Goal: Task Accomplishment & Management: Use online tool/utility

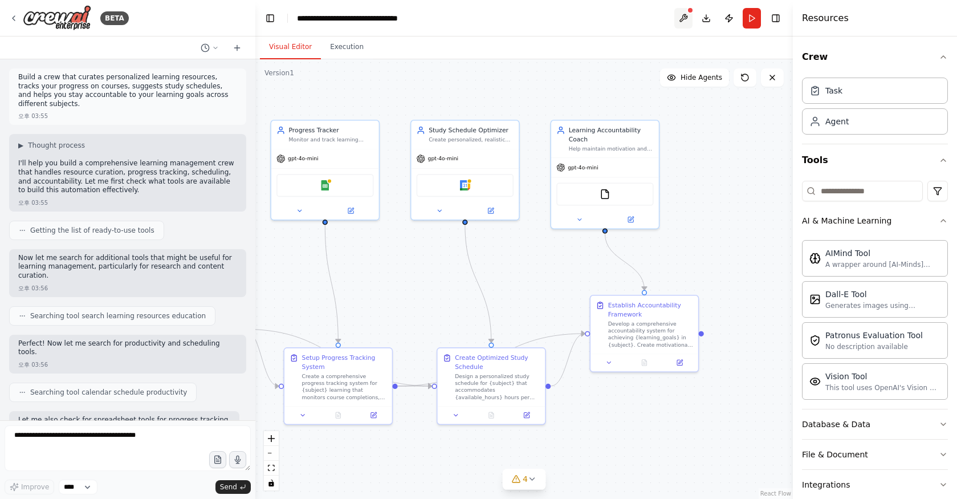
click at [685, 14] on button at bounding box center [684, 18] width 18 height 21
click at [60, 19] on img at bounding box center [57, 18] width 68 height 26
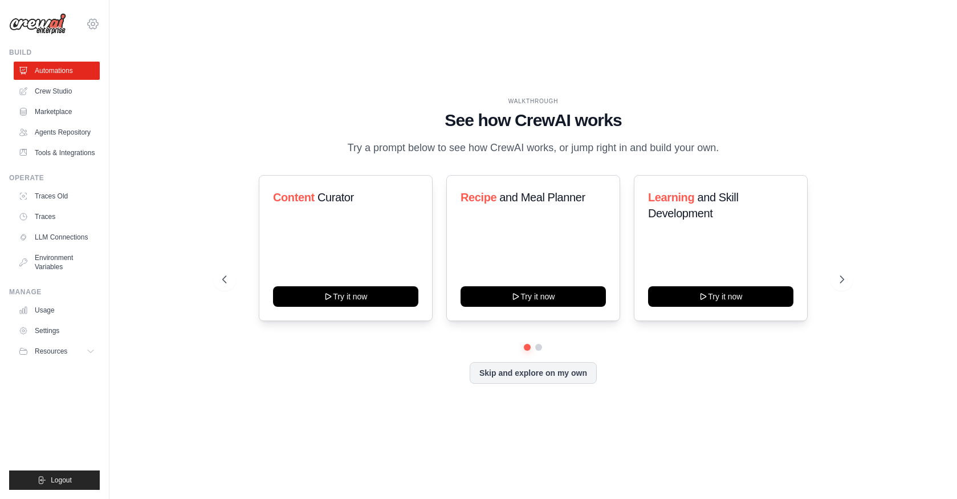
click at [95, 21] on icon at bounding box center [93, 24] width 14 height 14
click at [113, 76] on span "Settings" at bounding box center [143, 70] width 90 height 11
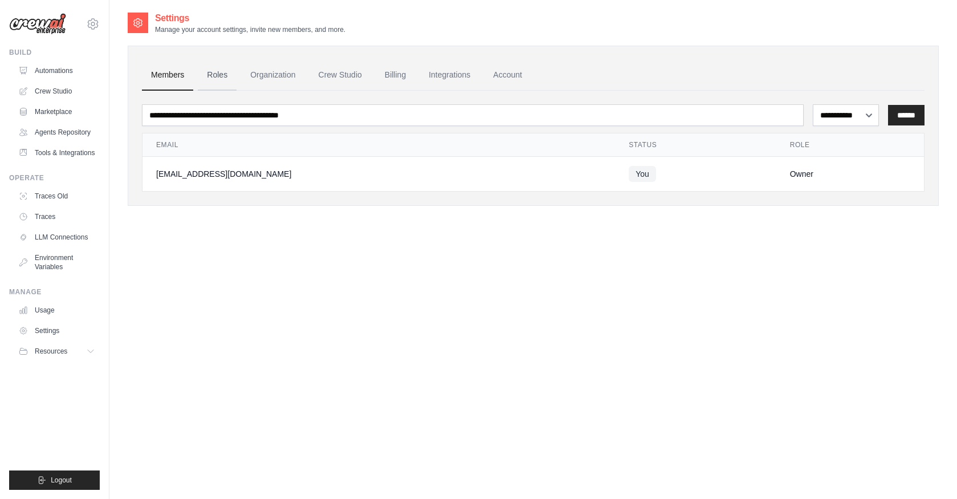
click at [217, 74] on link "Roles" at bounding box center [217, 75] width 39 height 31
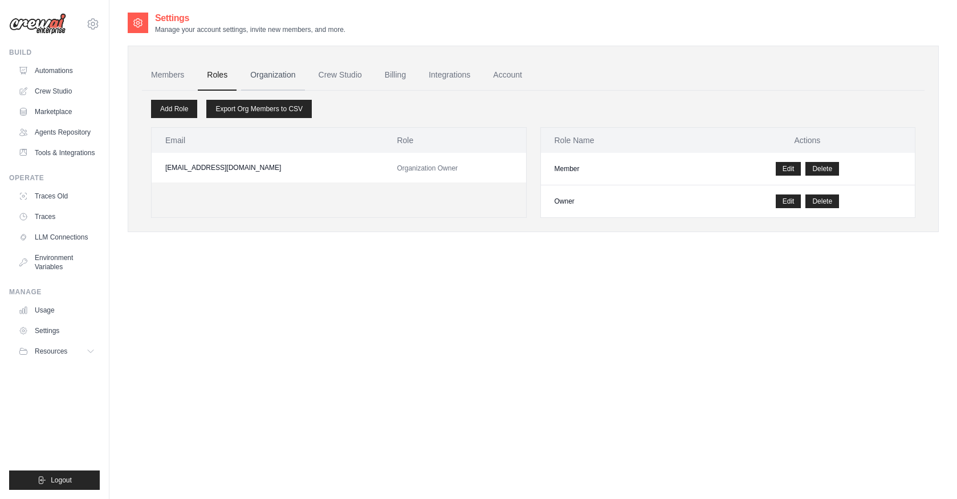
click at [268, 78] on link "Organization" at bounding box center [272, 75] width 63 height 31
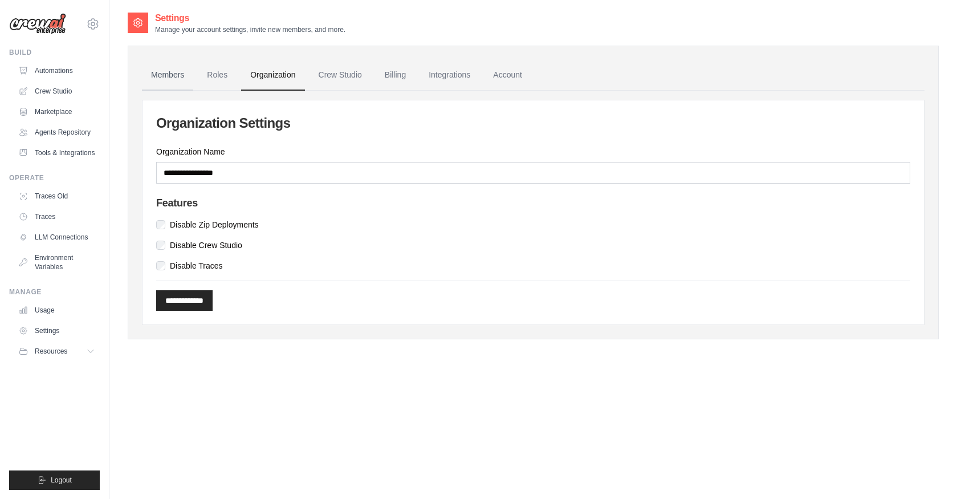
click at [160, 80] on link "Members" at bounding box center [167, 75] width 51 height 31
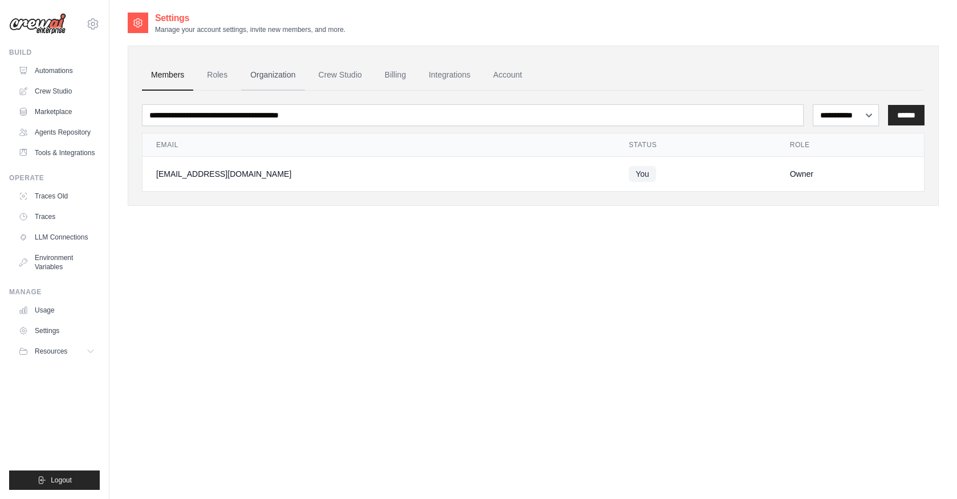
click at [243, 78] on link "Organization" at bounding box center [272, 75] width 63 height 31
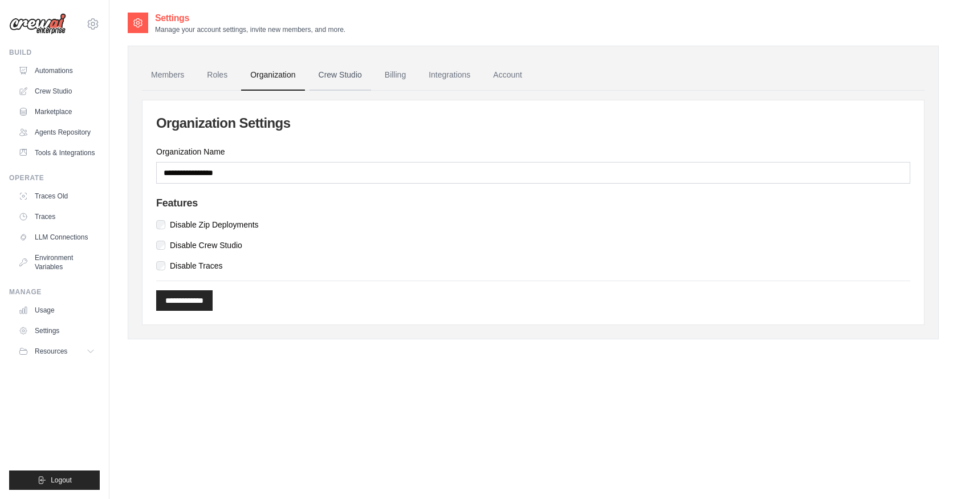
click at [326, 83] on link "Crew Studio" at bounding box center [341, 75] width 62 height 31
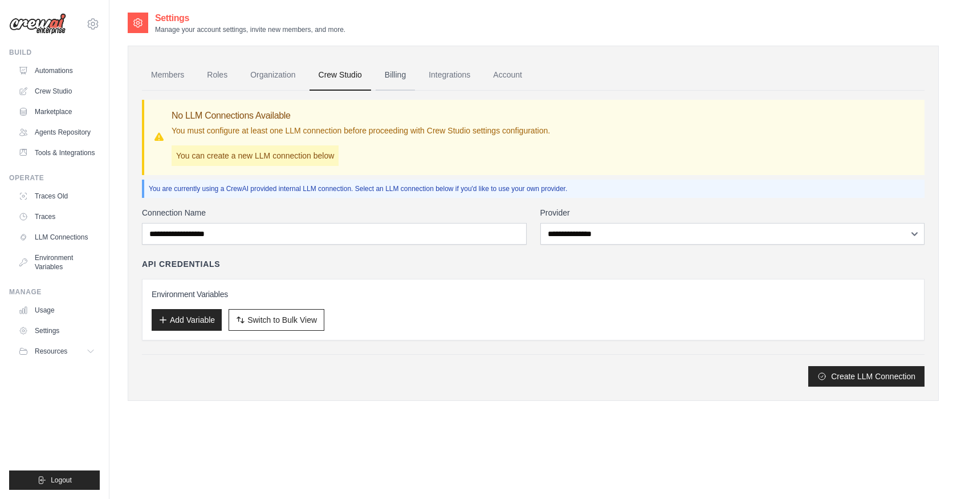
click at [376, 80] on link "Billing" at bounding box center [395, 75] width 39 height 31
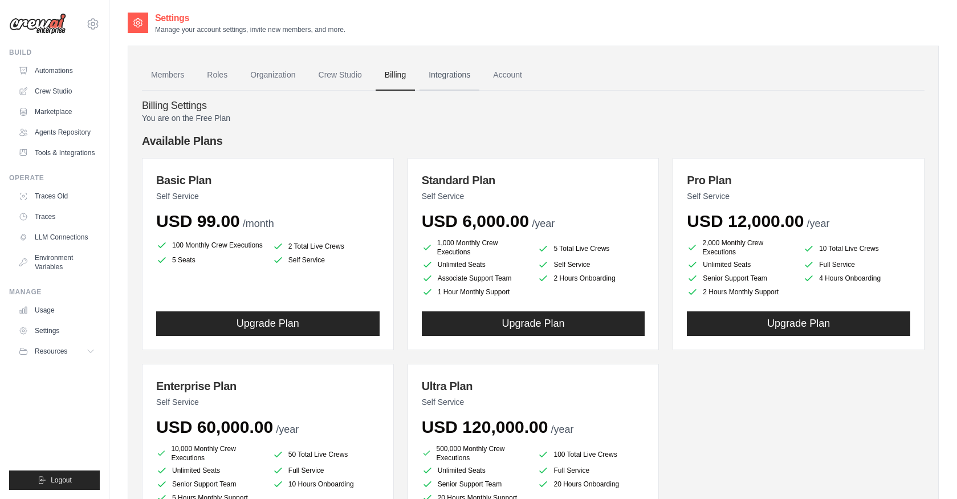
click at [435, 82] on link "Integrations" at bounding box center [450, 75] width 60 height 31
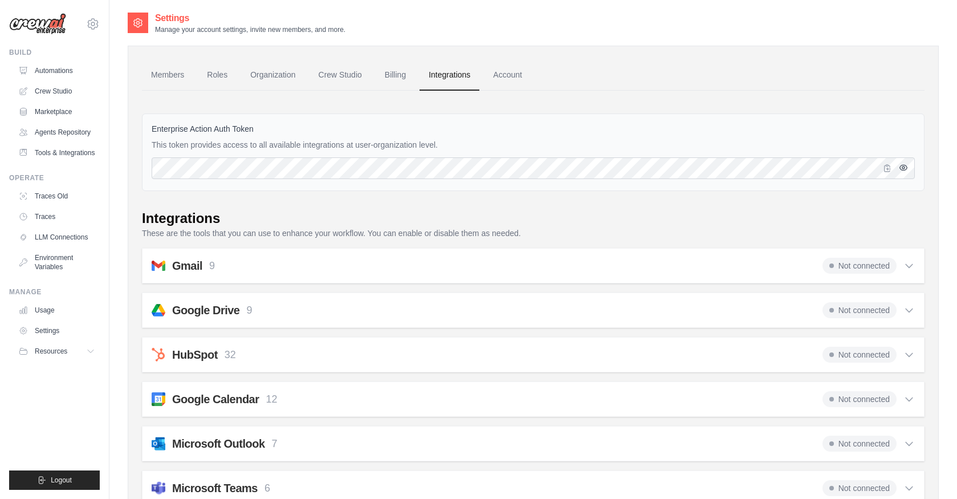
click at [904, 169] on icon "button" at bounding box center [903, 167] width 9 height 9
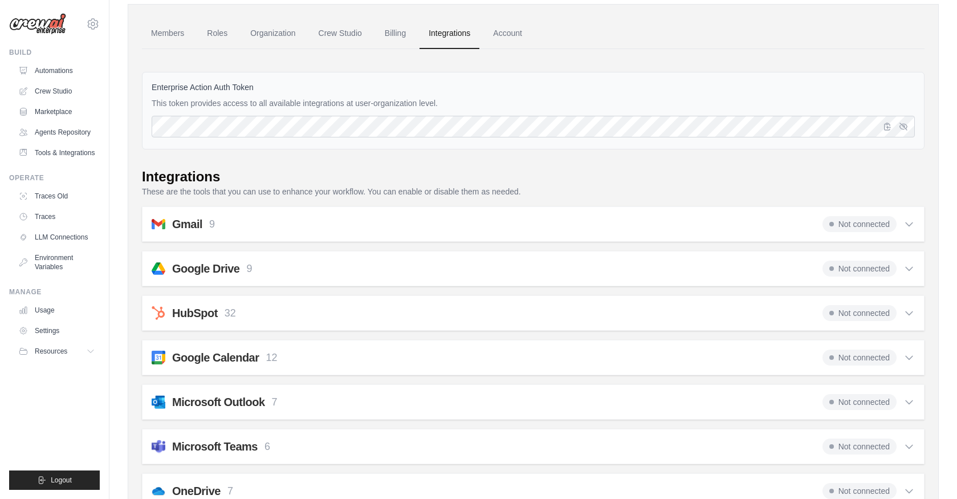
scroll to position [46, 0]
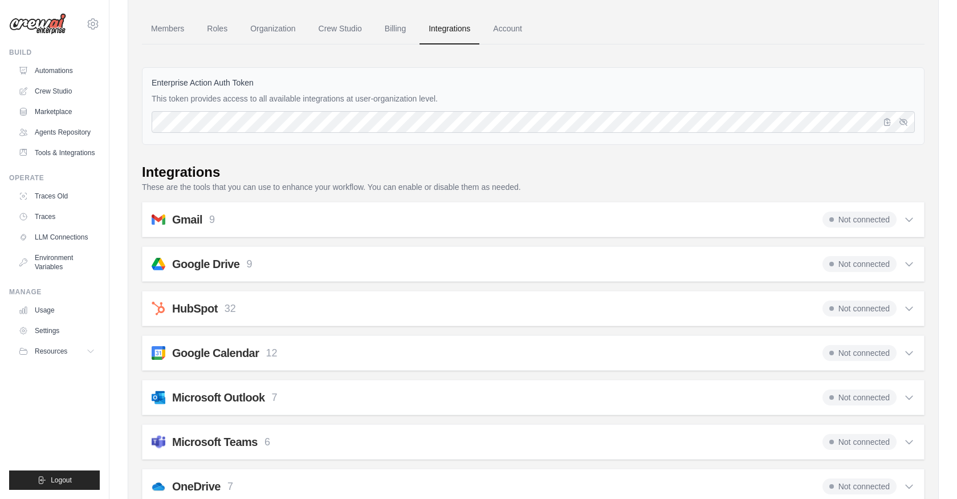
click at [500, 226] on div "Gmail 9 Not connected" at bounding box center [534, 220] width 764 height 16
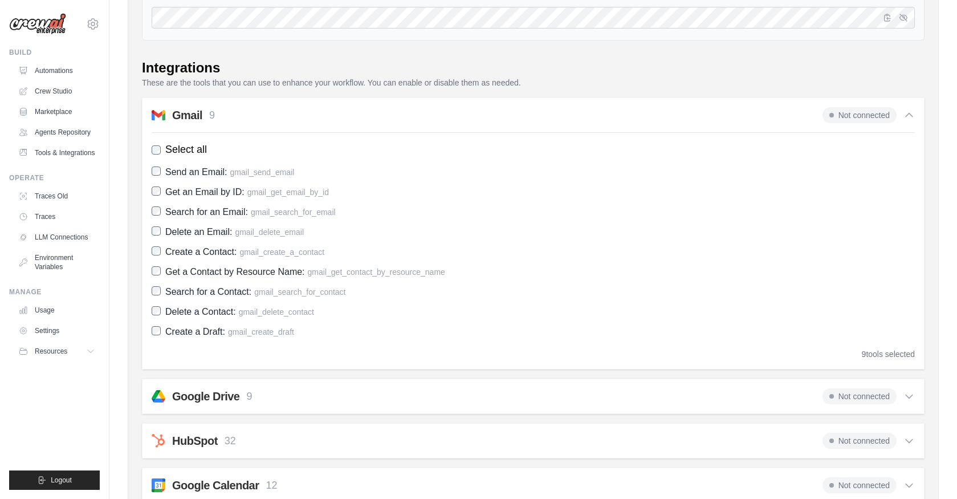
scroll to position [152, 0]
click at [858, 116] on span "Not connected" at bounding box center [860, 113] width 74 height 16
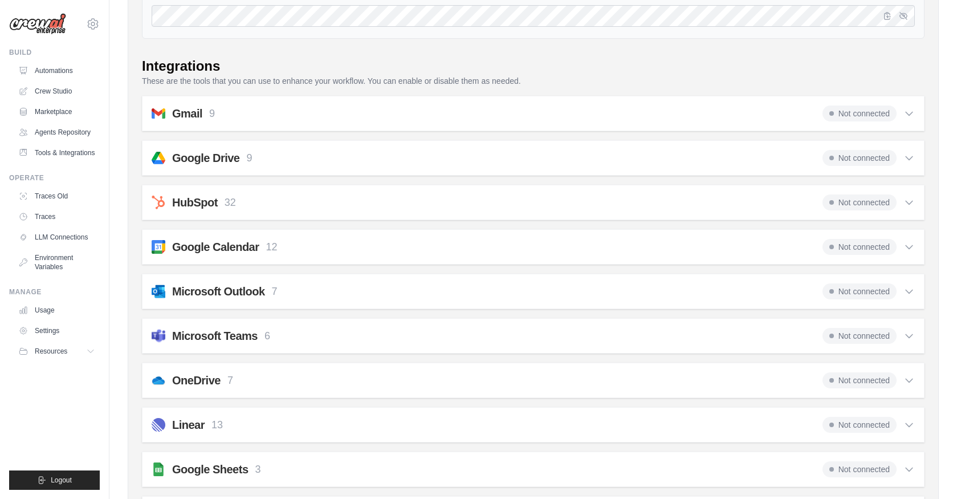
click at [858, 116] on span "Not connected" at bounding box center [860, 113] width 74 height 16
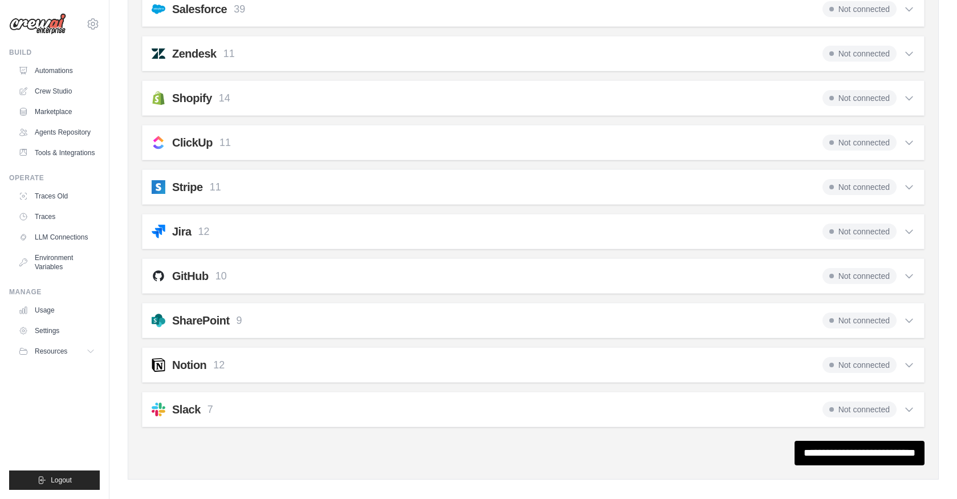
scroll to position [1037, 0]
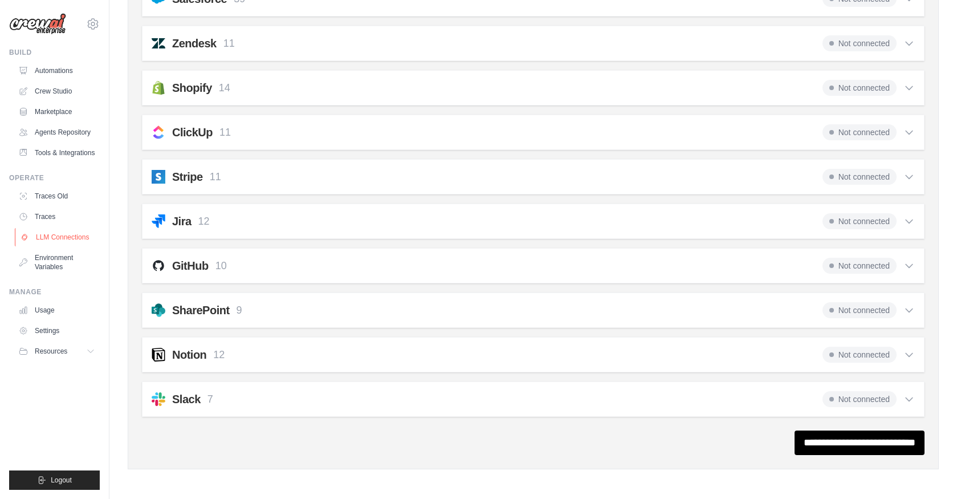
click at [67, 239] on link "LLM Connections" at bounding box center [58, 237] width 86 height 18
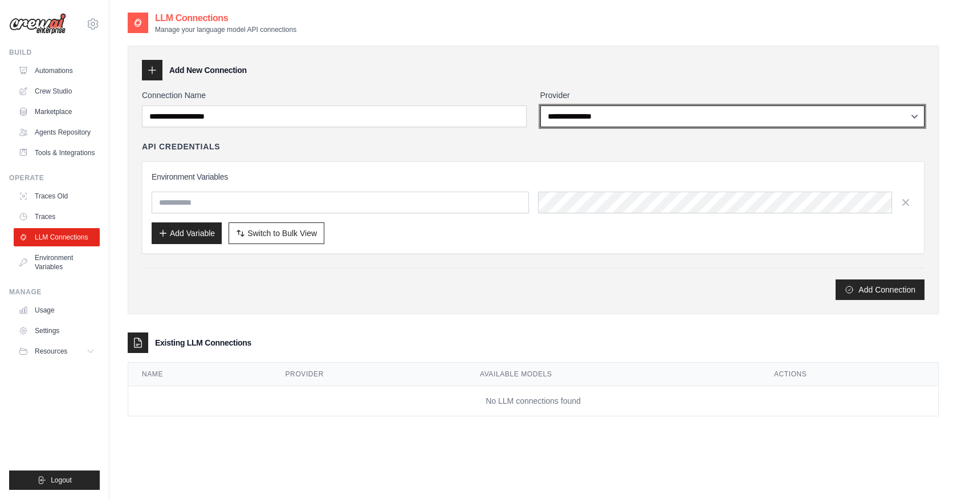
click at [579, 113] on select "**********" at bounding box center [733, 116] width 385 height 22
select select "******"
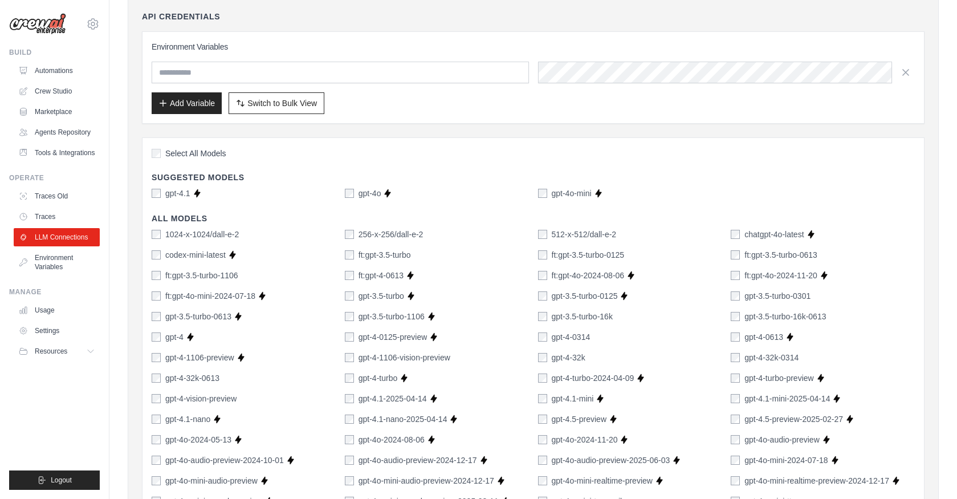
scroll to position [136, 0]
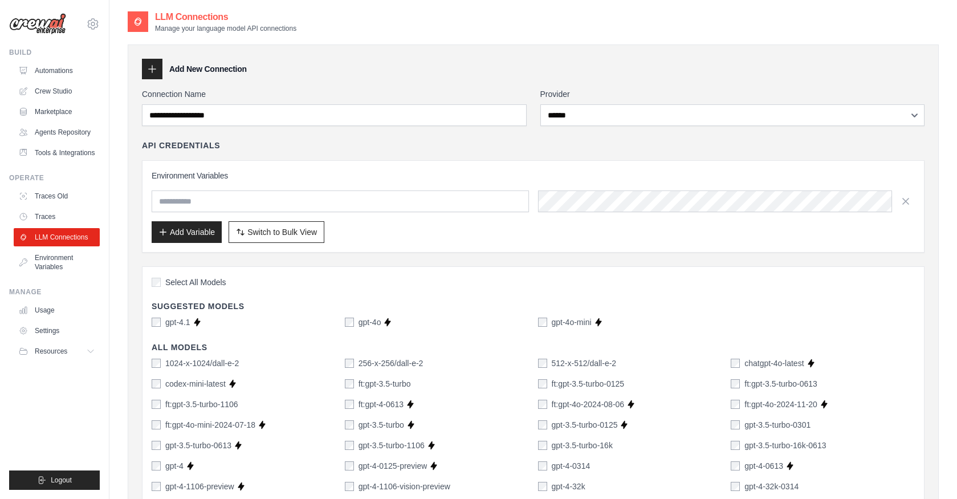
scroll to position [0, 0]
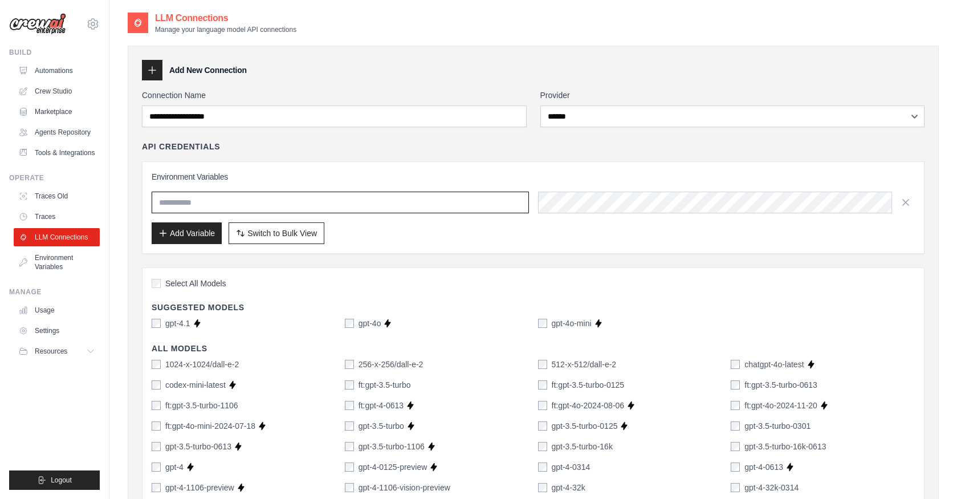
click at [377, 208] on input "text" at bounding box center [340, 203] width 377 height 22
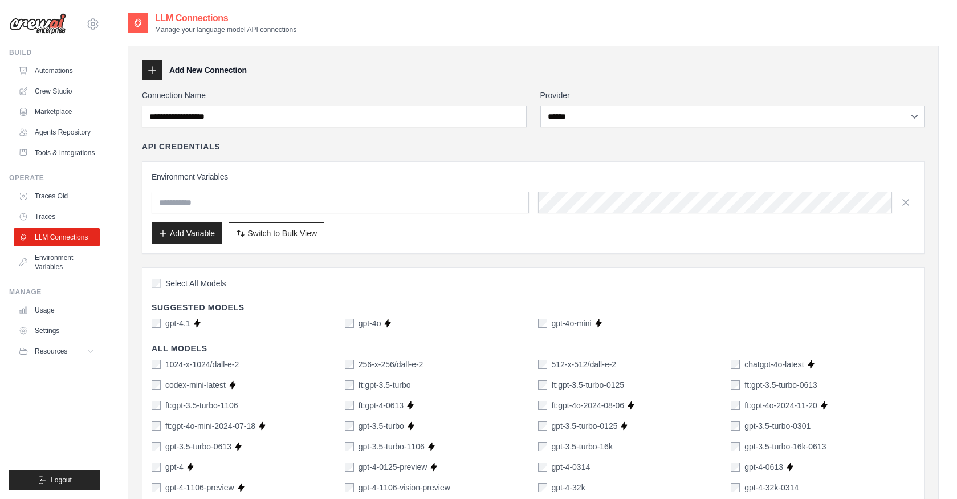
click at [573, 216] on div "Environment Variables Add Variable Switch to Bulk View Switch to Table View" at bounding box center [534, 207] width 764 height 73
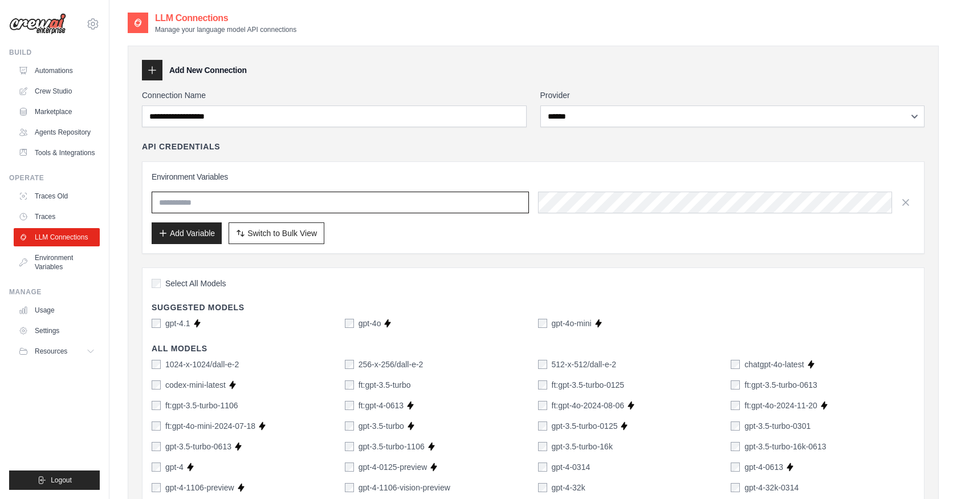
click at [472, 202] on input "text" at bounding box center [340, 203] width 377 height 22
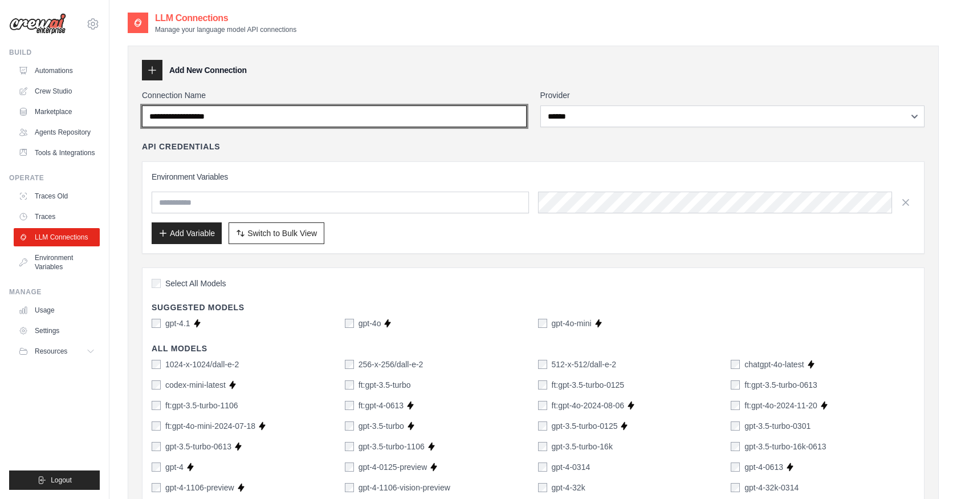
click at [314, 124] on input "Connection Name" at bounding box center [334, 116] width 385 height 22
type input "*"
type input "**********"
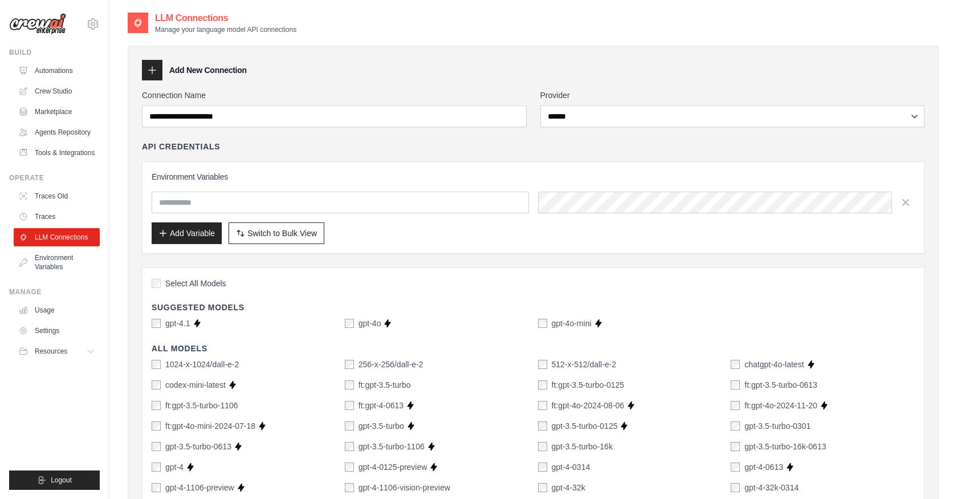
click at [310, 167] on div "Environment Variables Add Variable Switch to Bulk View Switch to Table View" at bounding box center [533, 207] width 783 height 92
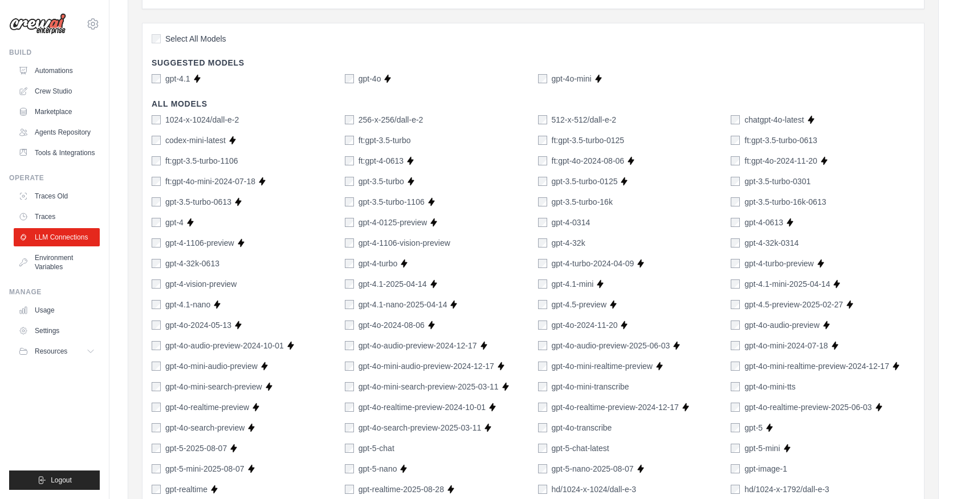
scroll to position [62, 0]
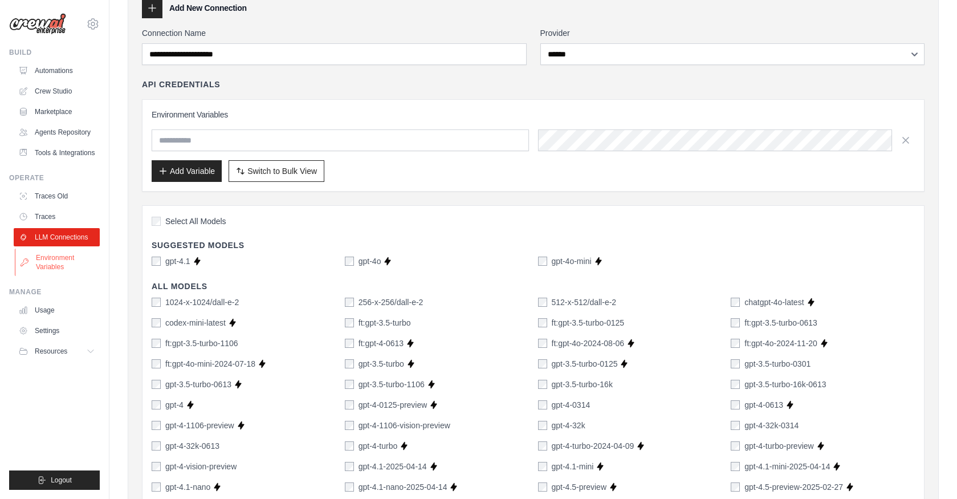
click at [34, 271] on link "Environment Variables" at bounding box center [58, 262] width 86 height 27
click at [58, 266] on link "Environment Variables" at bounding box center [58, 262] width 86 height 27
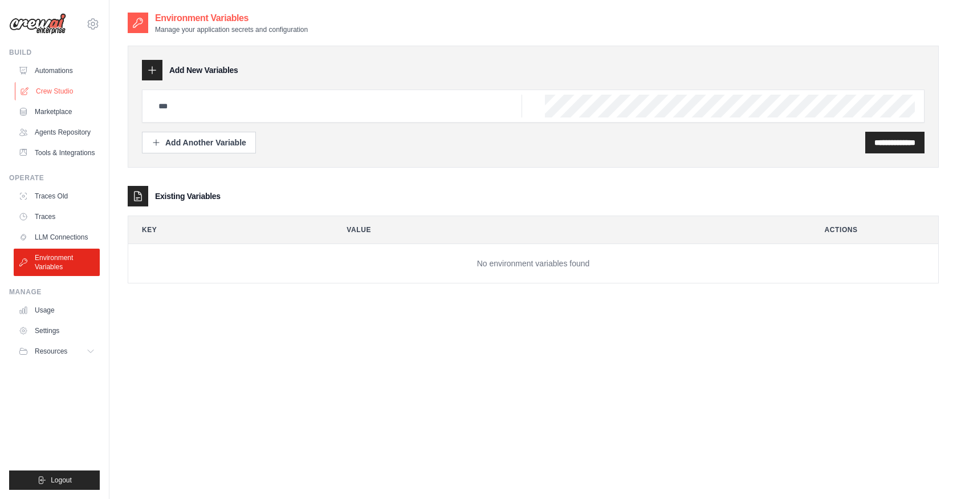
click at [54, 92] on link "Crew Studio" at bounding box center [58, 91] width 86 height 18
click at [50, 70] on link "Automations" at bounding box center [58, 71] width 86 height 18
click at [356, 355] on div "**********" at bounding box center [533, 260] width 811 height 499
click at [350, 358] on div "**********" at bounding box center [533, 260] width 811 height 499
click at [41, 83] on link "Crew Studio" at bounding box center [58, 91] width 86 height 18
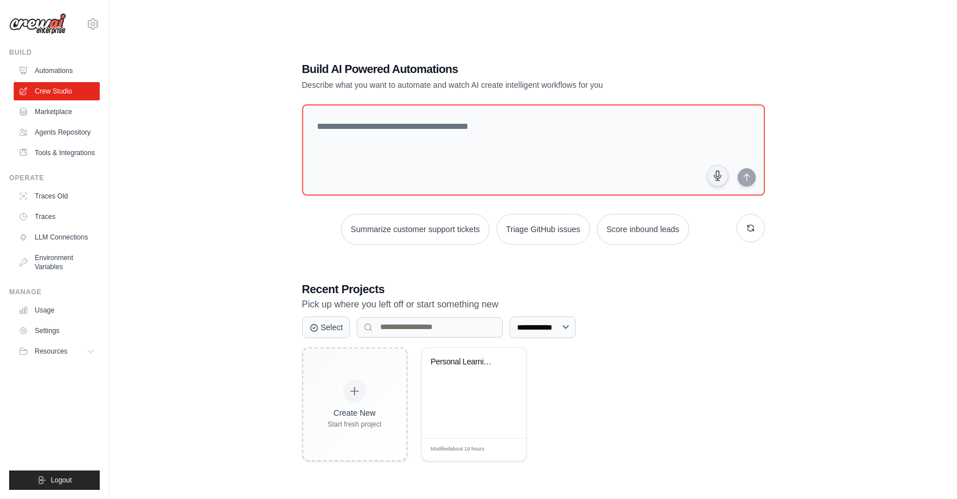
click at [51, 71] on link "Automations" at bounding box center [57, 71] width 86 height 18
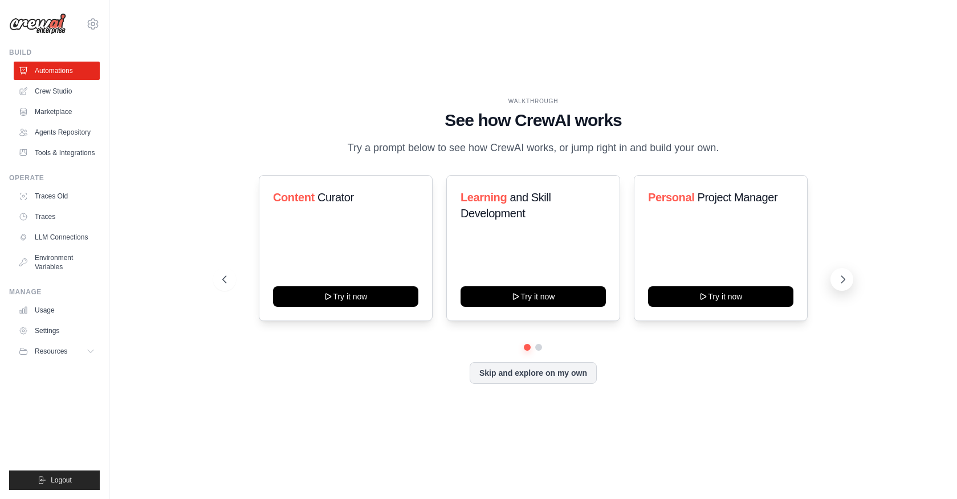
click at [846, 276] on icon at bounding box center [843, 279] width 11 height 11
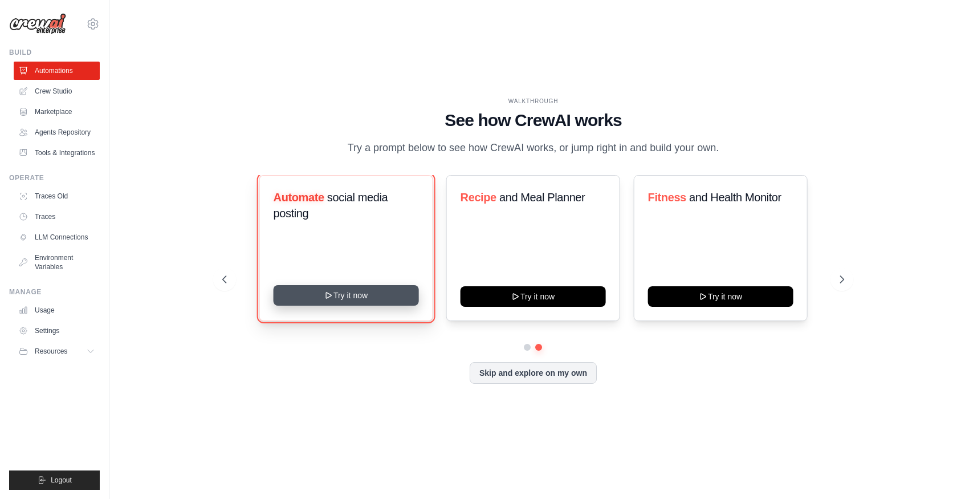
click at [359, 294] on button "Try it now" at bounding box center [345, 295] width 145 height 21
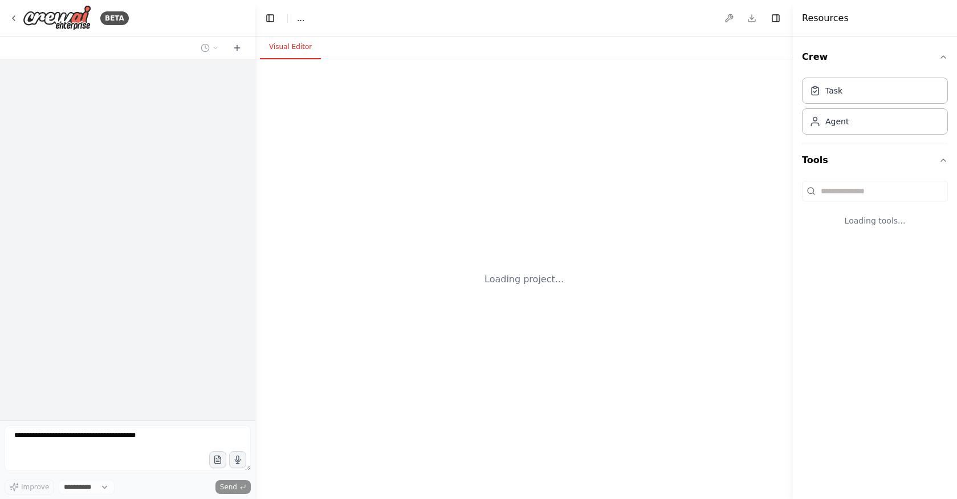
select select "****"
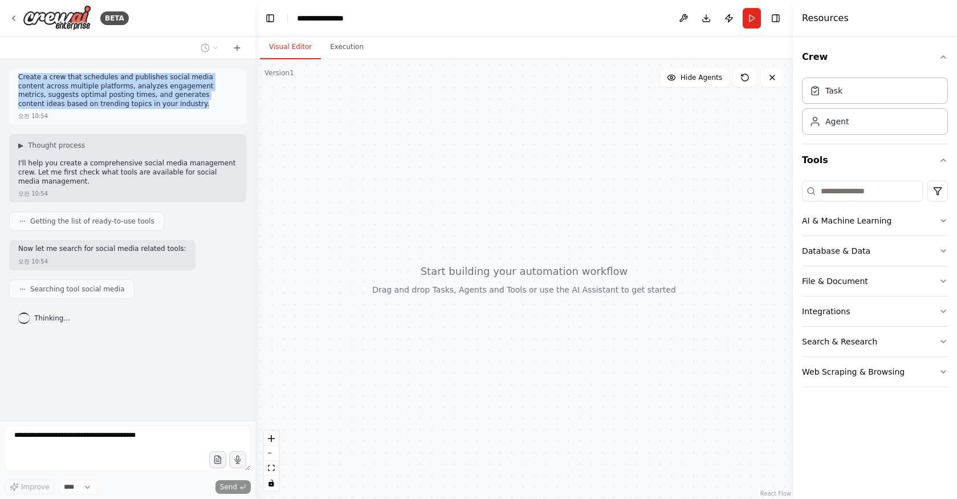
drag, startPoint x: 133, startPoint y: 108, endPoint x: 18, endPoint y: 75, distance: 119.8
click at [18, 75] on div "Create a crew that schedules and publishes social media content across multiple…" at bounding box center [127, 96] width 237 height 56
copy p "Create a crew that schedules and publishes social media content across multiple…"
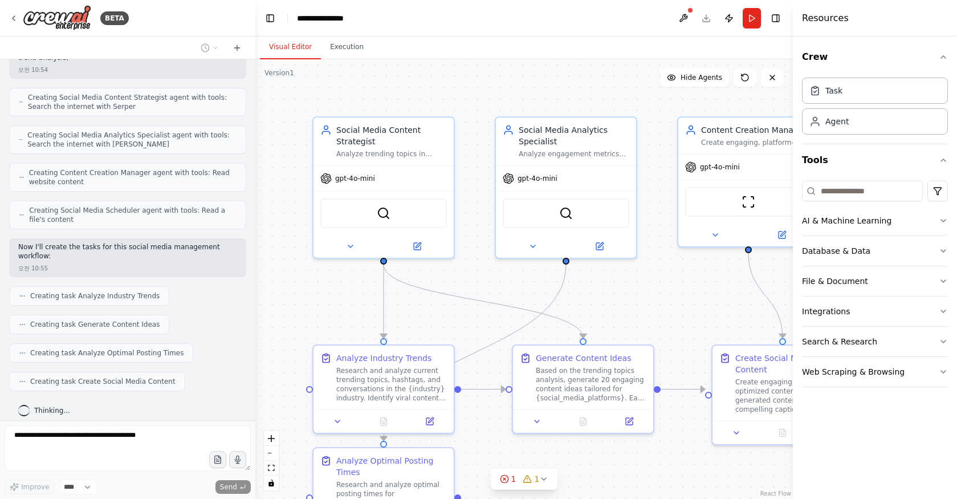
scroll to position [572, 0]
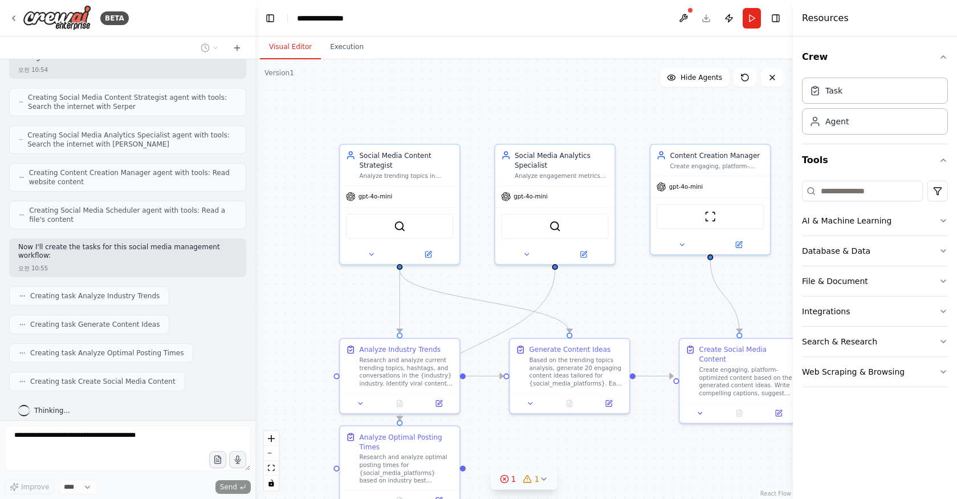
click at [542, 477] on icon at bounding box center [543, 478] width 9 height 9
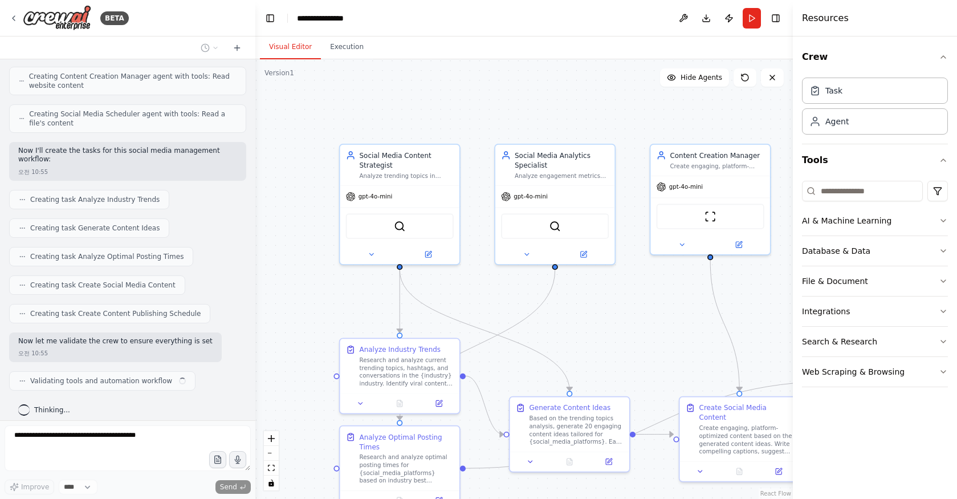
scroll to position [677, 0]
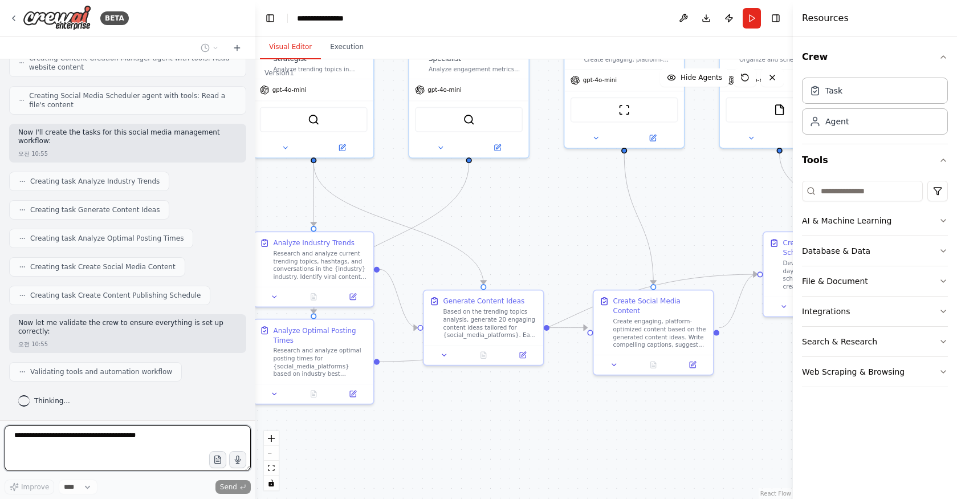
drag, startPoint x: 623, startPoint y: 332, endPoint x: 634, endPoint y: 222, distance: 111.2
click at [634, 222] on div ".deletable-edge-delete-btn { width: 20px; height: 20px; border: 0px solid #ffff…" at bounding box center [524, 279] width 538 height 440
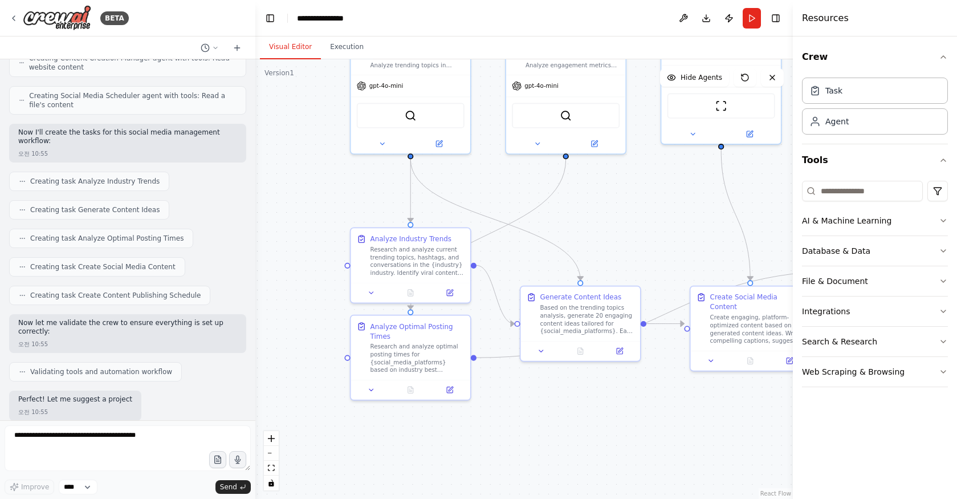
scroll to position [754, 0]
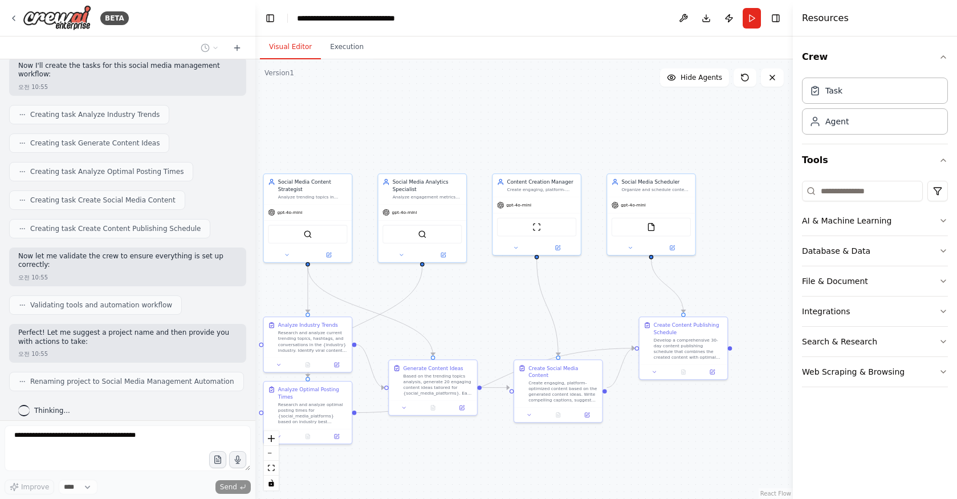
drag, startPoint x: 634, startPoint y: 222, endPoint x: 473, endPoint y: 312, distance: 184.6
click at [473, 312] on div ".deletable-edge-delete-btn { width: 20px; height: 20px; border: 0px solid #ffff…" at bounding box center [524, 279] width 538 height 440
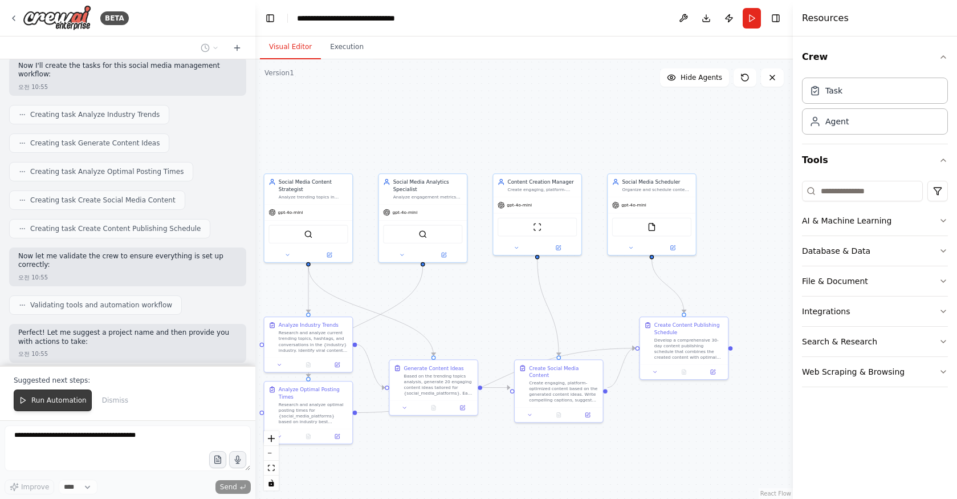
click at [66, 398] on span "Run Automation" at bounding box center [58, 400] width 55 height 9
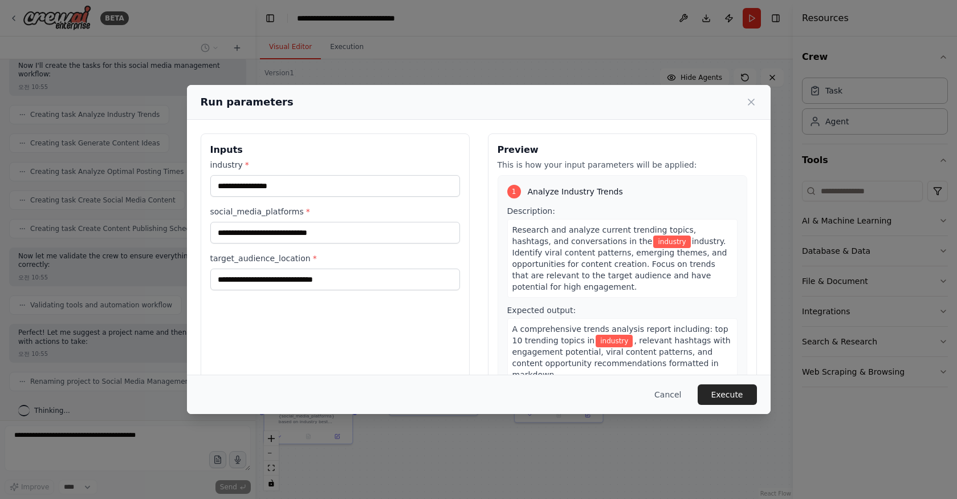
click at [245, 163] on span "*" at bounding box center [247, 164] width 4 height 9
click at [245, 175] on input "industry *" at bounding box center [335, 186] width 250 height 22
click at [245, 186] on input "industry *" at bounding box center [335, 186] width 250 height 22
type input "*"
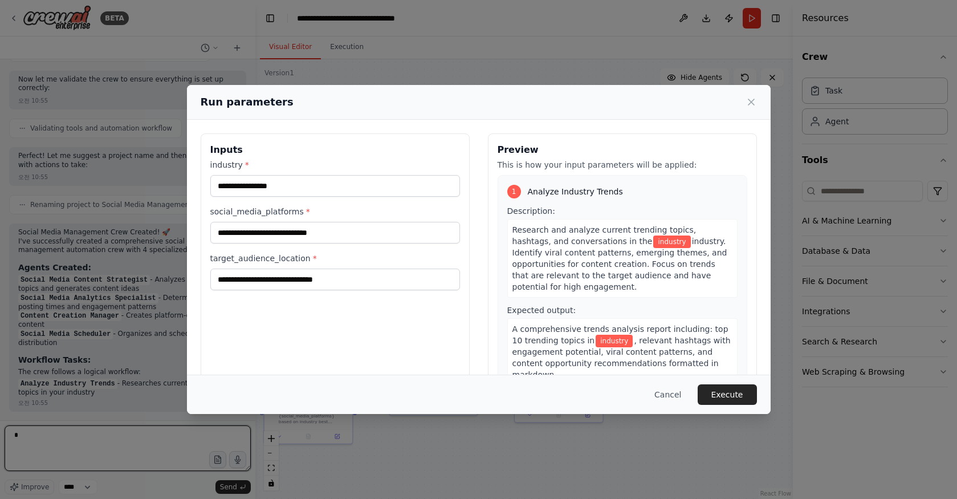
type textarea "*"
click at [250, 192] on input "industry *" at bounding box center [335, 186] width 250 height 22
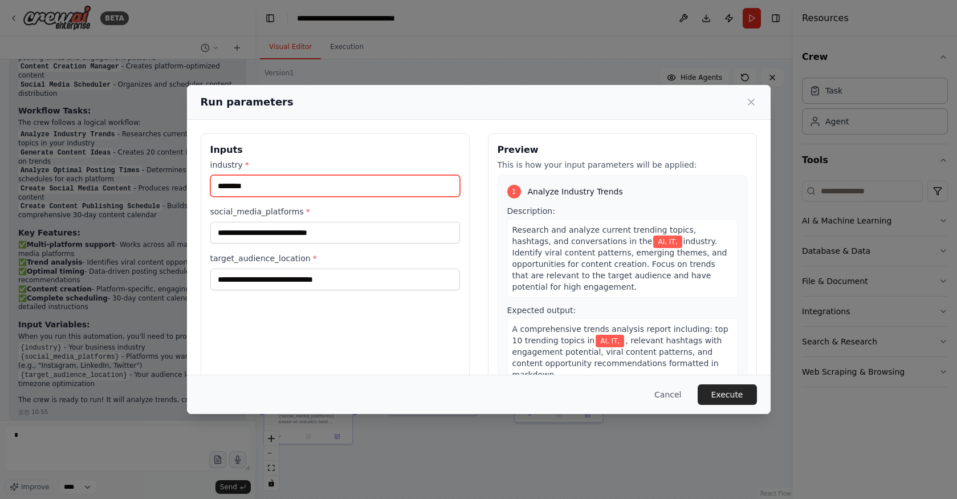
scroll to position [1189, 0]
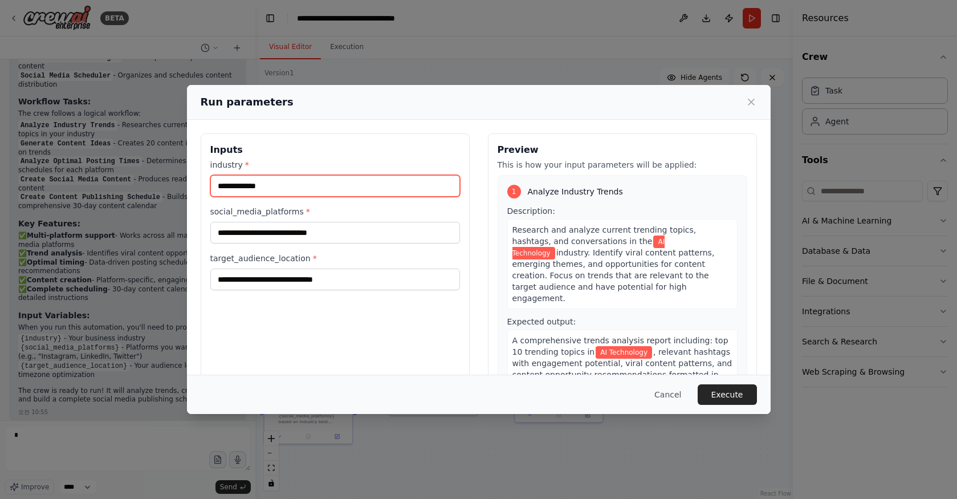
type input "**********"
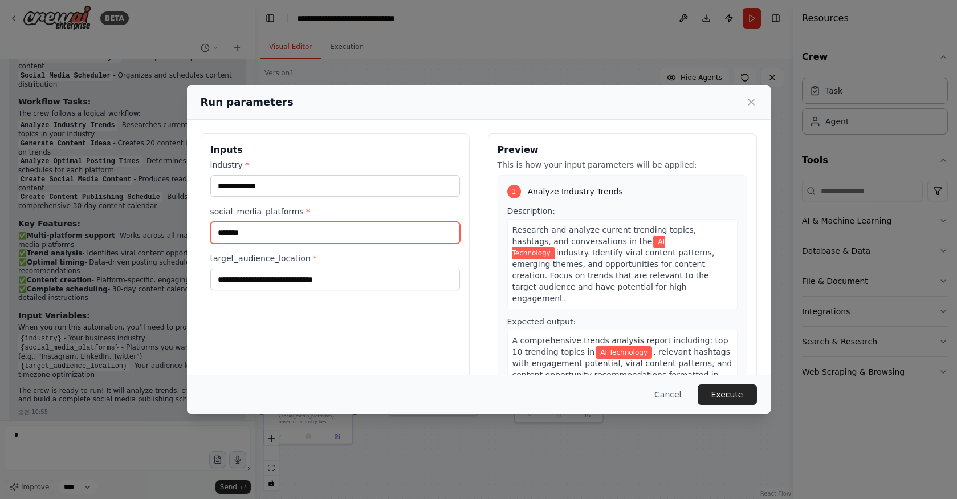
type input "*******"
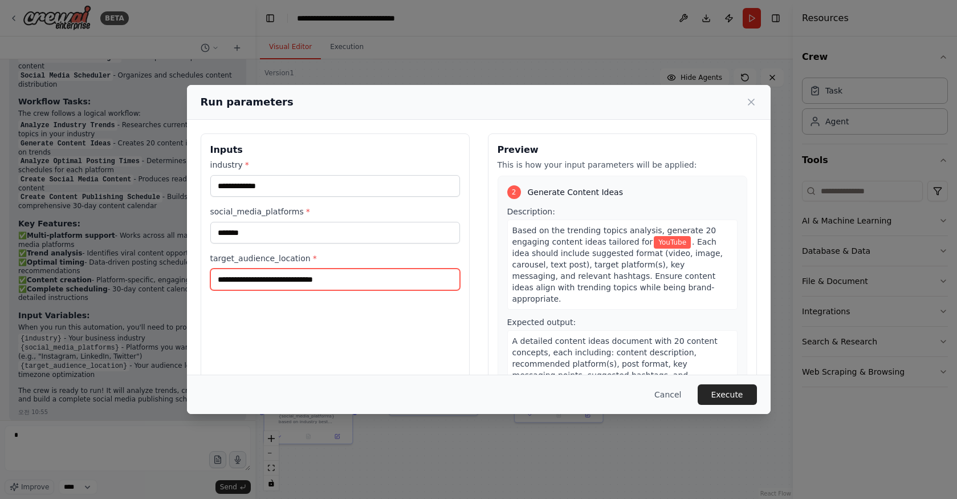
scroll to position [238, 0]
click at [313, 256] on span "*" at bounding box center [315, 258] width 4 height 9
click at [310, 269] on input "target_audience_location *" at bounding box center [335, 280] width 250 height 22
click at [313, 256] on span "*" at bounding box center [315, 258] width 4 height 9
click at [310, 269] on input "target_audience_location *" at bounding box center [335, 280] width 250 height 22
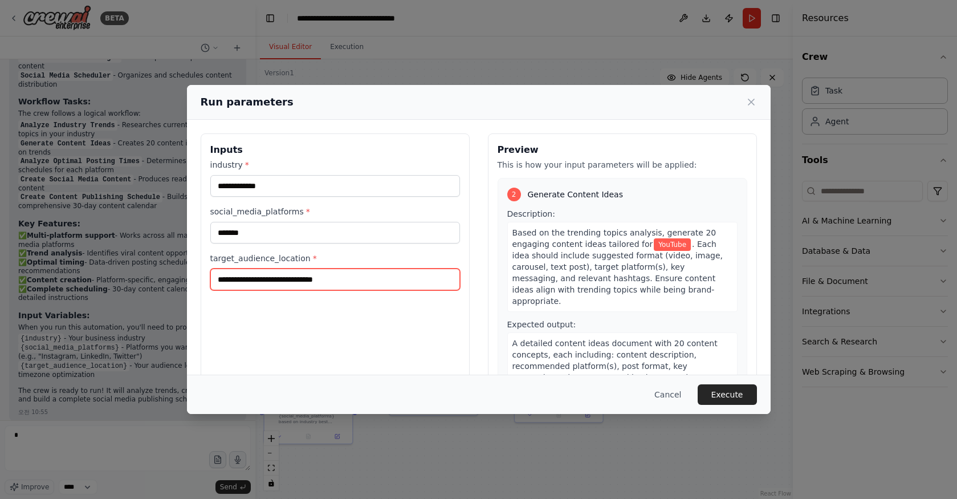
click at [299, 276] on input "target_audience_location *" at bounding box center [335, 280] width 250 height 22
type input "**********"
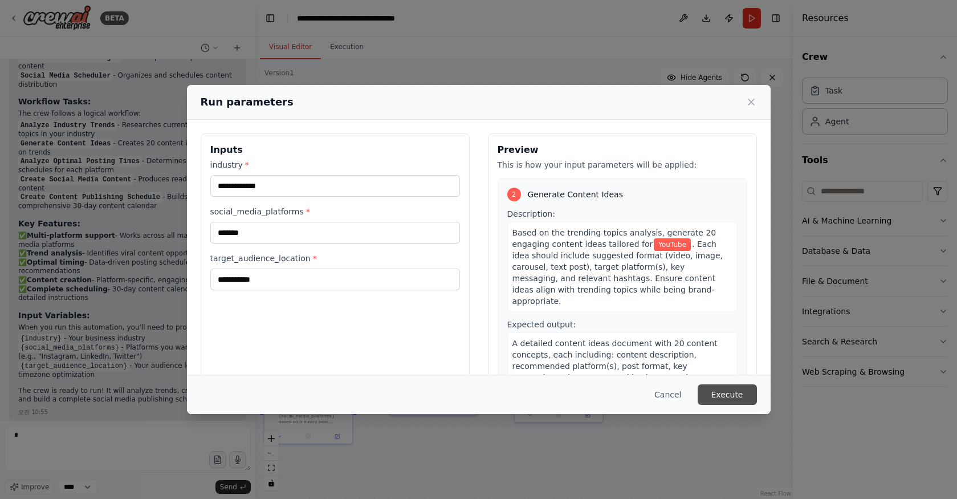
click at [724, 389] on button "Execute" at bounding box center [727, 394] width 59 height 21
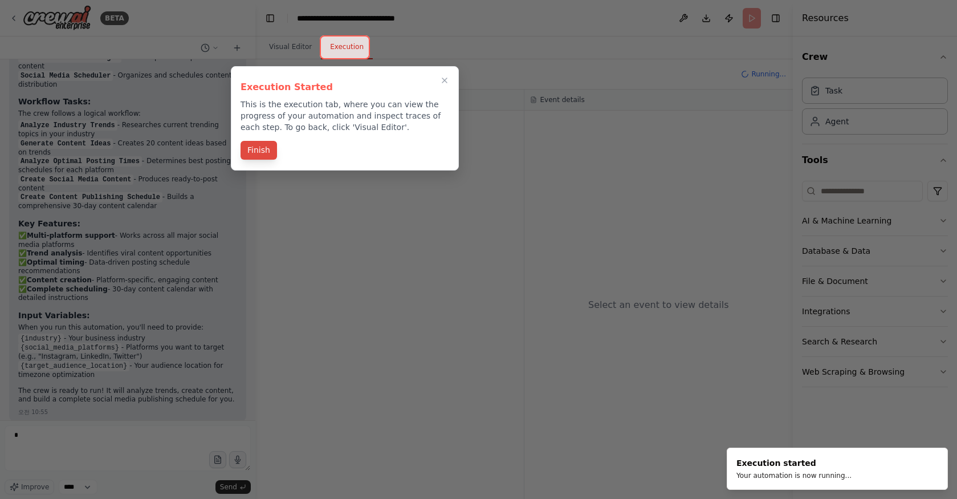
click at [268, 152] on button "Finish" at bounding box center [259, 150] width 36 height 19
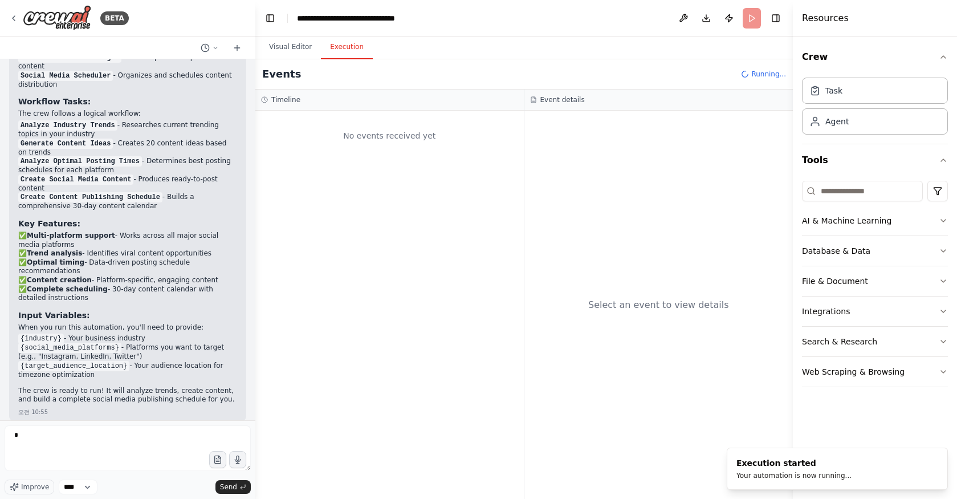
click at [405, 249] on div "No events received yet" at bounding box center [389, 305] width 269 height 388
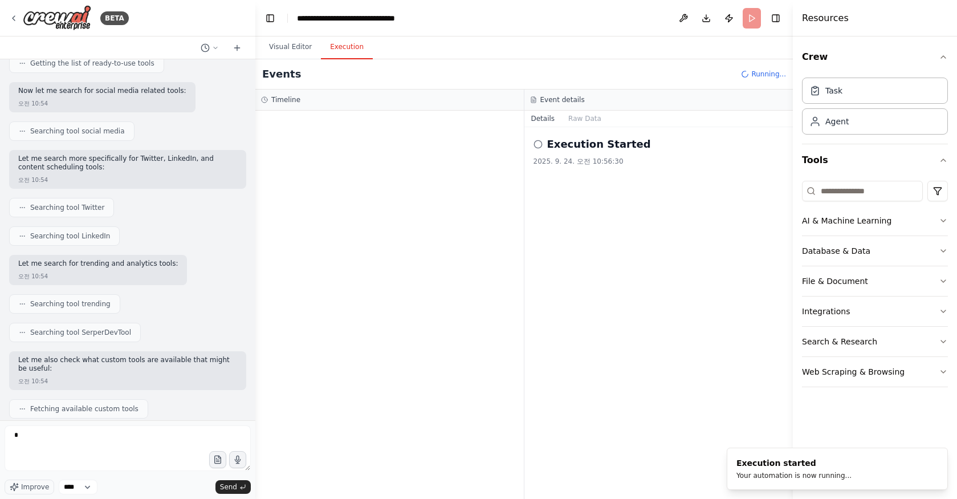
scroll to position [46, 0]
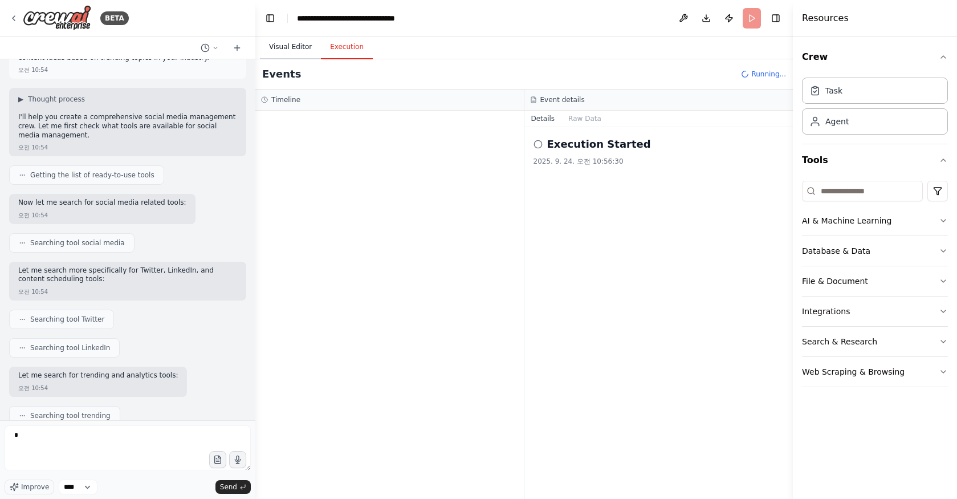
click at [279, 43] on button "Visual Editor" at bounding box center [290, 47] width 61 height 24
click at [335, 45] on button "Execution" at bounding box center [347, 47] width 52 height 24
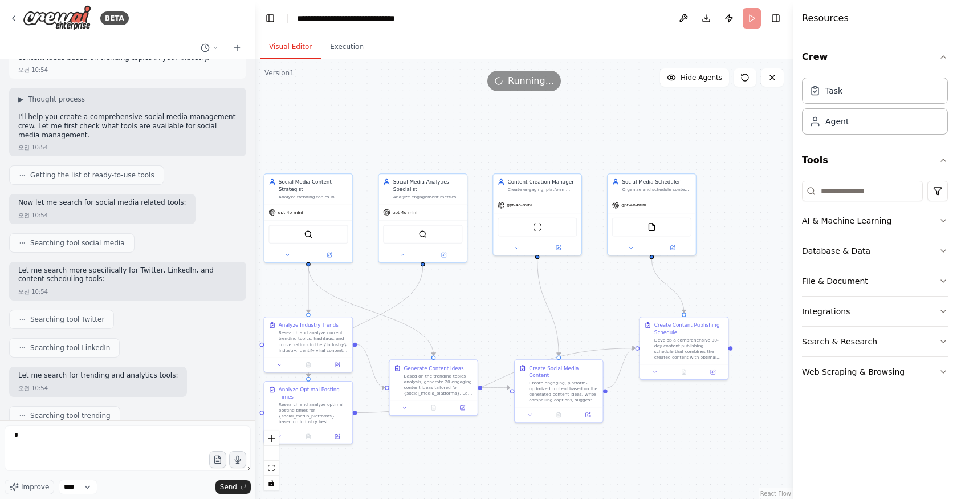
click at [295, 47] on button "Visual Editor" at bounding box center [290, 47] width 61 height 24
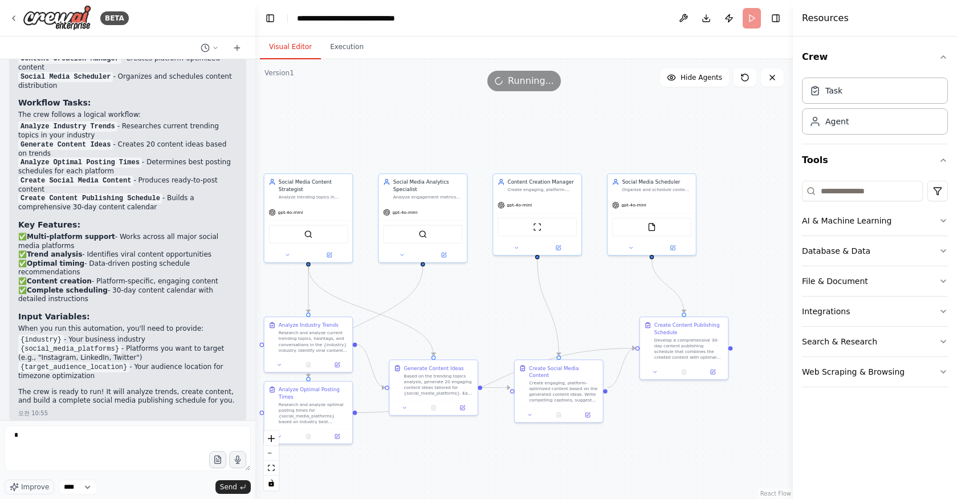
scroll to position [1189, 0]
click at [753, 18] on header "**********" at bounding box center [524, 18] width 538 height 36
click at [553, 298] on div ".deletable-edge-delete-btn { width: 20px; height: 20px; border: 0px solid #ffff…" at bounding box center [524, 279] width 538 height 440
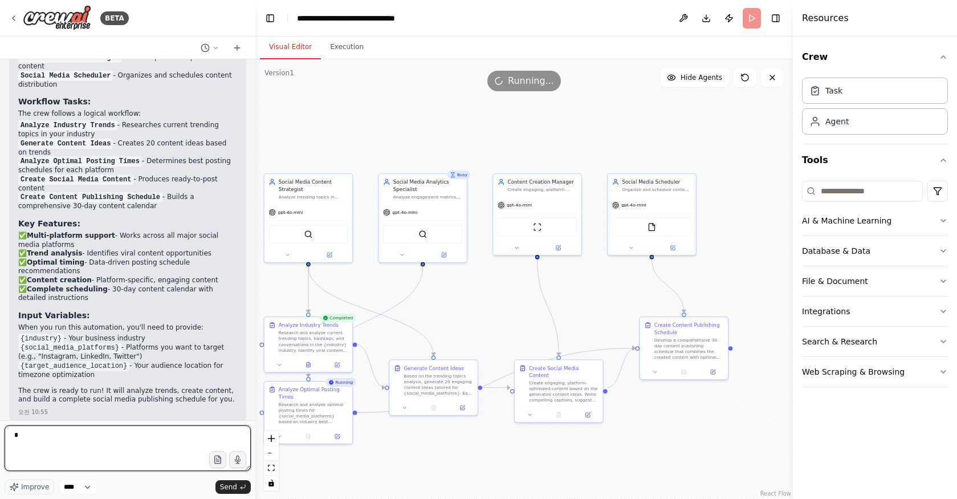
click at [109, 452] on textarea "*" at bounding box center [128, 448] width 246 height 46
type textarea "*"
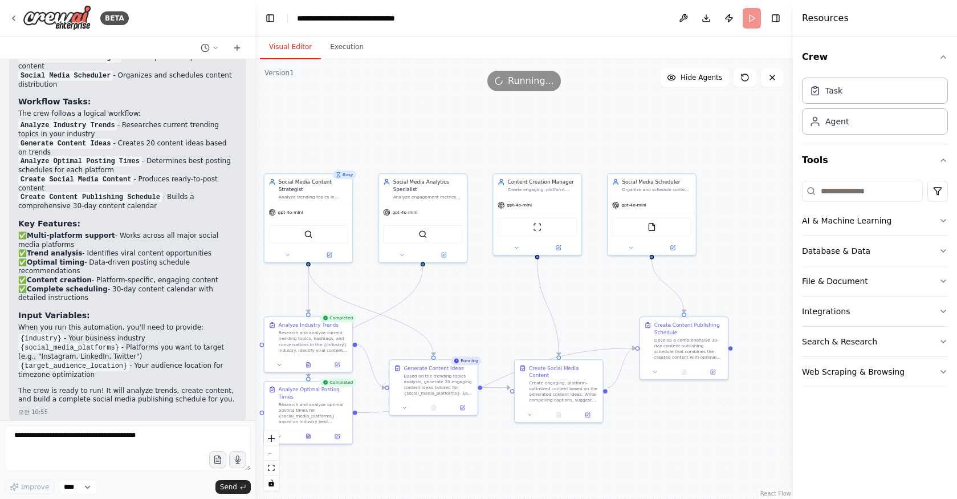
click at [750, 20] on header "**********" at bounding box center [524, 18] width 538 height 36
drag, startPoint x: 440, startPoint y: 315, endPoint x: 486, endPoint y: 315, distance: 46.2
click at [486, 315] on div ".deletable-edge-delete-btn { width: 20px; height: 20px; border: 0px solid #ffff…" at bounding box center [524, 279] width 538 height 440
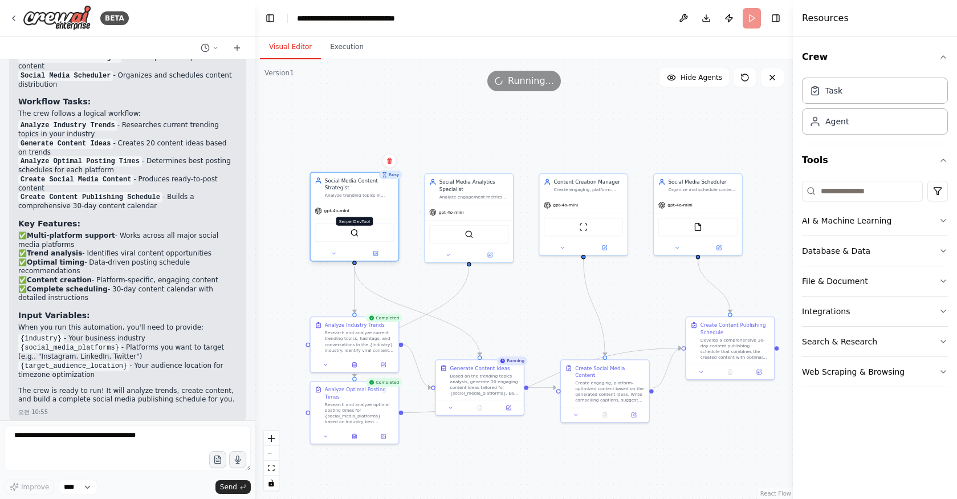
click at [358, 237] on img at bounding box center [354, 233] width 9 height 9
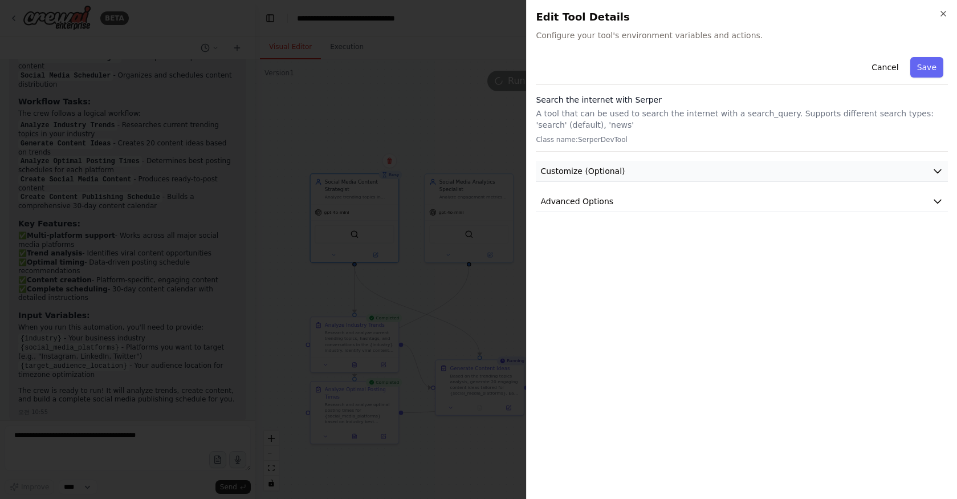
click at [668, 165] on button "Customize (Optional)" at bounding box center [742, 171] width 412 height 21
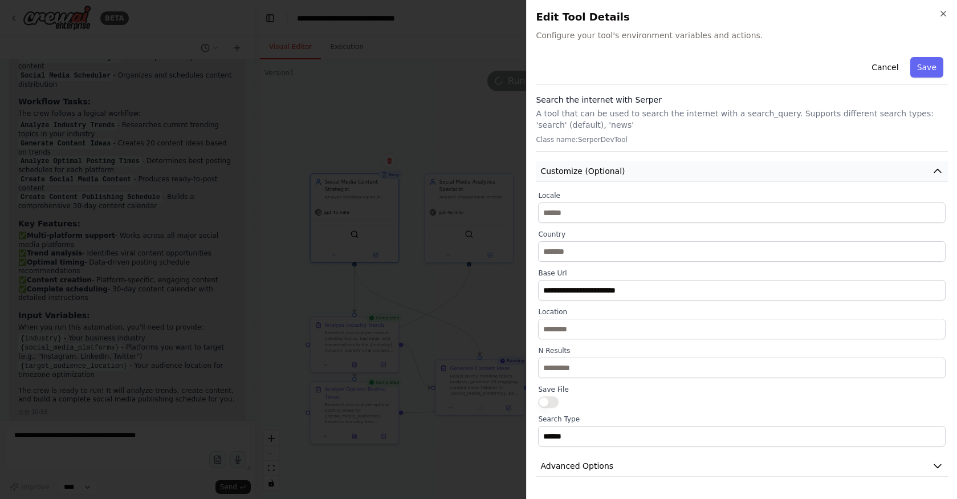
click at [668, 165] on button "Customize (Optional)" at bounding box center [742, 171] width 412 height 21
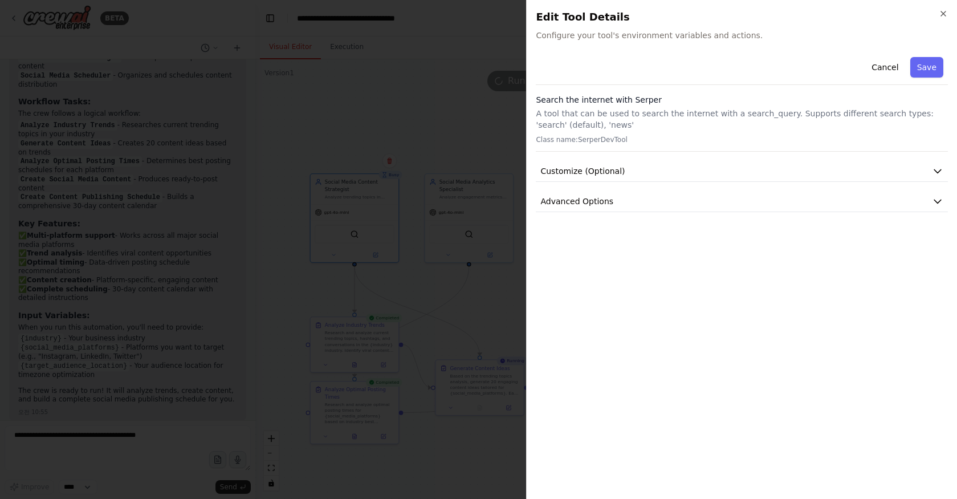
click at [632, 214] on div "Cancel Save Search the internet with Serper A tool that can be used to search t…" at bounding box center [742, 270] width 412 height 437
click at [625, 206] on button "Advanced Options" at bounding box center [742, 201] width 412 height 21
click at [943, 10] on icon "button" at bounding box center [943, 13] width 9 height 9
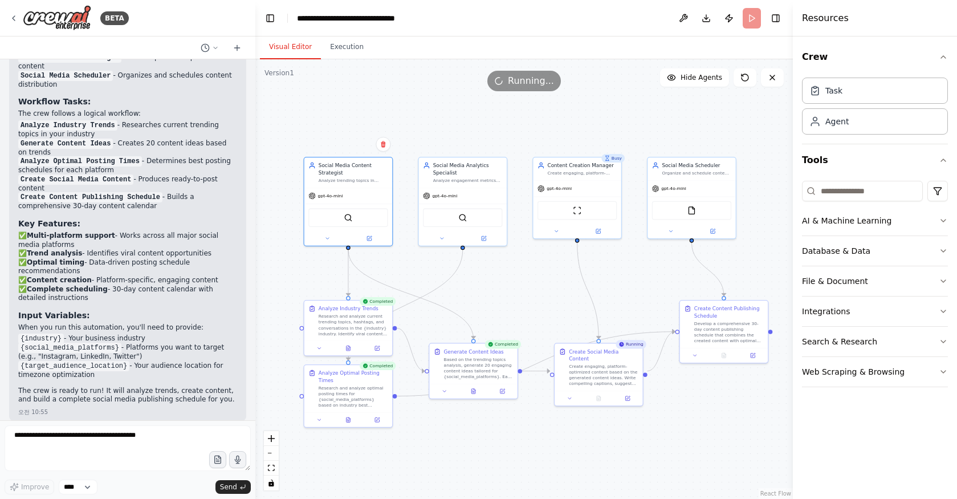
drag, startPoint x: 536, startPoint y: 327, endPoint x: 527, endPoint y: 307, distance: 22.2
click at [527, 307] on div ".deletable-edge-delete-btn { width: 20px; height: 20px; border: 0px solid #ffff…" at bounding box center [524, 279] width 538 height 440
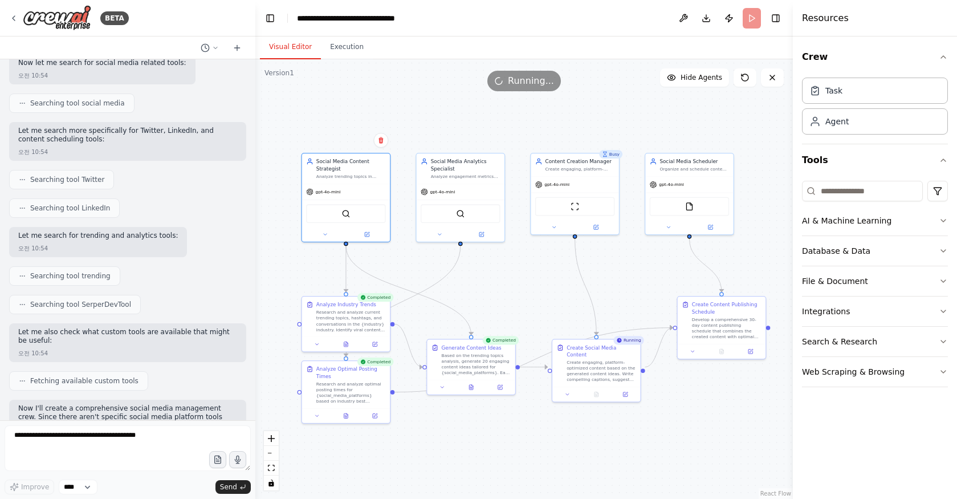
scroll to position [0, 0]
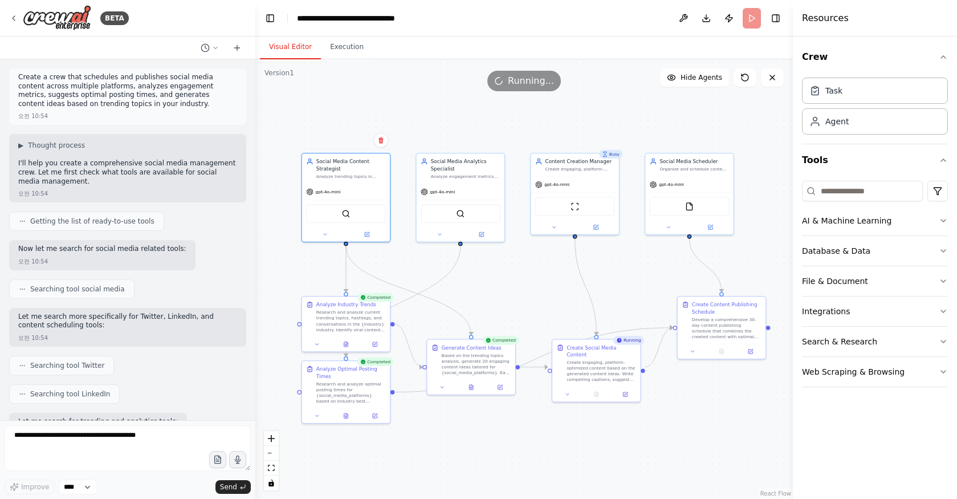
click at [117, 172] on p "I'll help you create a comprehensive social media management crew. Let me first…" at bounding box center [127, 172] width 219 height 27
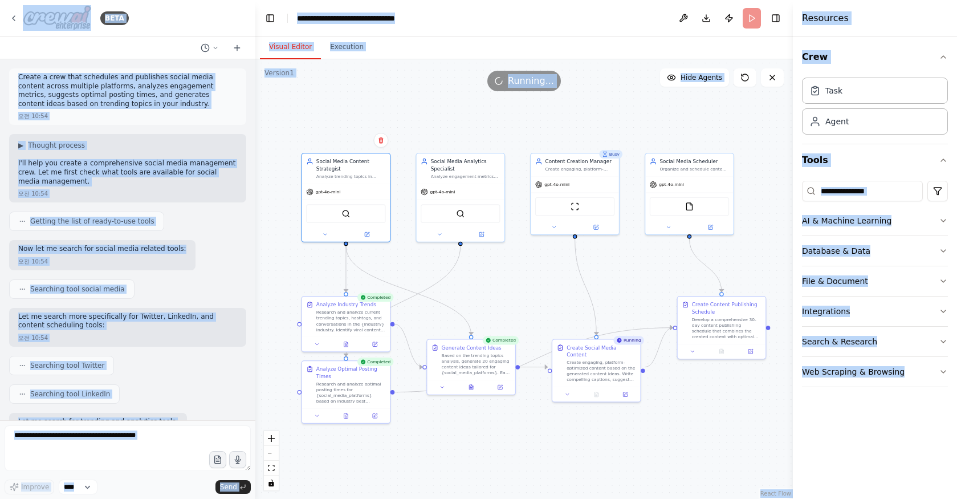
click at [117, 172] on p "I'll help you create a comprehensive social media management crew. Let me first…" at bounding box center [127, 172] width 219 height 27
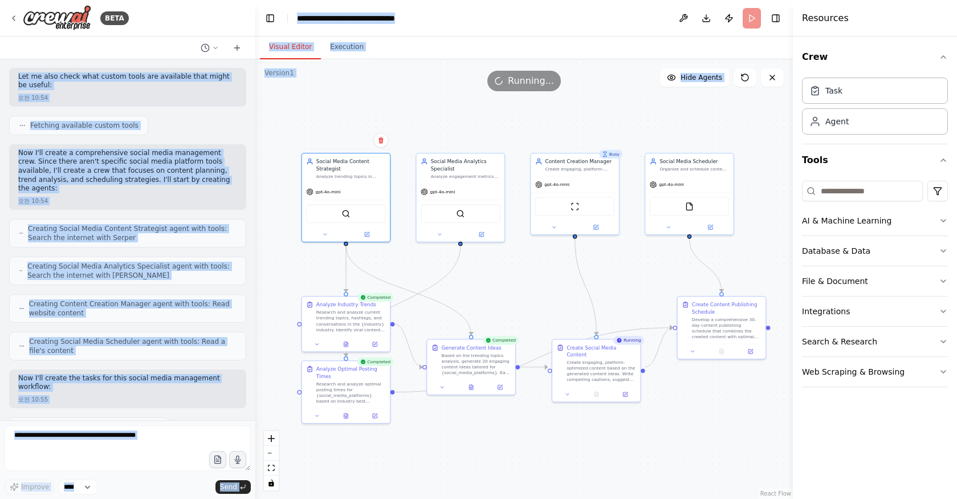
scroll to position [1189, 0]
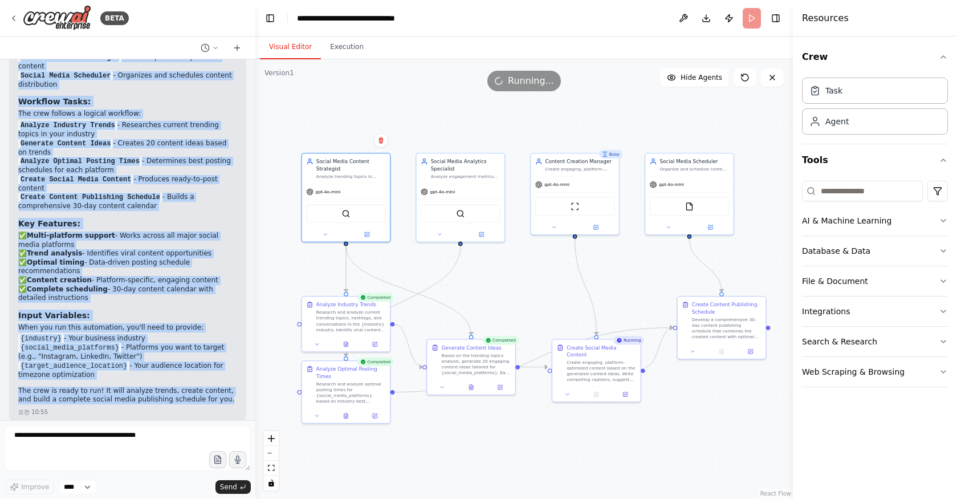
drag, startPoint x: 17, startPoint y: 76, endPoint x: 228, endPoint y: 396, distance: 382.7
click at [228, 396] on div "Create a crew that schedules and publishes social media content across multiple…" at bounding box center [127, 239] width 255 height 361
copy div "Create a crew that schedules and publishes social media content across multiple…"
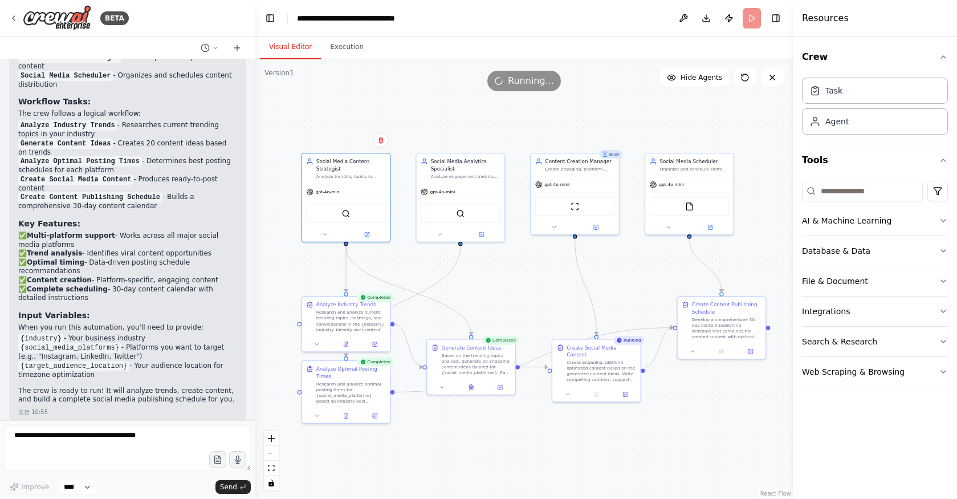
click at [191, 343] on li "{social_media_platforms} - Platforms you want to target (e.g., "Instagram, Link…" at bounding box center [127, 352] width 219 height 18
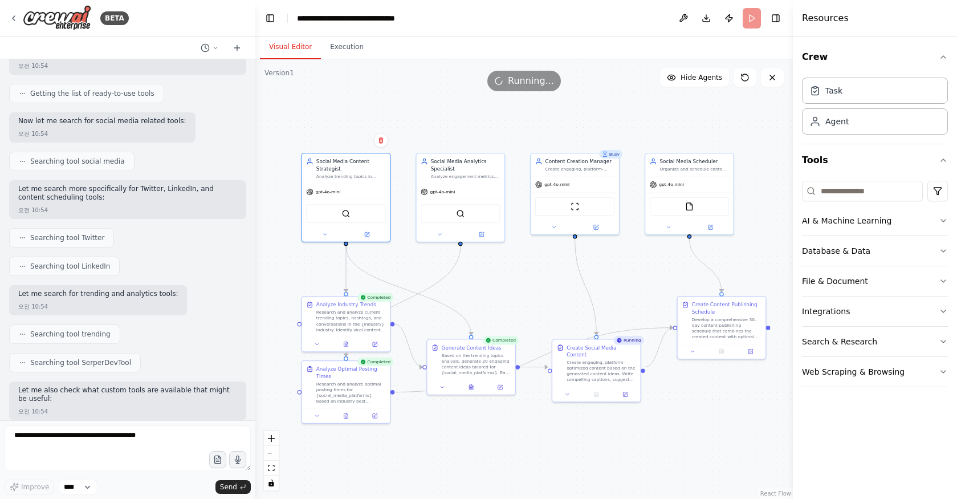
scroll to position [0, 0]
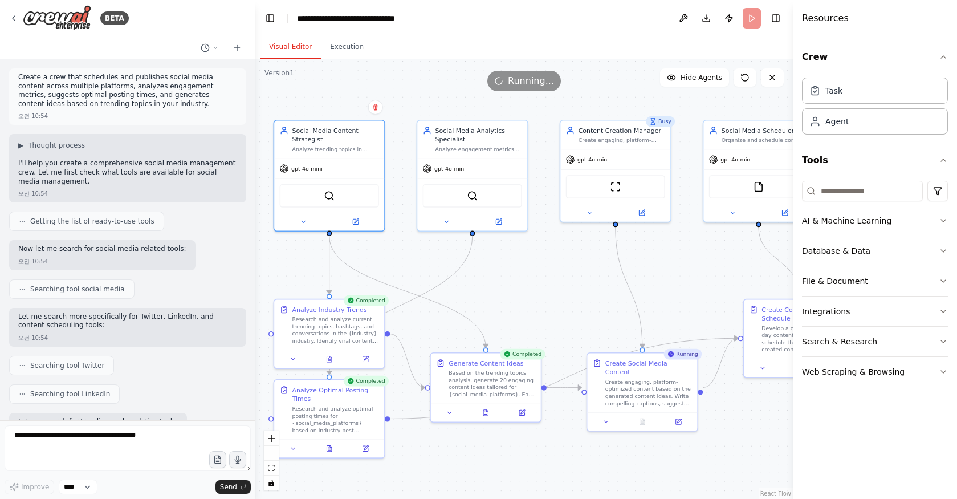
drag, startPoint x: 493, startPoint y: 293, endPoint x: 571, endPoint y: 325, distance: 84.6
click at [571, 325] on div ".deletable-edge-delete-btn { width: 20px; height: 20px; border: 0px solid #ffff…" at bounding box center [524, 279] width 538 height 440
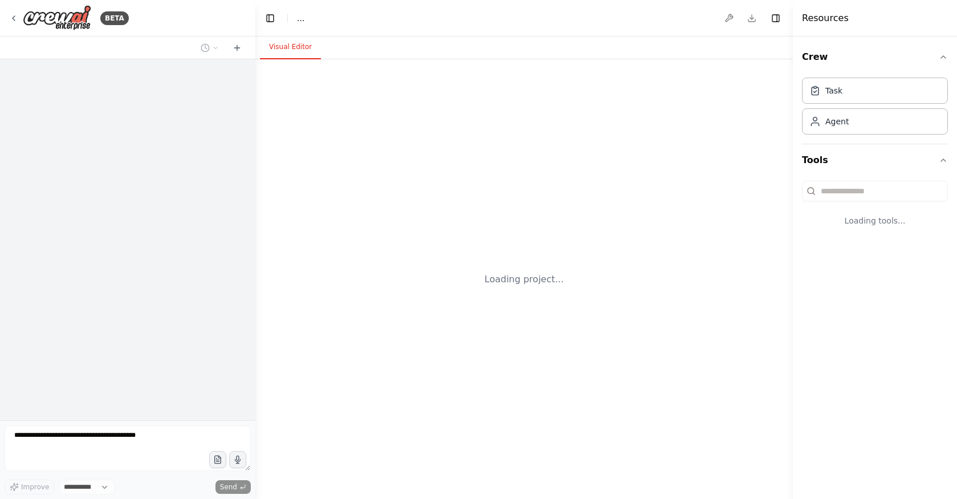
select select "****"
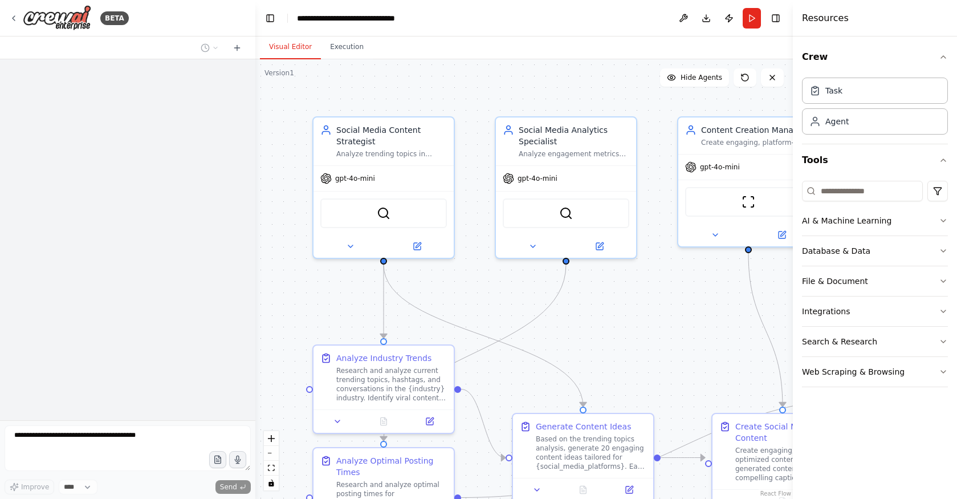
scroll to position [1189, 0]
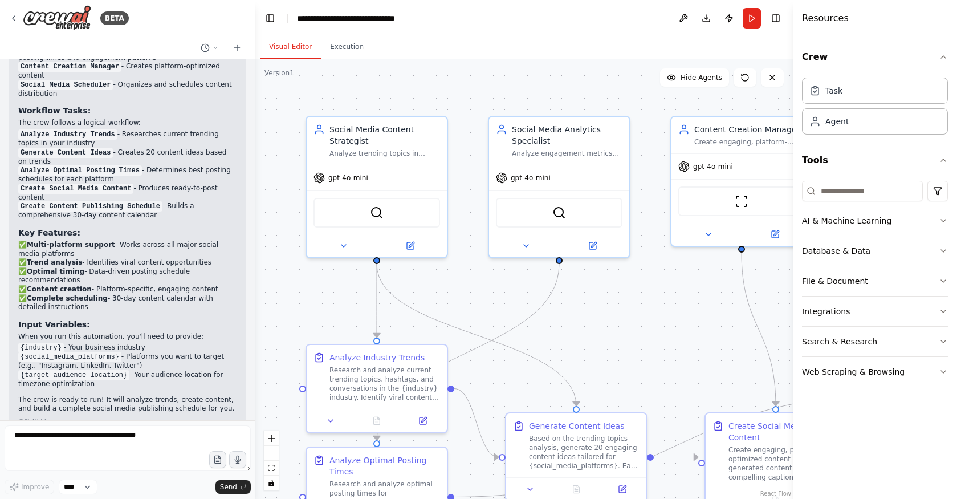
drag, startPoint x: 0, startPoint y: 0, endPoint x: 565, endPoint y: 324, distance: 651.1
click at [565, 324] on div ".deletable-edge-delete-btn { width: 20px; height: 20px; border: 0px solid #ffff…" at bounding box center [524, 279] width 538 height 440
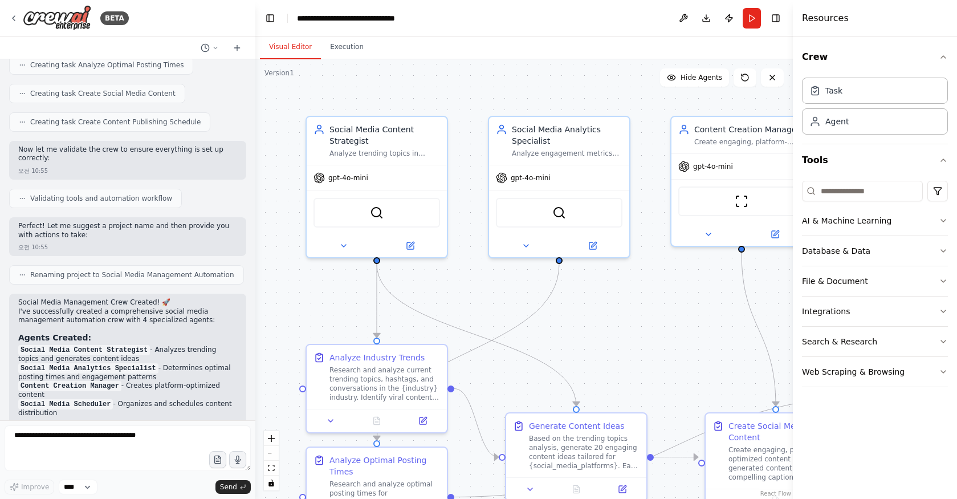
scroll to position [998, 0]
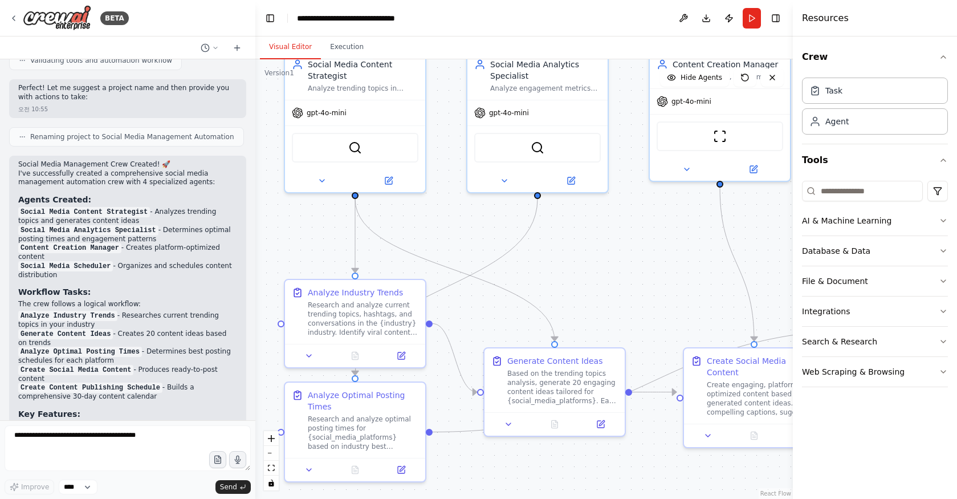
drag, startPoint x: 489, startPoint y: 290, endPoint x: 472, endPoint y: 218, distance: 74.4
click at [472, 218] on div ".deletable-edge-delete-btn { width: 20px; height: 20px; border: 0px solid #ffff…" at bounding box center [524, 279] width 538 height 440
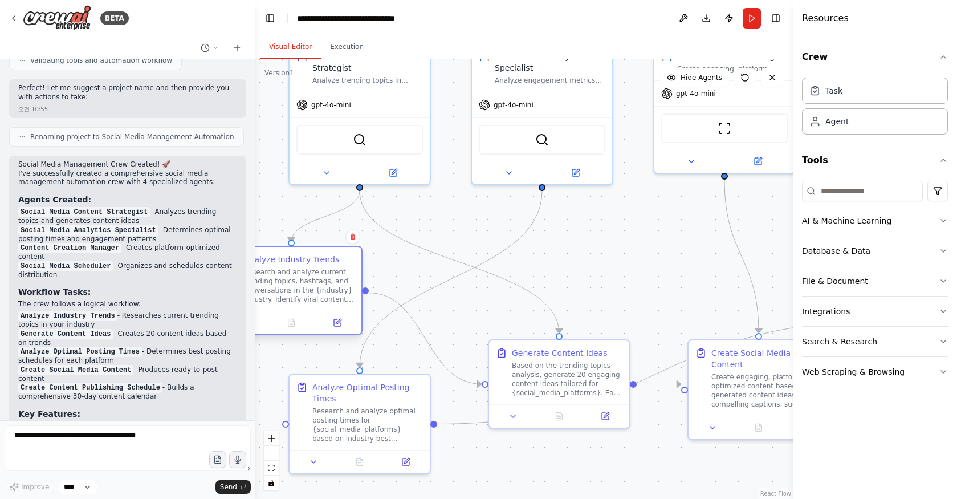
drag, startPoint x: 397, startPoint y: 305, endPoint x: 327, endPoint y: 278, distance: 75.8
click at [327, 278] on div "Research and analyze current trending topics, hashtags, and conversations in th…" at bounding box center [299, 285] width 111 height 36
click at [612, 258] on div ".deletable-edge-delete-btn { width: 20px; height: 20px; border: 0px solid #ffff…" at bounding box center [524, 279] width 538 height 440
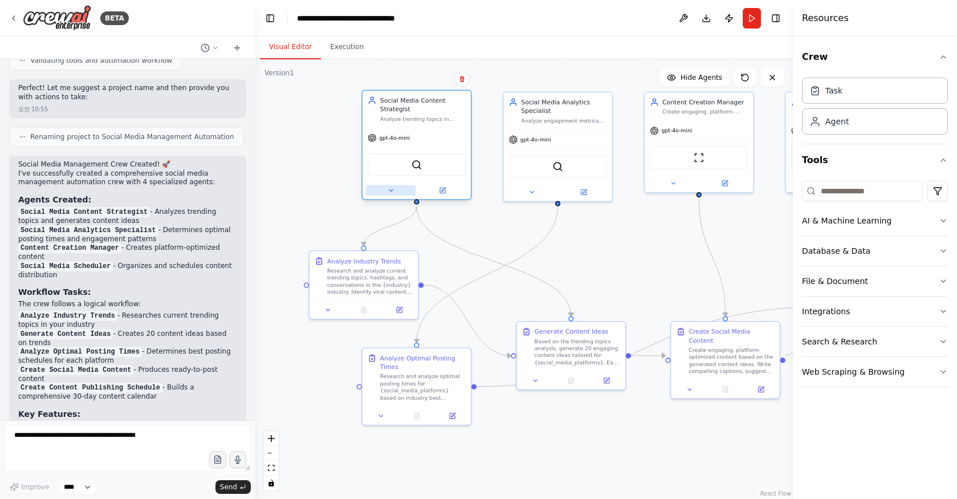
click at [392, 188] on icon at bounding box center [391, 190] width 7 height 7
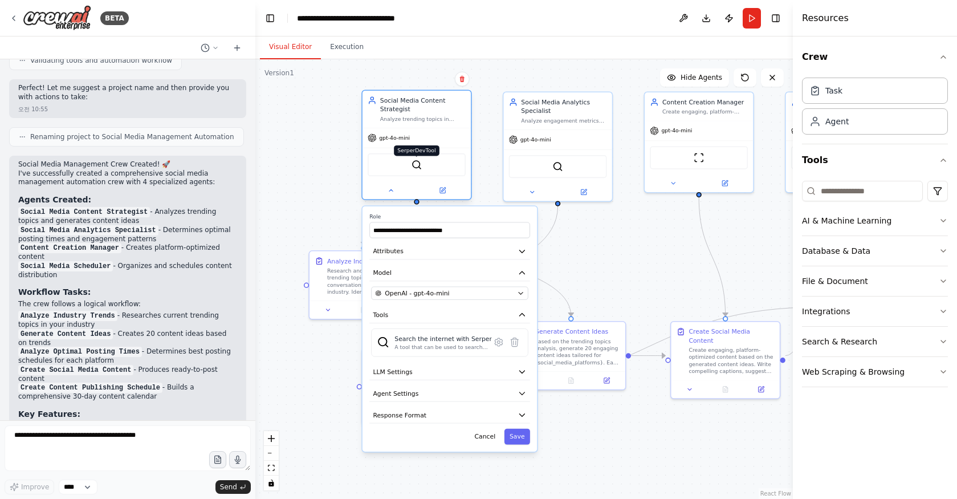
click at [413, 170] on img at bounding box center [417, 165] width 11 height 11
click at [418, 165] on img at bounding box center [417, 165] width 11 height 11
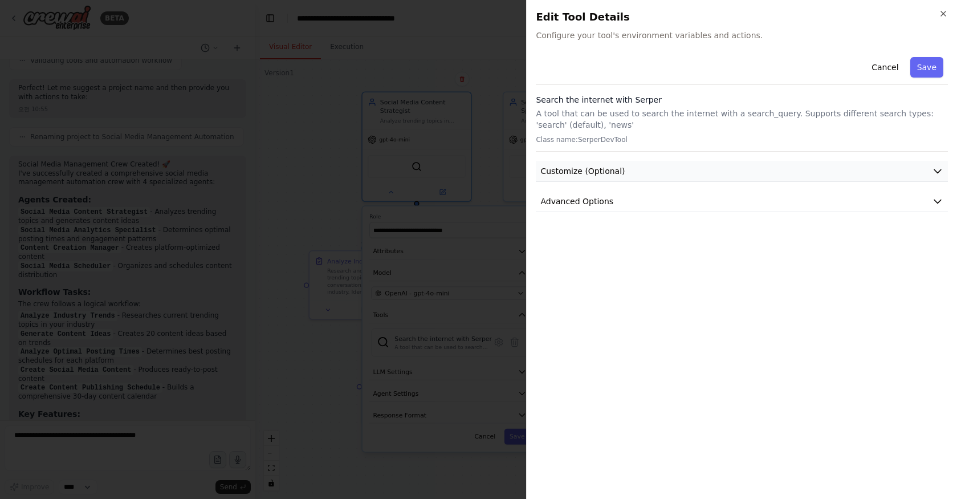
click at [755, 168] on button "Customize (Optional)" at bounding box center [742, 171] width 412 height 21
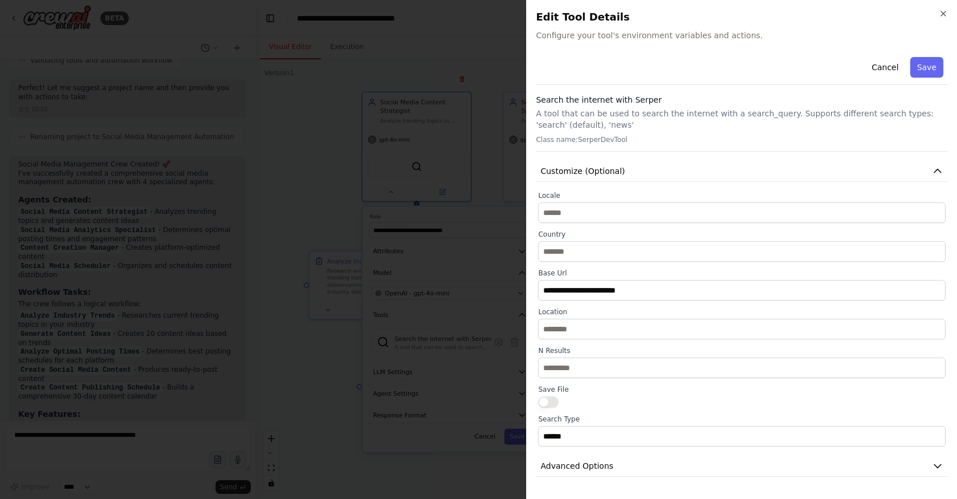
click at [722, 144] on div "Search the internet with [PERSON_NAME] A tool that can be used to search the in…" at bounding box center [742, 123] width 412 height 58
click at [721, 35] on span "Configure your tool's environment variables and actions." at bounding box center [742, 35] width 412 height 11
click at [741, 37] on span "Configure your tool's environment variables and actions." at bounding box center [742, 35] width 412 height 11
click at [742, 37] on span "Configure your tool's environment variables and actions." at bounding box center [742, 35] width 412 height 11
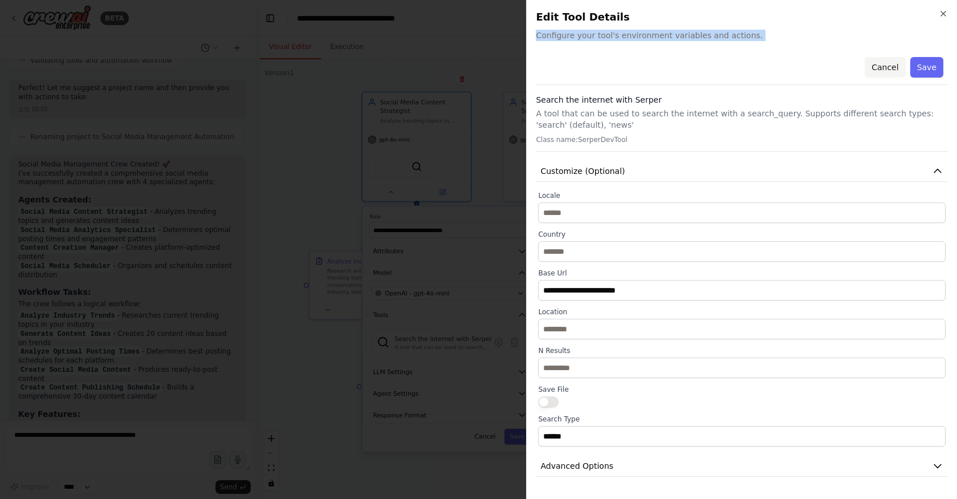
click at [888, 72] on button "Cancel" at bounding box center [885, 67] width 40 height 21
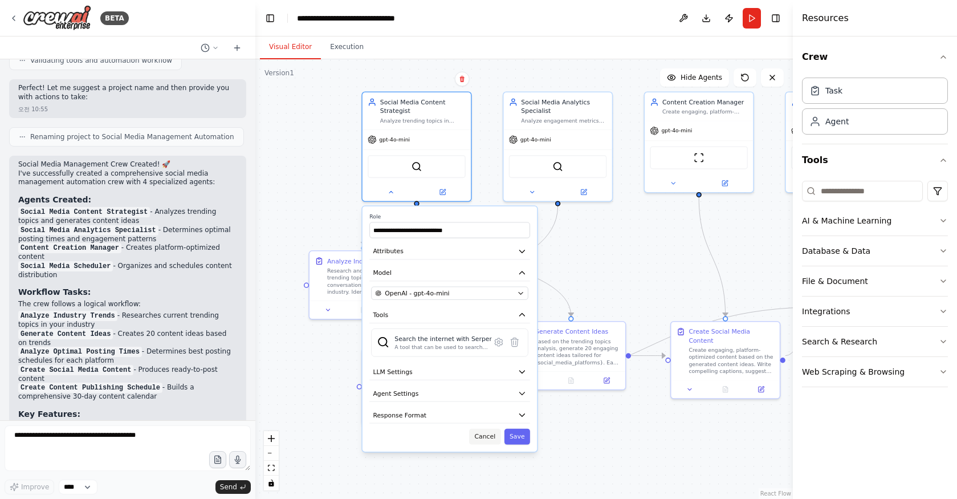
click at [486, 439] on button "Cancel" at bounding box center [484, 437] width 31 height 16
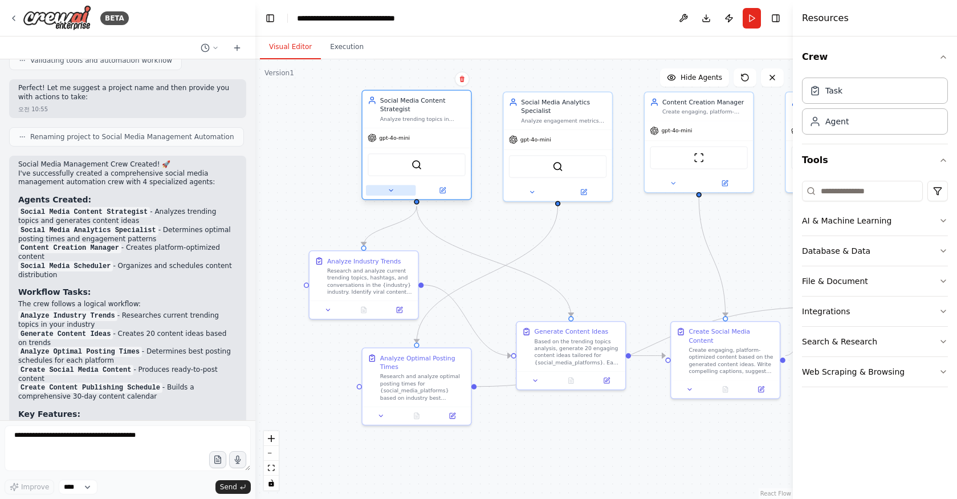
click at [388, 189] on icon at bounding box center [391, 190] width 7 height 7
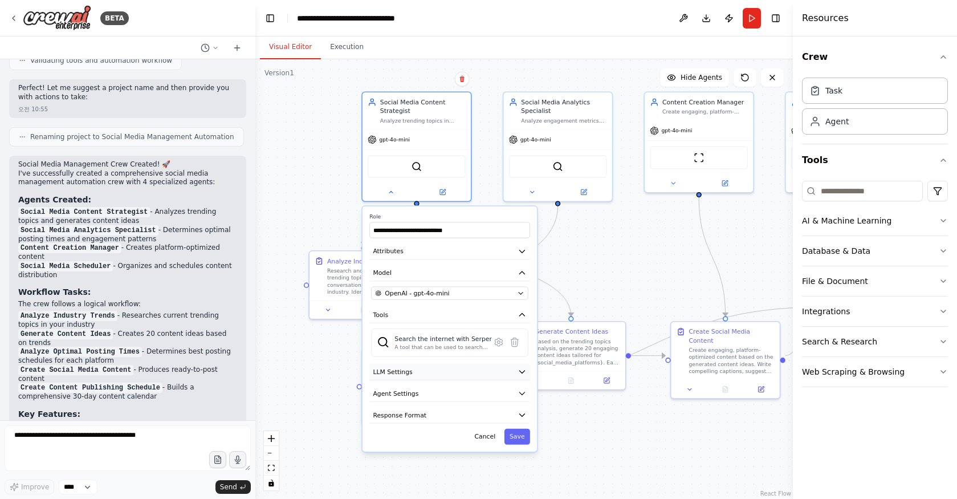
click at [464, 377] on button "LLM Settings" at bounding box center [449, 372] width 161 height 17
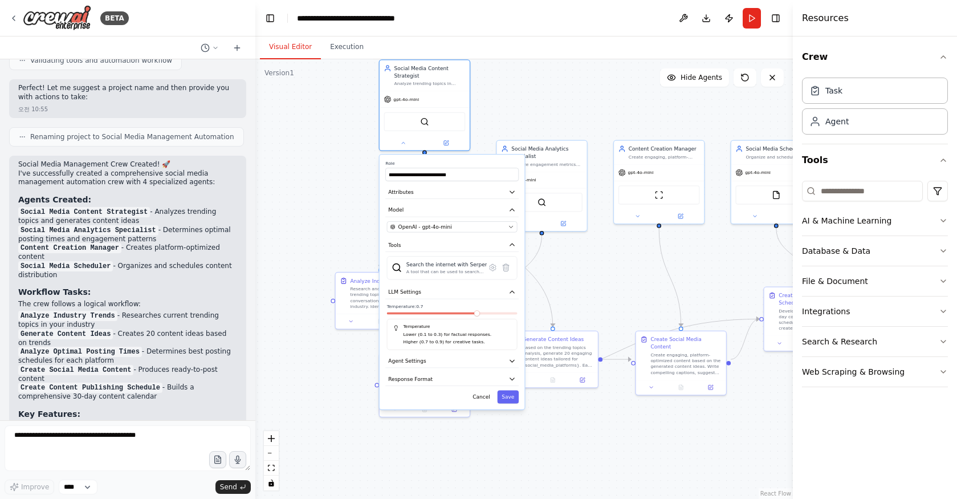
drag, startPoint x: 464, startPoint y: 377, endPoint x: 462, endPoint y: 299, distance: 78.7
click at [462, 299] on div "**********" at bounding box center [452, 282] width 145 height 255
click at [503, 190] on button "Attributes" at bounding box center [451, 192] width 133 height 14
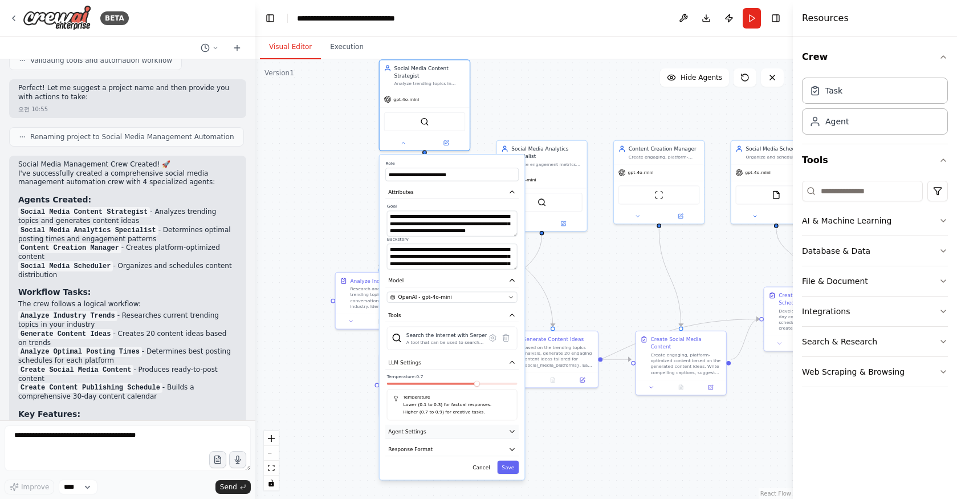
click at [496, 433] on button "Agent Settings" at bounding box center [451, 432] width 133 height 14
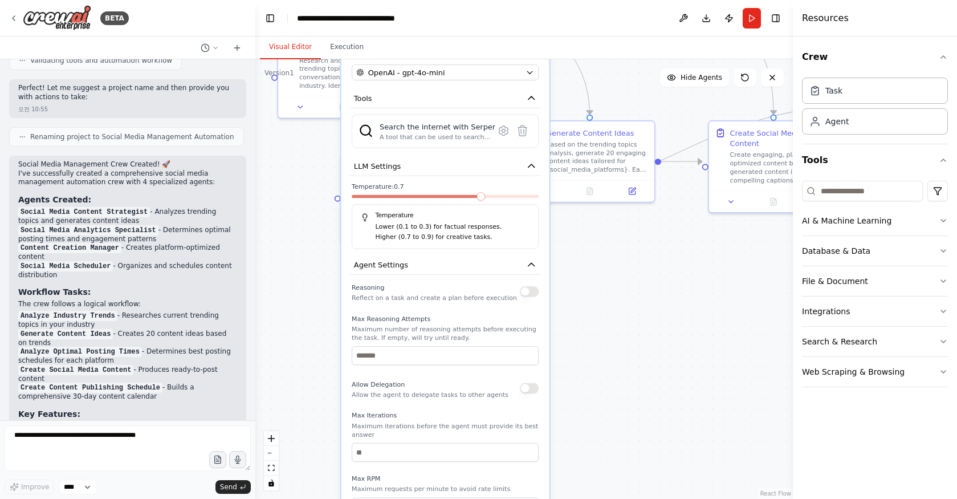
drag, startPoint x: 572, startPoint y: 422, endPoint x: 584, endPoint y: 256, distance: 166.4
click at [584, 256] on div ".deletable-edge-delete-btn { width: 20px; height: 20px; border: 0px solid #ffff…" at bounding box center [524, 279] width 538 height 440
click at [591, 291] on div ".deletable-edge-delete-btn { width: 20px; height: 20px; border: 0px solid #ffff…" at bounding box center [524, 279] width 538 height 440
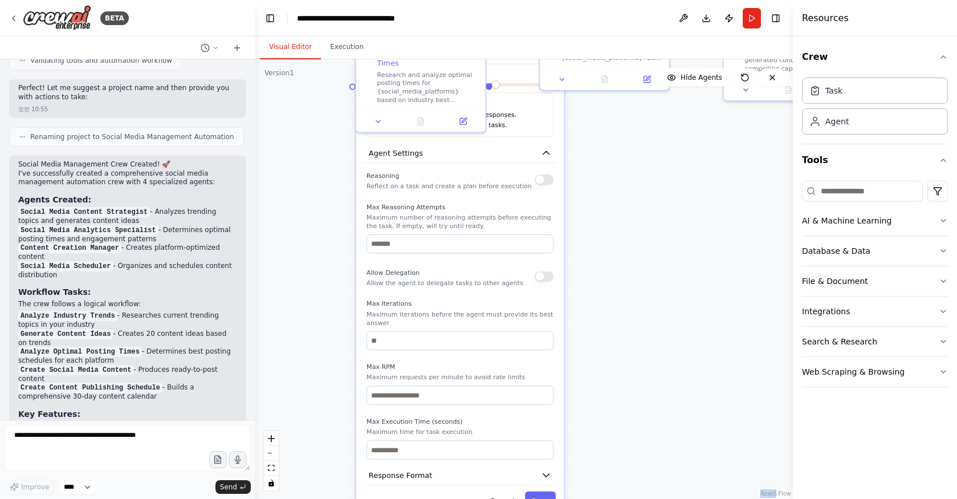
drag, startPoint x: 591, startPoint y: 291, endPoint x: 606, endPoint y: 180, distance: 112.7
click at [606, 180] on div ".deletable-edge-delete-btn { width: 20px; height: 20px; border: 0px solid #ffff…" at bounding box center [524, 279] width 538 height 440
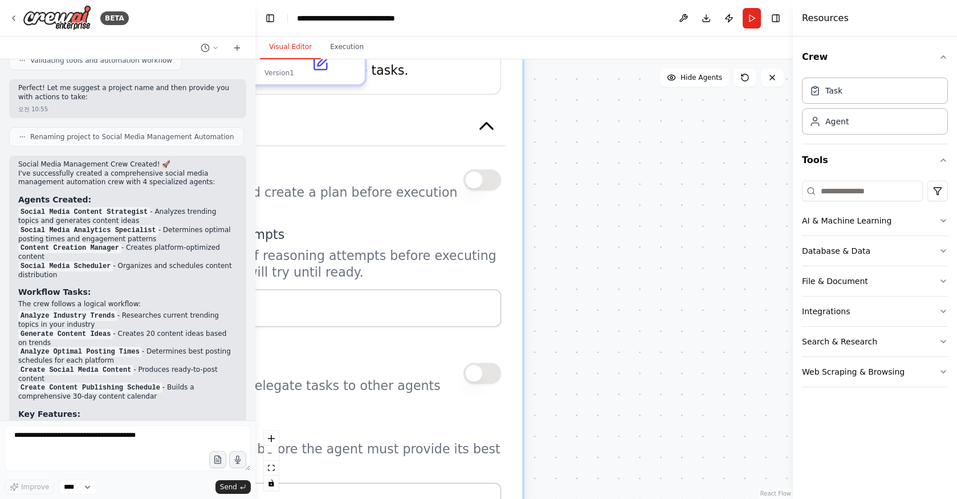
click at [590, 218] on div ".deletable-edge-delete-btn { width: 20px; height: 20px; border: 0px solid #ffff…" at bounding box center [524, 279] width 538 height 440
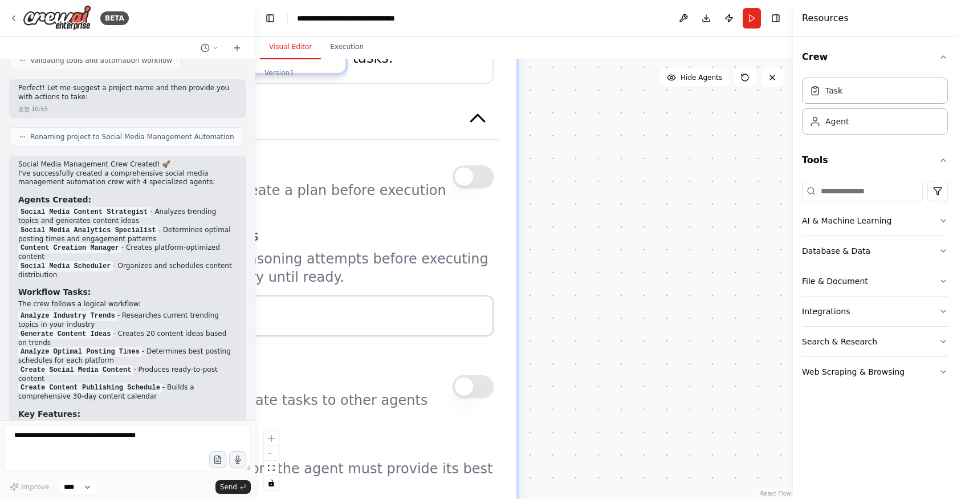
click at [590, 218] on div ".deletable-edge-delete-btn { width: 20px; height: 20px; border: 0px solid #ffff…" at bounding box center [524, 279] width 538 height 440
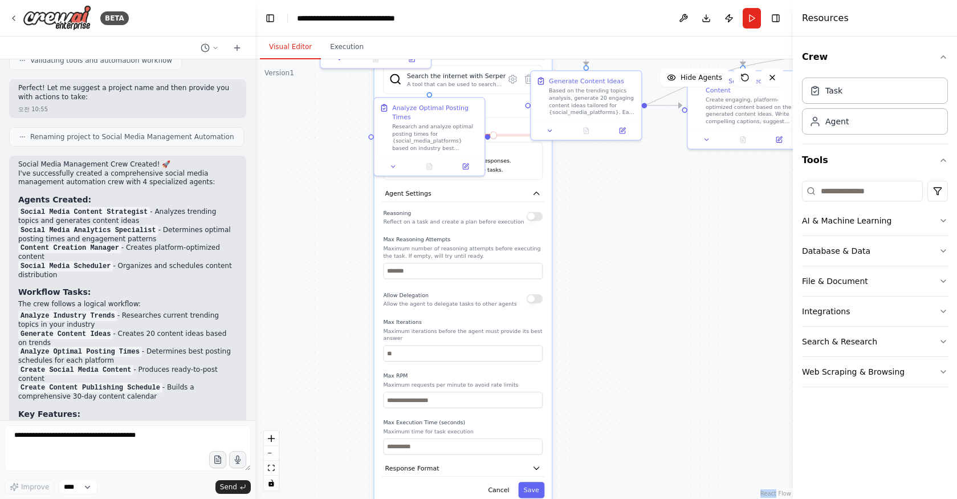
click at [486, 380] on div "Max RPM Maximum requests per minute to avoid rate limits" at bounding box center [463, 390] width 160 height 36
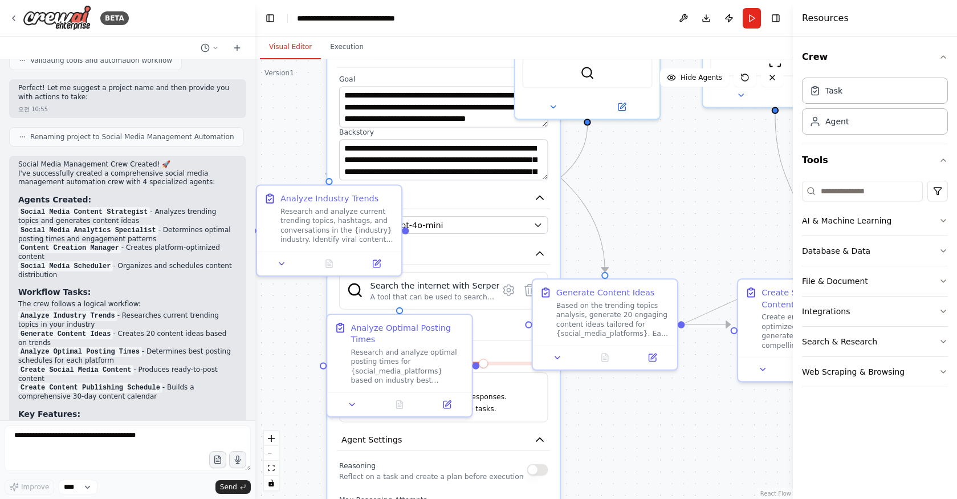
drag, startPoint x: 613, startPoint y: 254, endPoint x: 613, endPoint y: 549, distance: 294.8
click at [613, 498] on html "BETA Create a crew that schedules and publishes social media content across mul…" at bounding box center [478, 249] width 957 height 499
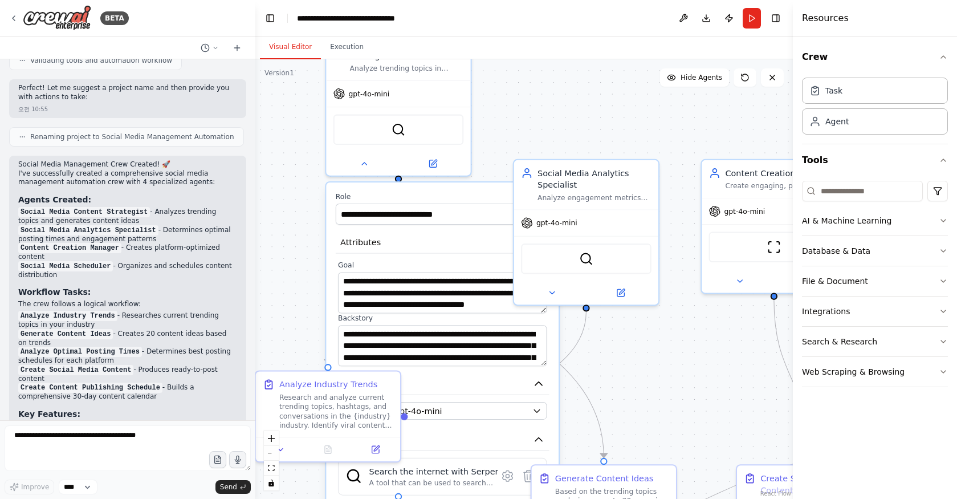
drag, startPoint x: 658, startPoint y: 223, endPoint x: 656, endPoint y: 409, distance: 185.9
click at [656, 409] on div ".deletable-edge-delete-btn { width: 20px; height: 20px; border: 0px solid #ffff…" at bounding box center [524, 279] width 538 height 440
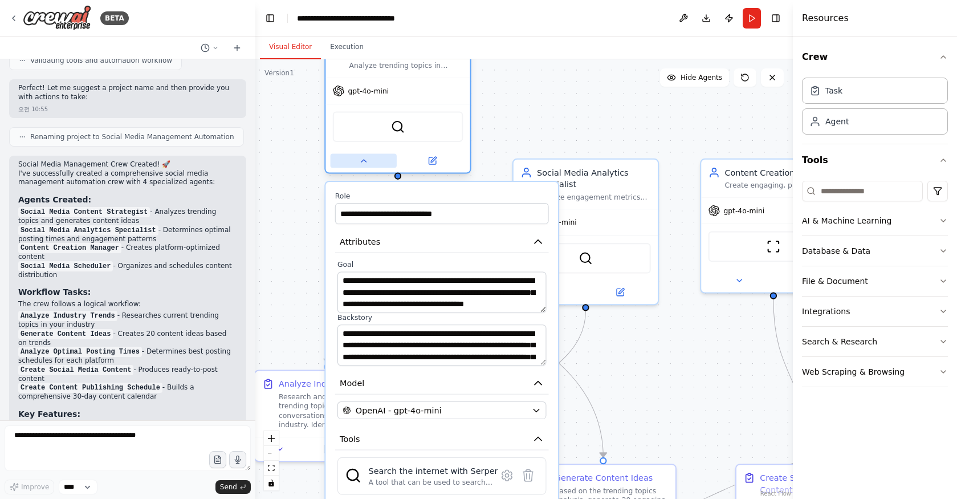
click at [368, 157] on icon at bounding box center [363, 160] width 9 height 9
click at [368, 162] on button at bounding box center [364, 161] width 66 height 14
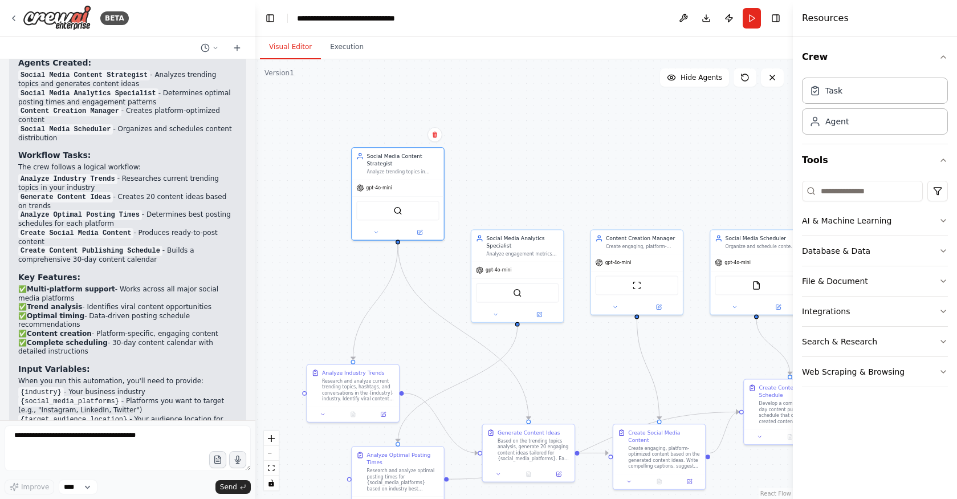
scroll to position [1189, 0]
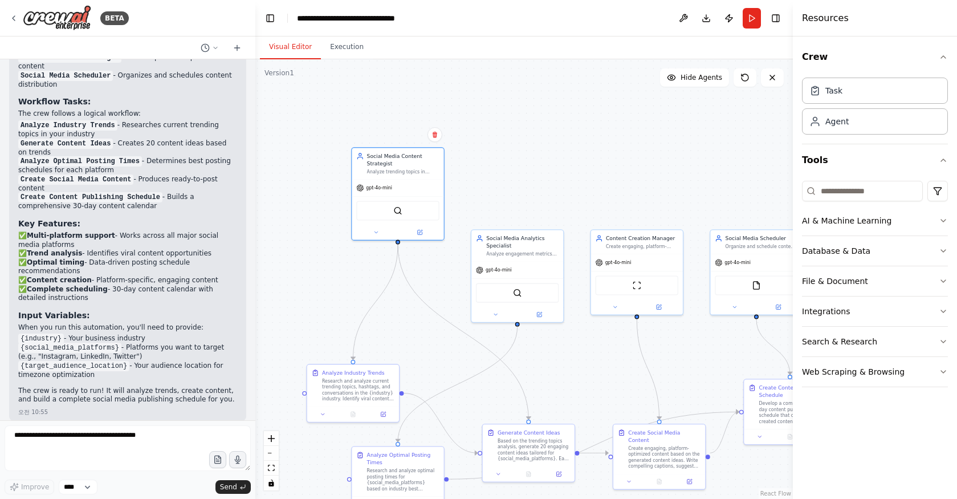
click at [40, 334] on code "{industry}" at bounding box center [41, 339] width 46 height 10
click at [861, 95] on div "Task" at bounding box center [875, 90] width 146 height 26
click at [871, 221] on div "AI & Machine Learning" at bounding box center [847, 220] width 90 height 11
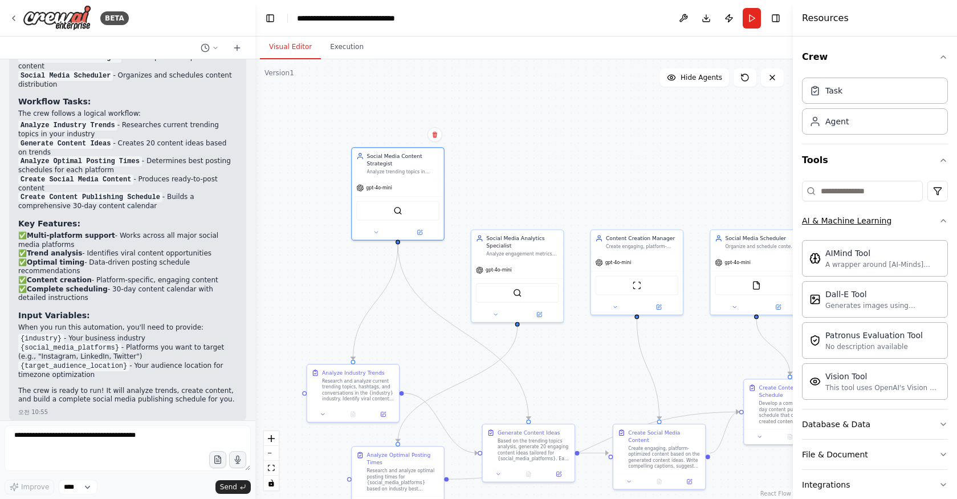
click at [871, 221] on div "AI & Machine Learning" at bounding box center [847, 220] width 90 height 11
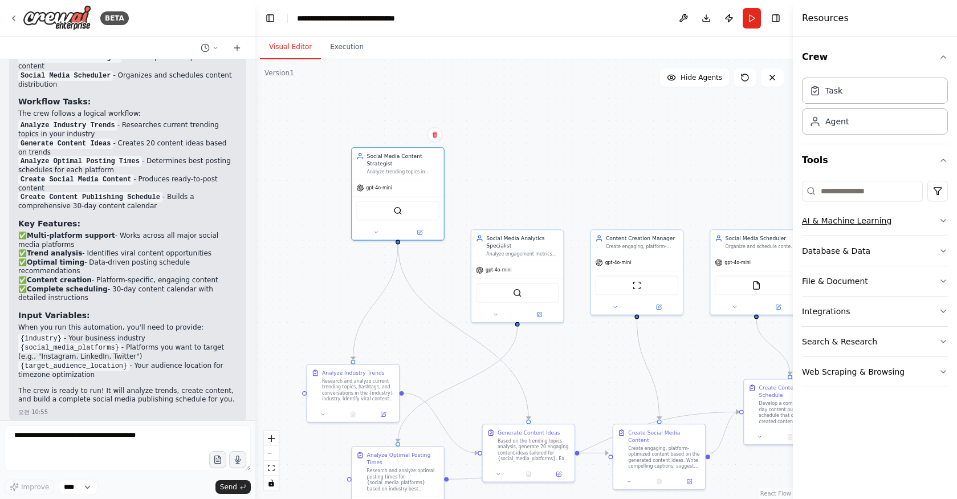
click at [871, 221] on div "AI & Machine Learning" at bounding box center [847, 220] width 90 height 11
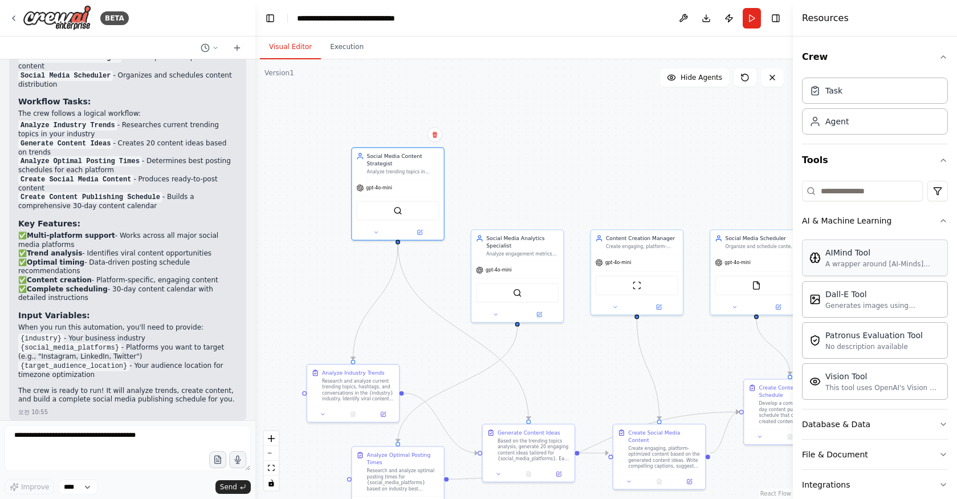
click at [855, 256] on div "AIMind Tool" at bounding box center [883, 252] width 115 height 11
click at [880, 265] on div "A wrapper around [AI-Minds]([URL][DOMAIN_NAME]). Useful for when you need answe…" at bounding box center [883, 263] width 115 height 9
click at [604, 146] on div ".deletable-edge-delete-btn { width: 20px; height: 20px; border: 0px solid #ffff…" at bounding box center [524, 279] width 538 height 440
click at [893, 259] on div "A wrapper around [AI-Minds]([URL][DOMAIN_NAME]). Useful for when you need answe…" at bounding box center [883, 263] width 115 height 9
click at [880, 295] on div "Dall-E Tool" at bounding box center [883, 293] width 115 height 11
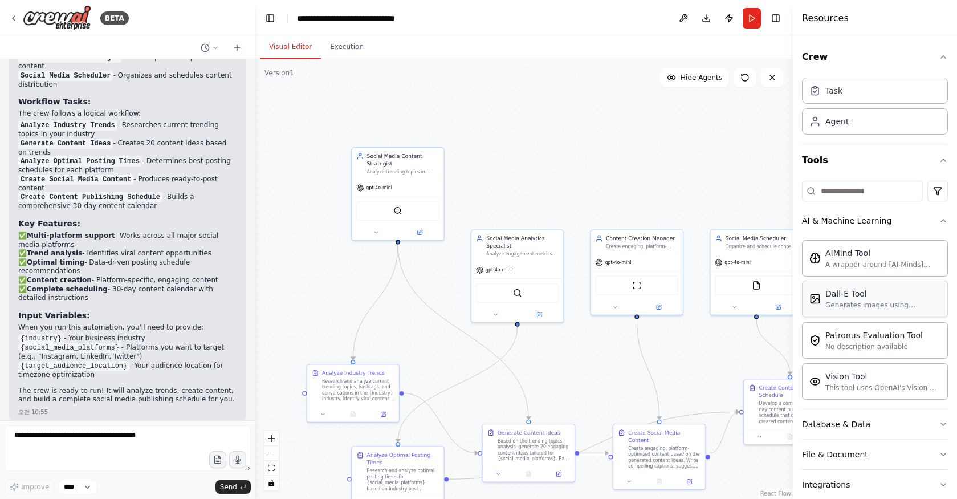
click at [879, 297] on div "Dall-E Tool" at bounding box center [883, 293] width 115 height 11
click at [406, 214] on div "SerperDevTool AIMindTool" at bounding box center [397, 209] width 83 height 19
click at [392, 213] on img at bounding box center [390, 209] width 9 height 9
click at [409, 206] on img at bounding box center [405, 209] width 9 height 9
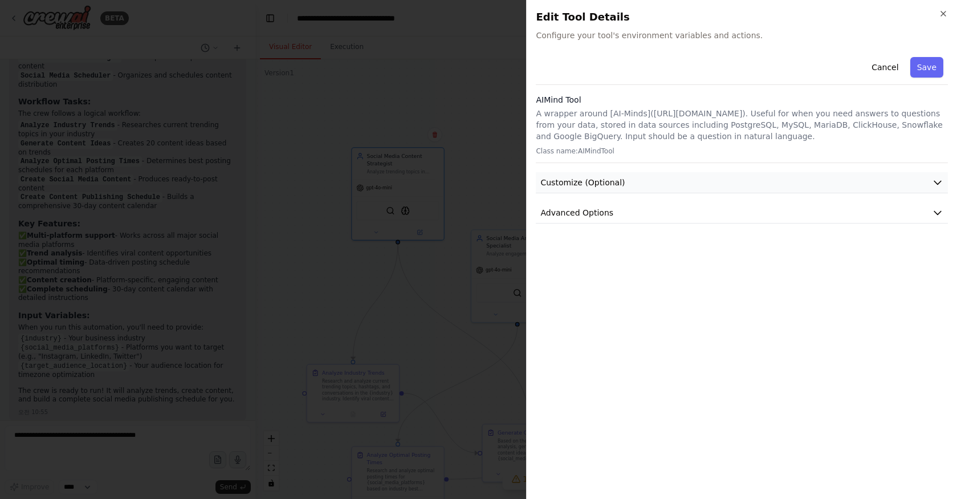
click at [626, 185] on button "Customize (Optional)" at bounding box center [742, 182] width 412 height 21
click at [888, 74] on button "Cancel" at bounding box center [885, 67] width 40 height 21
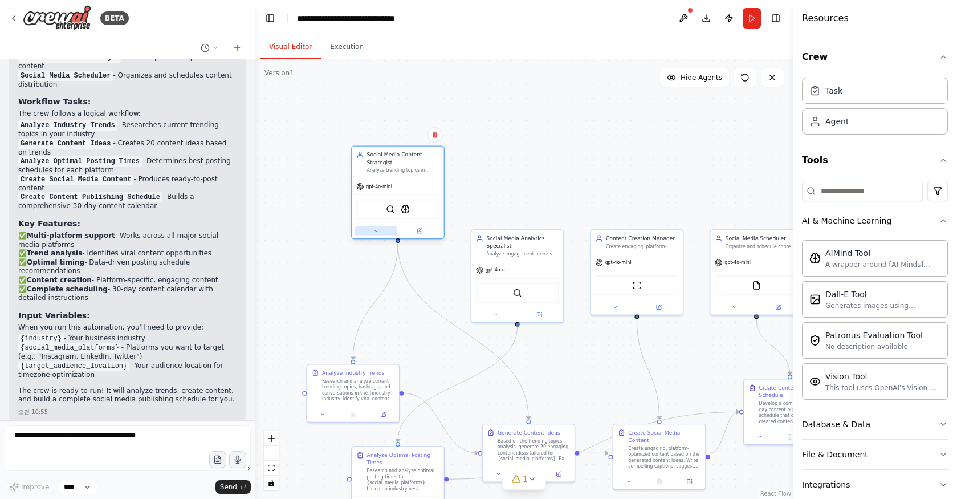
click at [377, 233] on icon at bounding box center [376, 231] width 6 height 6
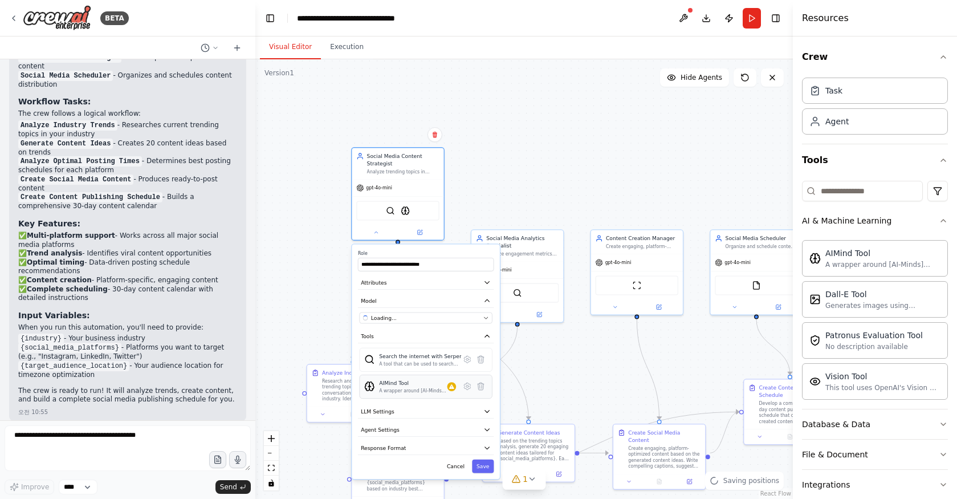
click at [426, 392] on div "A wrapper around [AI-Minds]([URL][DOMAIN_NAME]). Useful for when you need answe…" at bounding box center [413, 391] width 68 height 6
click at [419, 389] on div "A wrapper around [AI-Minds]([URL][DOMAIN_NAME]). Useful for when you need answe…" at bounding box center [413, 391] width 68 height 6
click at [468, 386] on icon at bounding box center [467, 386] width 2 height 2
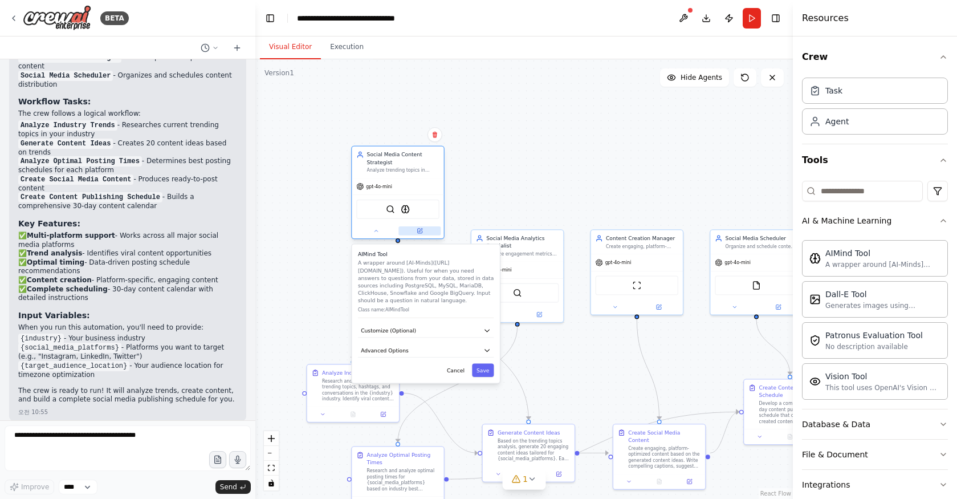
click at [419, 234] on button at bounding box center [420, 230] width 42 height 9
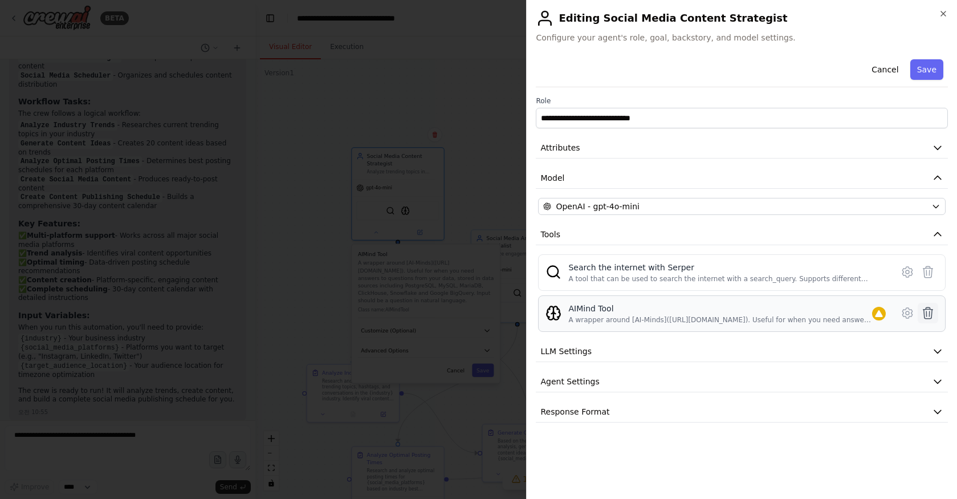
click at [929, 315] on icon at bounding box center [928, 313] width 14 height 14
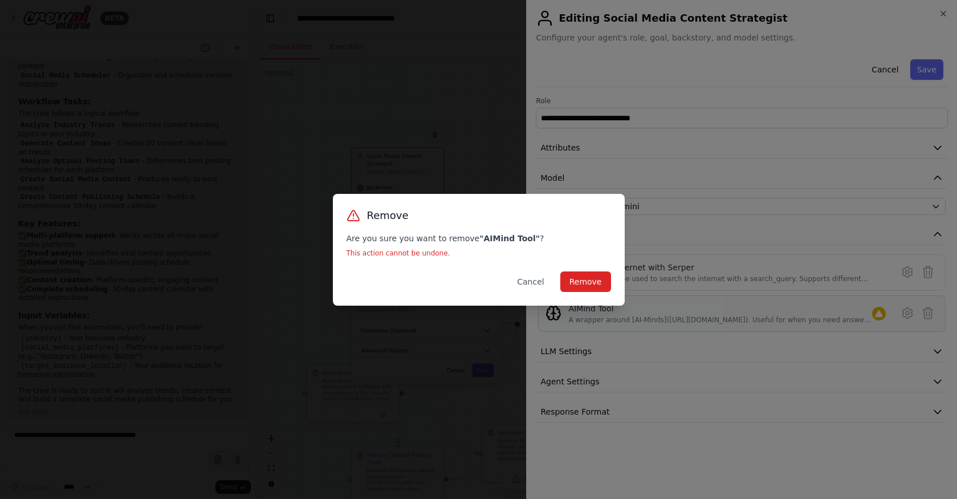
click at [579, 292] on div "Remove Are you sure you want to remove " AIMind Tool " ? This action cannot be …" at bounding box center [479, 250] width 292 height 112
click at [580, 281] on button "Remove" at bounding box center [586, 281] width 51 height 21
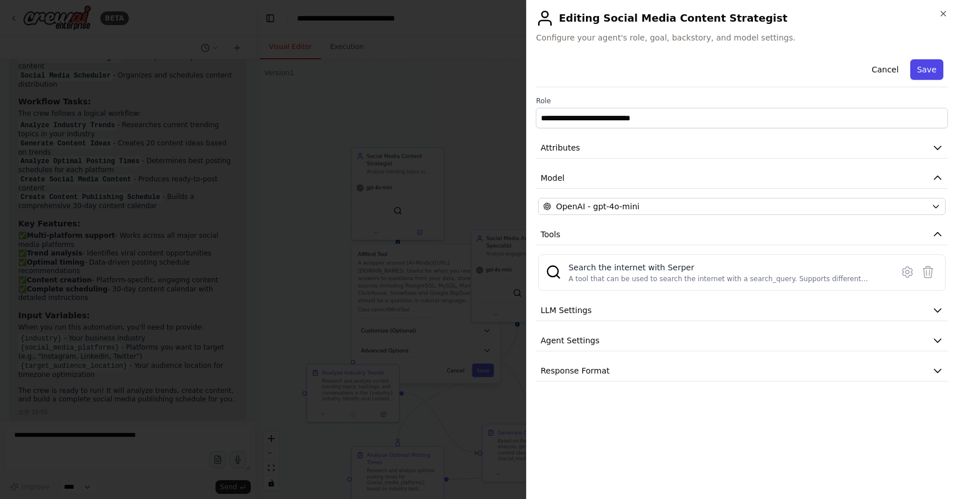
click at [933, 72] on button "Save" at bounding box center [927, 69] width 33 height 21
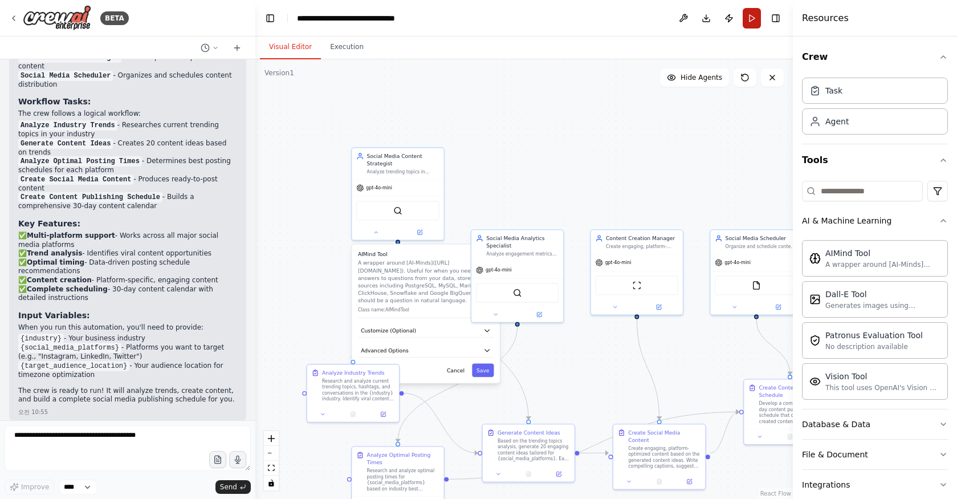
click at [749, 19] on button "Run" at bounding box center [752, 18] width 18 height 21
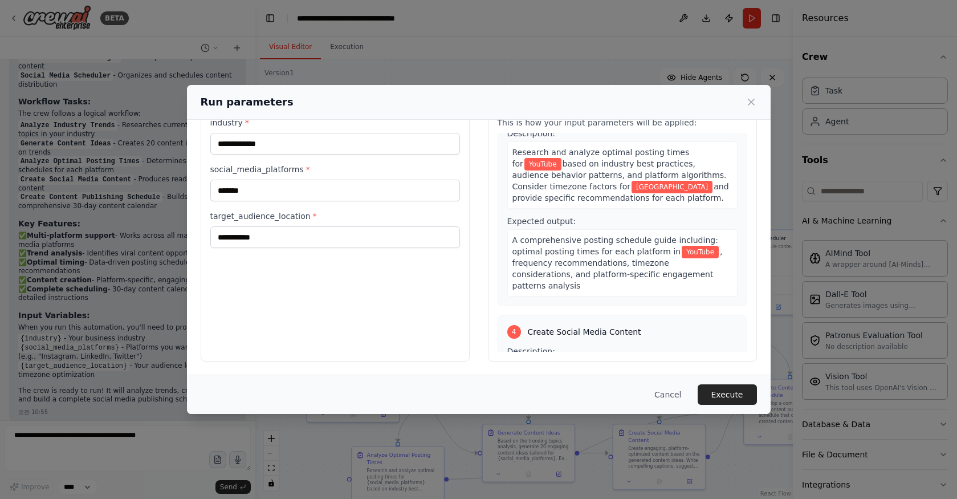
scroll to position [558, 0]
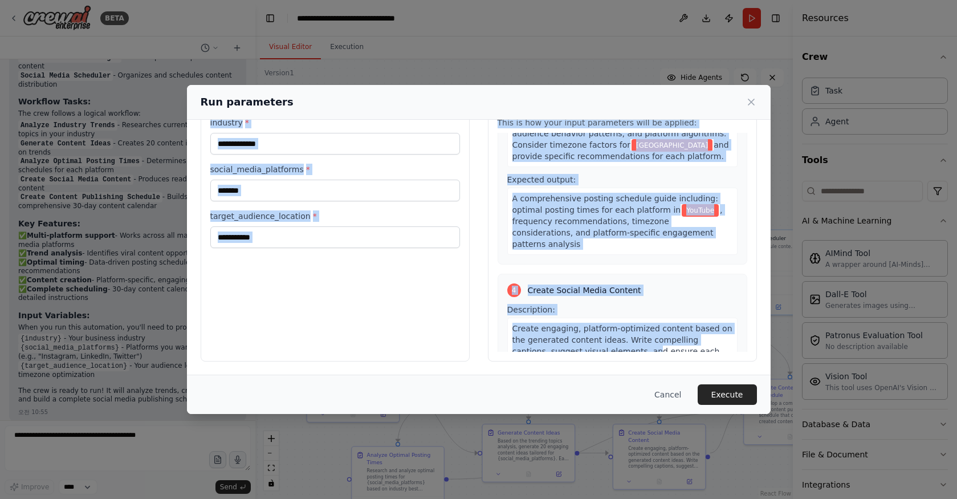
drag, startPoint x: 613, startPoint y: 304, endPoint x: 641, endPoint y: 27, distance: 278.5
click at [641, 27] on div "**********" at bounding box center [478, 249] width 957 height 499
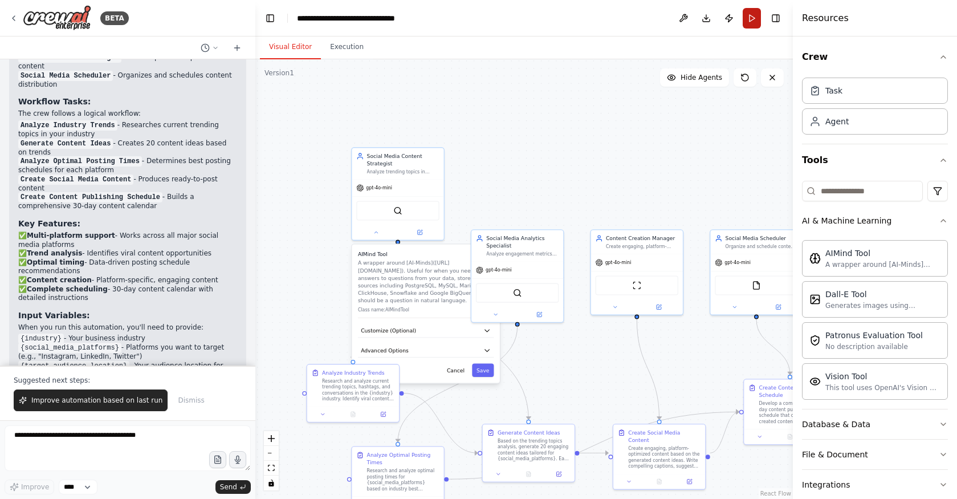
click at [750, 15] on button "Run" at bounding box center [752, 18] width 18 height 21
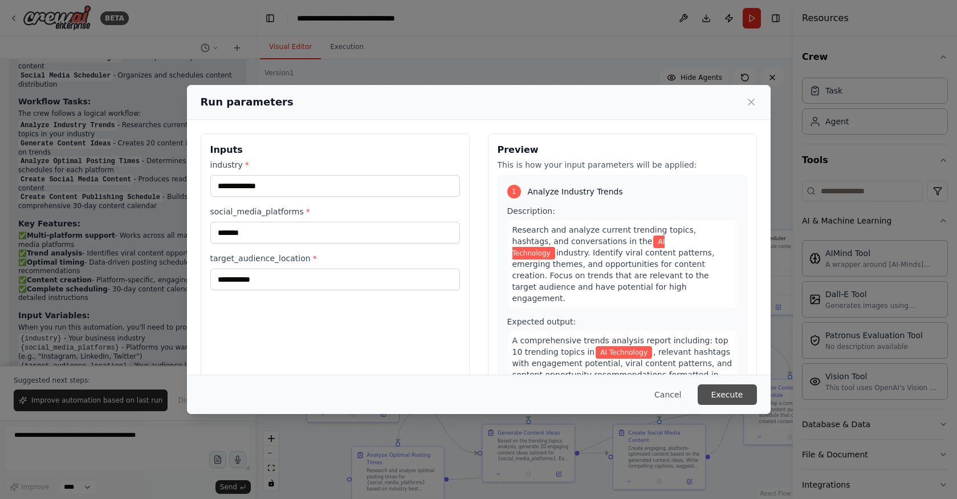
click at [725, 398] on button "Execute" at bounding box center [727, 394] width 59 height 21
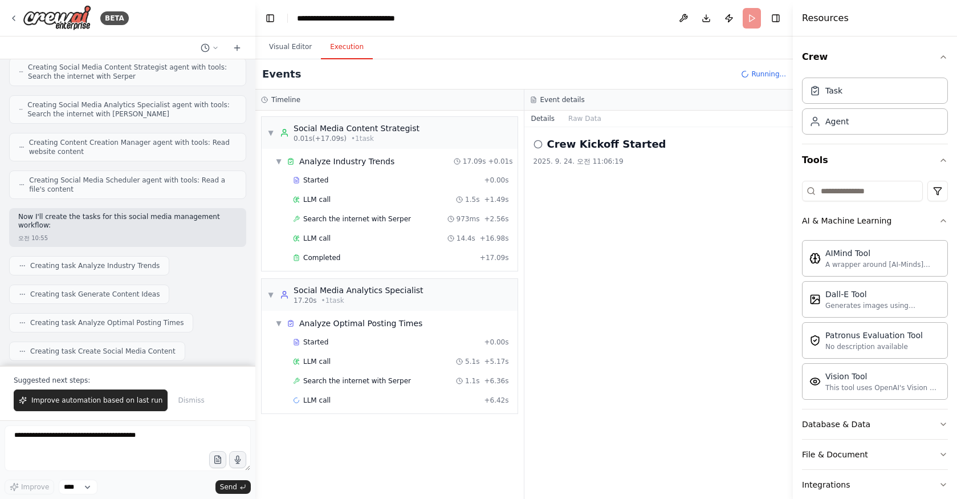
scroll to position [533, 0]
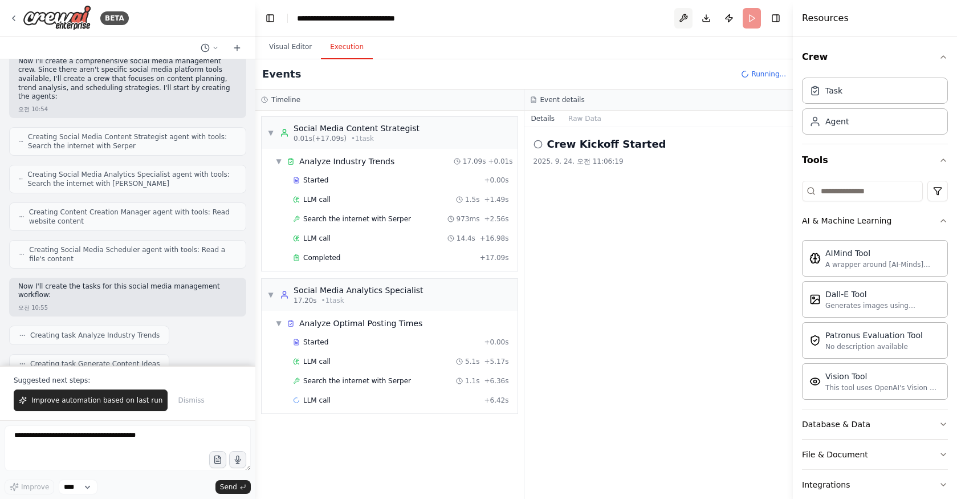
click at [677, 22] on button at bounding box center [684, 18] width 18 height 21
click at [683, 18] on div at bounding box center [684, 18] width 18 height 21
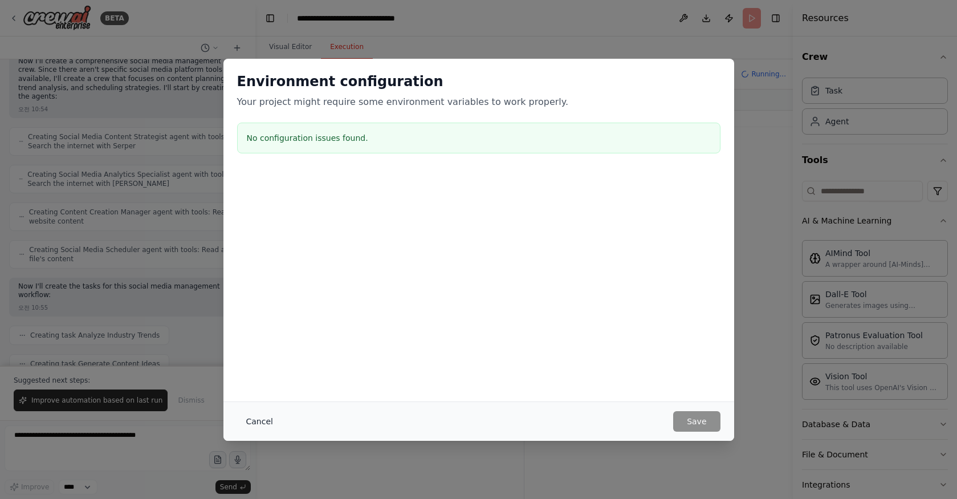
click at [267, 418] on button "Cancel" at bounding box center [259, 421] width 45 height 21
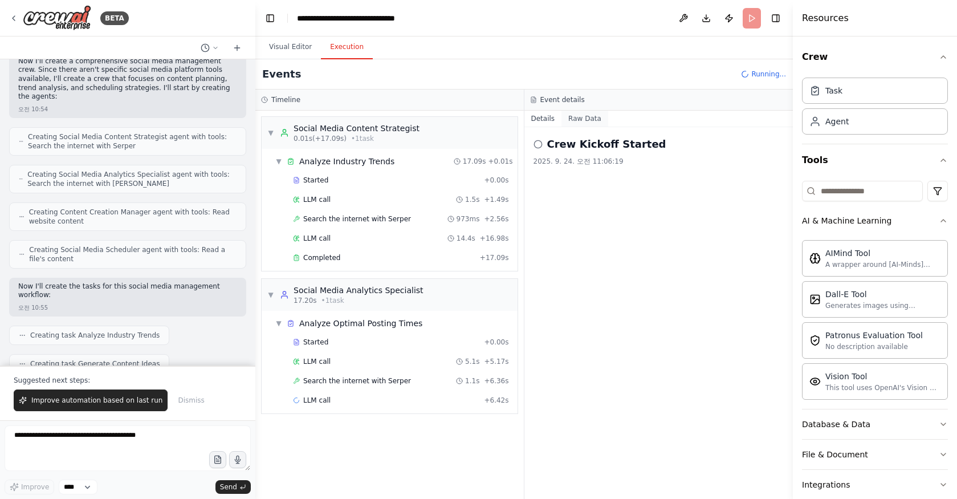
click at [576, 117] on button "Raw Data" at bounding box center [585, 119] width 47 height 16
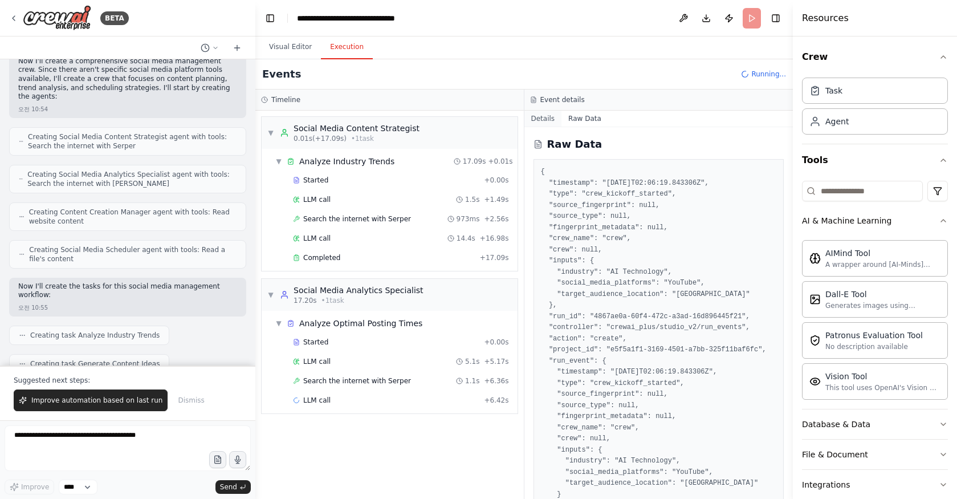
click at [547, 115] on button "Details" at bounding box center [544, 119] width 38 height 16
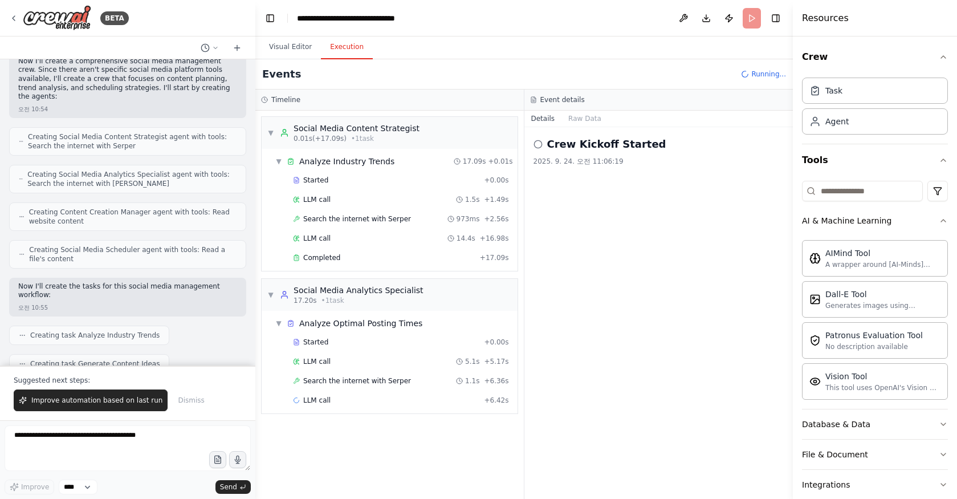
click at [639, 433] on div "Crew Kickoff Started 2025. 9. 24. 오전 11:06:19" at bounding box center [659, 313] width 269 height 372
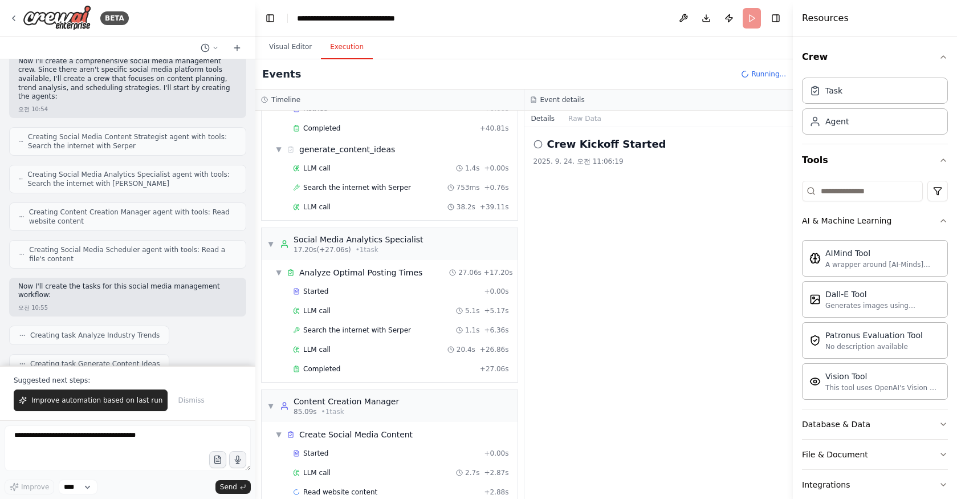
scroll to position [207, 0]
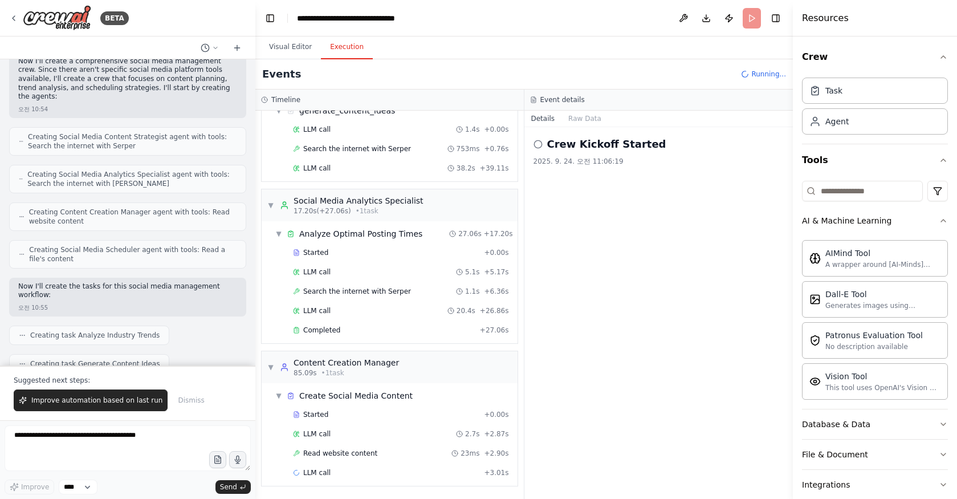
click at [639, 433] on div "Crew Kickoff Started 2025. 9. 24. 오전 11:06:19" at bounding box center [659, 313] width 269 height 372
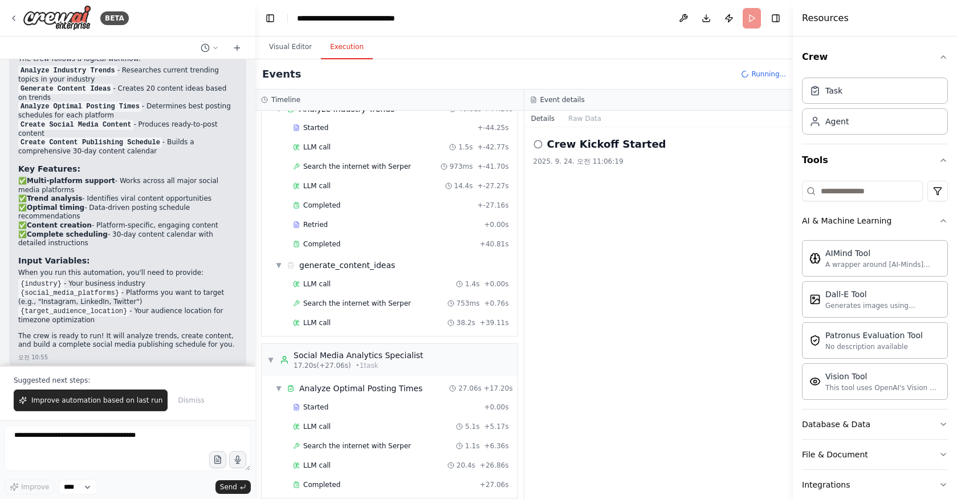
scroll to position [0, 0]
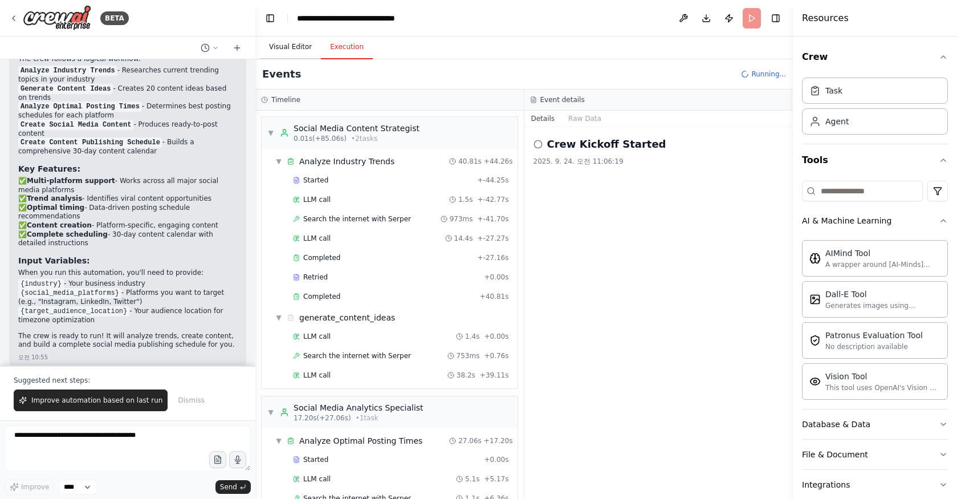
click at [301, 42] on button "Visual Editor" at bounding box center [290, 47] width 61 height 24
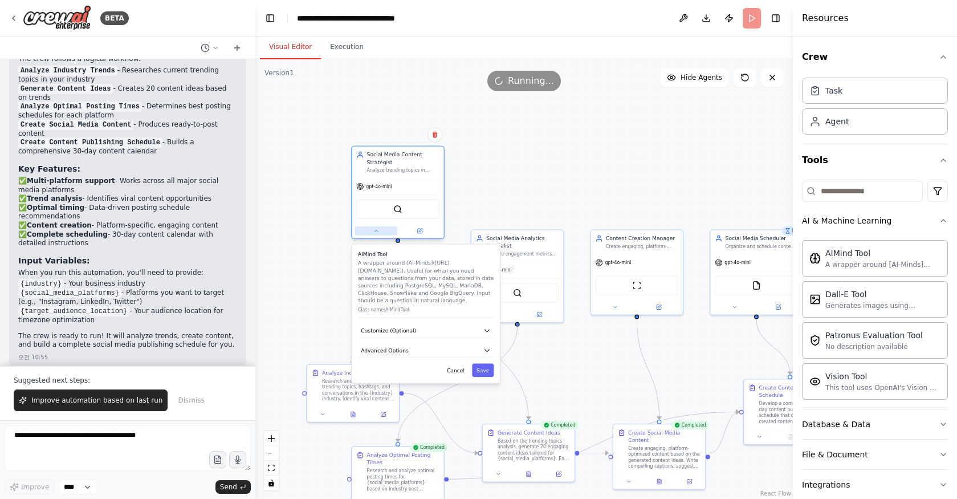
click at [382, 234] on button at bounding box center [376, 230] width 42 height 9
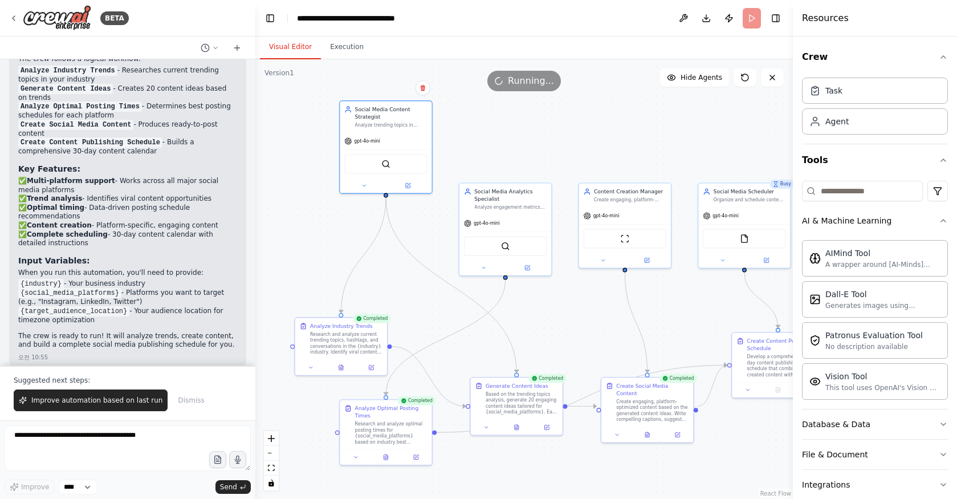
drag, startPoint x: 589, startPoint y: 399, endPoint x: 577, endPoint y: 352, distance: 48.3
click at [577, 352] on div ".deletable-edge-delete-btn { width: 20px; height: 20px; border: 0px solid #ffff…" at bounding box center [524, 279] width 538 height 440
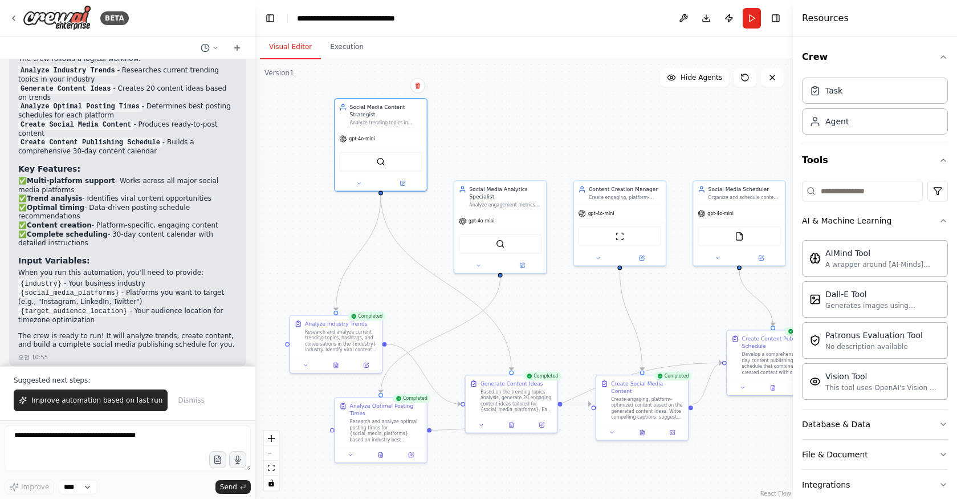
drag, startPoint x: 577, startPoint y: 352, endPoint x: 567, endPoint y: 346, distance: 12.0
click at [567, 346] on div ".deletable-edge-delete-btn { width: 20px; height: 20px; border: 0px solid #ffff…" at bounding box center [524, 279] width 538 height 440
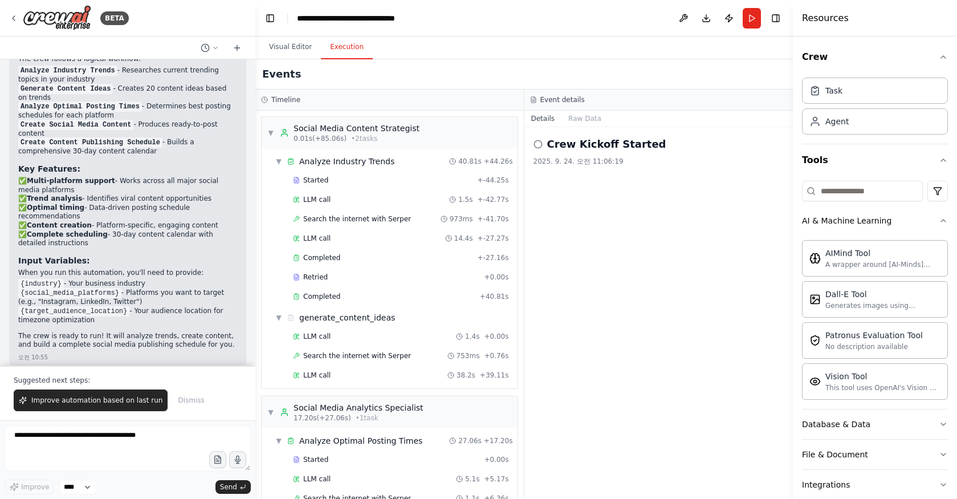
click at [341, 49] on button "Execution" at bounding box center [347, 47] width 52 height 24
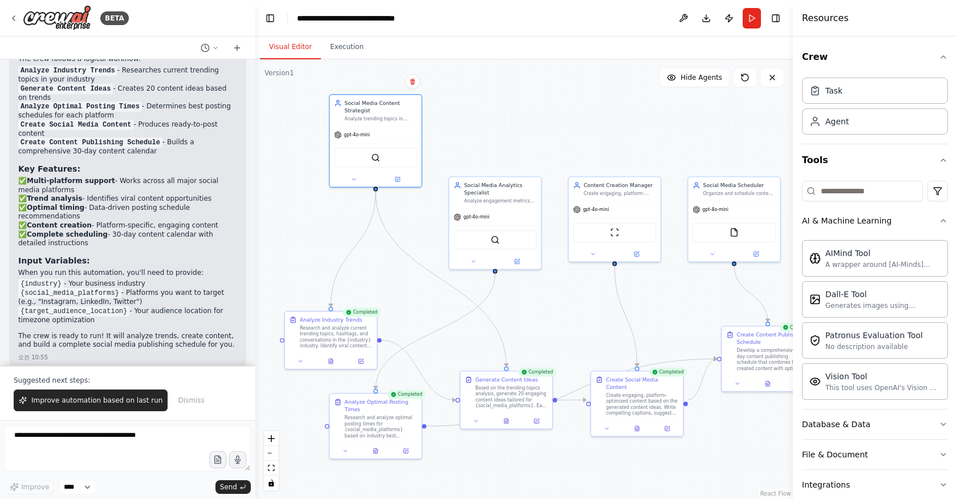
click at [283, 51] on button "Visual Editor" at bounding box center [290, 47] width 61 height 24
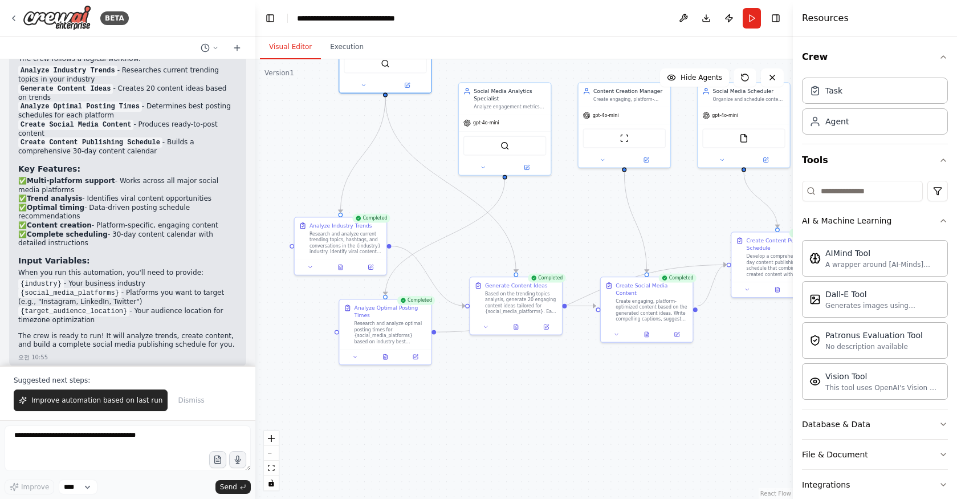
drag, startPoint x: 565, startPoint y: 301, endPoint x: 575, endPoint y: 206, distance: 95.2
click at [575, 206] on div ".deletable-edge-delete-btn { width: 20px; height: 20px; border: 0px solid #ffff…" at bounding box center [524, 279] width 538 height 440
click at [314, 270] on div at bounding box center [341, 264] width 92 height 15
click at [310, 266] on icon at bounding box center [310, 265] width 6 height 6
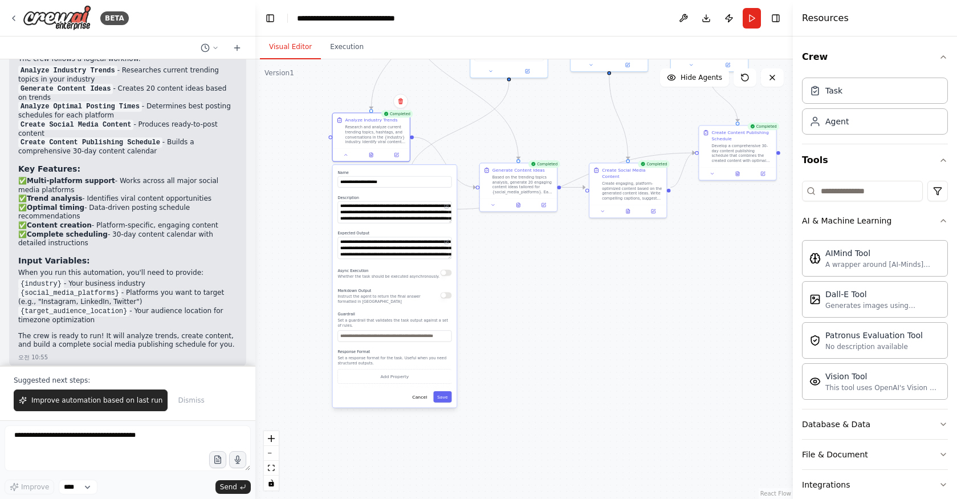
drag, startPoint x: 552, startPoint y: 376, endPoint x: 543, endPoint y: 232, distance: 144.6
click at [543, 232] on div ".deletable-edge-delete-btn { width: 20px; height: 20px; border: 0px solid #ffff…" at bounding box center [524, 279] width 538 height 440
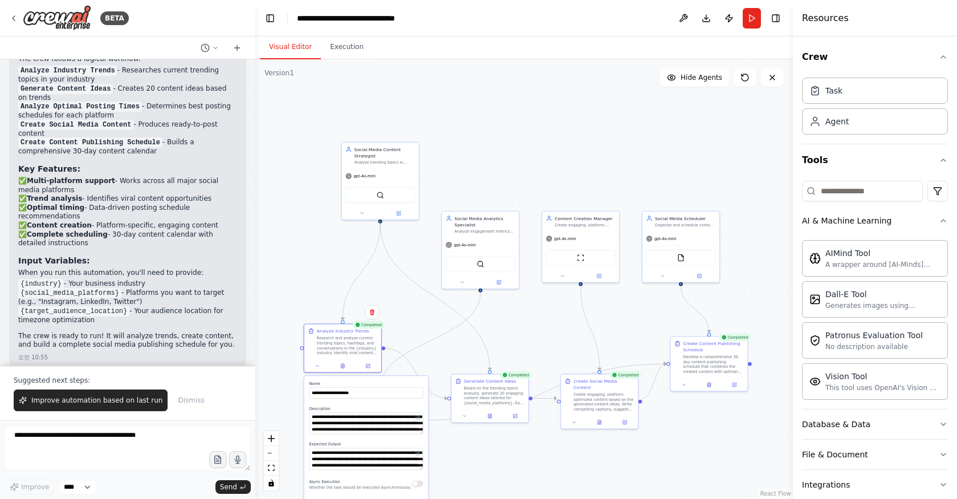
drag, startPoint x: 543, startPoint y: 232, endPoint x: 520, endPoint y: 457, distance: 226.4
click at [520, 457] on div ".deletable-edge-delete-btn { width: 20px; height: 20px; border: 0px solid #ffff…" at bounding box center [524, 279] width 538 height 440
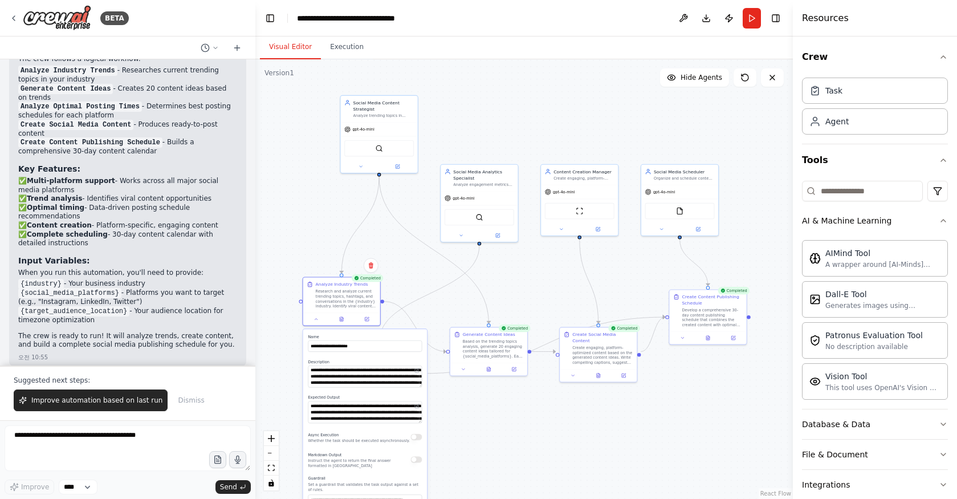
drag, startPoint x: 520, startPoint y: 457, endPoint x: 519, endPoint y: 410, distance: 47.3
click at [519, 410] on div ".deletable-edge-delete-btn { width: 20px; height: 20px; border: 0px solid #ffff…" at bounding box center [524, 279] width 538 height 440
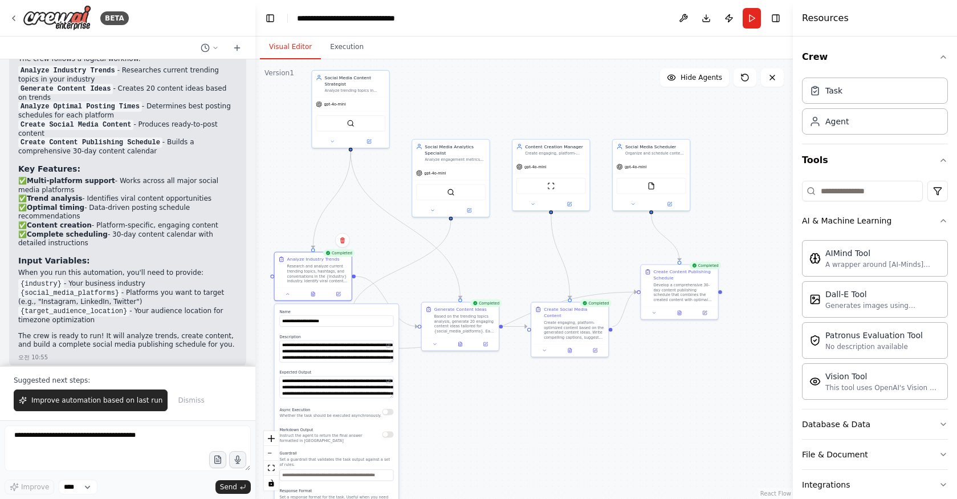
drag, startPoint x: 519, startPoint y: 410, endPoint x: 489, endPoint y: 385, distance: 38.5
click at [489, 385] on div ".deletable-edge-delete-btn { width: 20px; height: 20px; border: 0px solid #ffff…" at bounding box center [524, 279] width 538 height 440
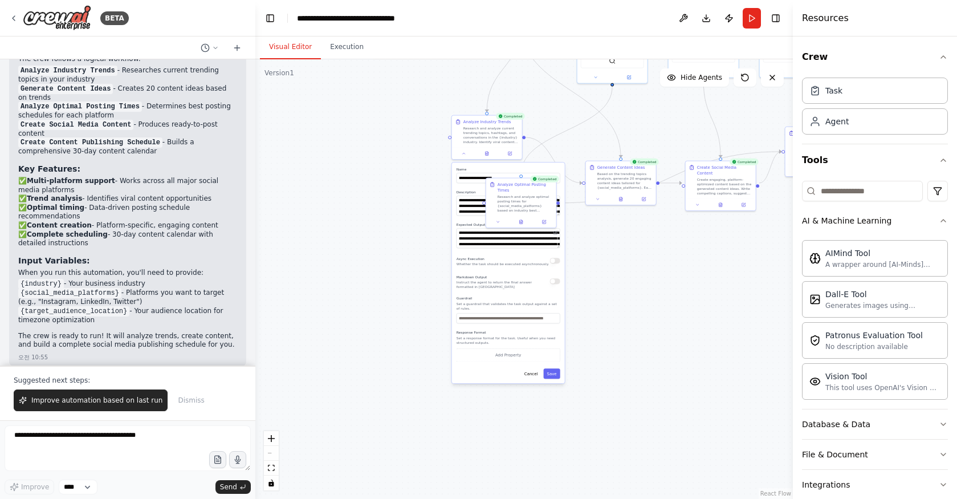
drag, startPoint x: 452, startPoint y: 422, endPoint x: 611, endPoint y: 274, distance: 217.5
click at [611, 274] on div ".deletable-edge-delete-btn { width: 20px; height: 20px; border: 0px solid #ffff…" at bounding box center [524, 279] width 538 height 440
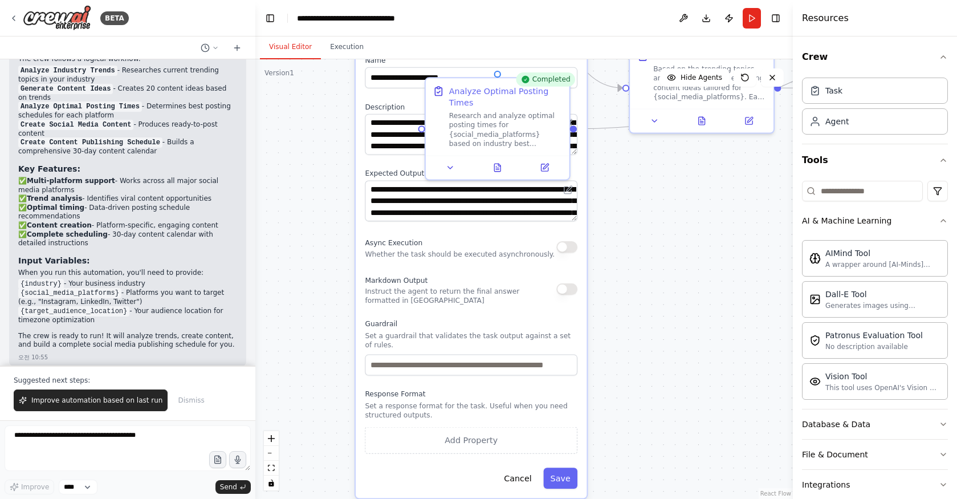
drag, startPoint x: 611, startPoint y: 274, endPoint x: 682, endPoint y: 274, distance: 70.7
click at [682, 274] on div ".deletable-edge-delete-btn { width: 20px; height: 20px; border: 0px solid #ffff…" at bounding box center [524, 279] width 538 height 440
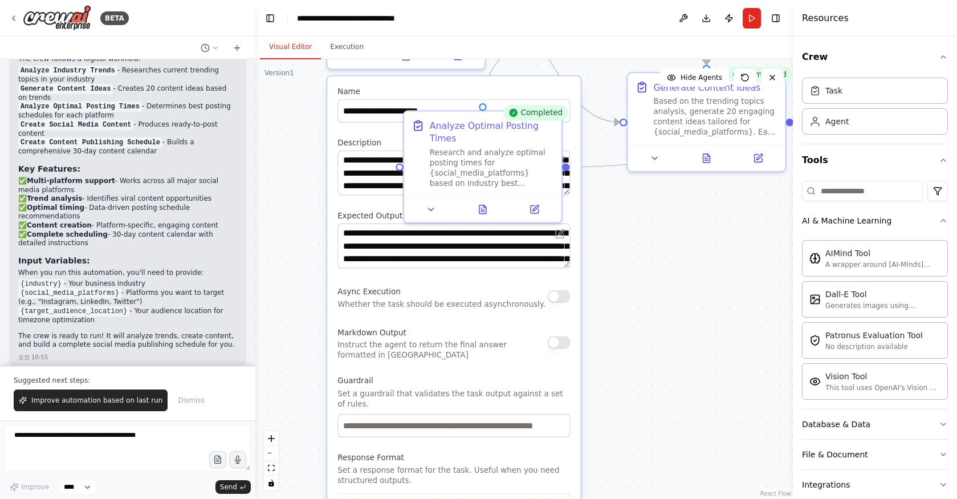
drag, startPoint x: 682, startPoint y: 274, endPoint x: 685, endPoint y: 326, distance: 52.0
click at [685, 326] on div ".deletable-edge-delete-btn { width: 20px; height: 20px; border: 0px solid #ffff…" at bounding box center [524, 279] width 538 height 440
click at [427, 201] on button at bounding box center [431, 206] width 44 height 15
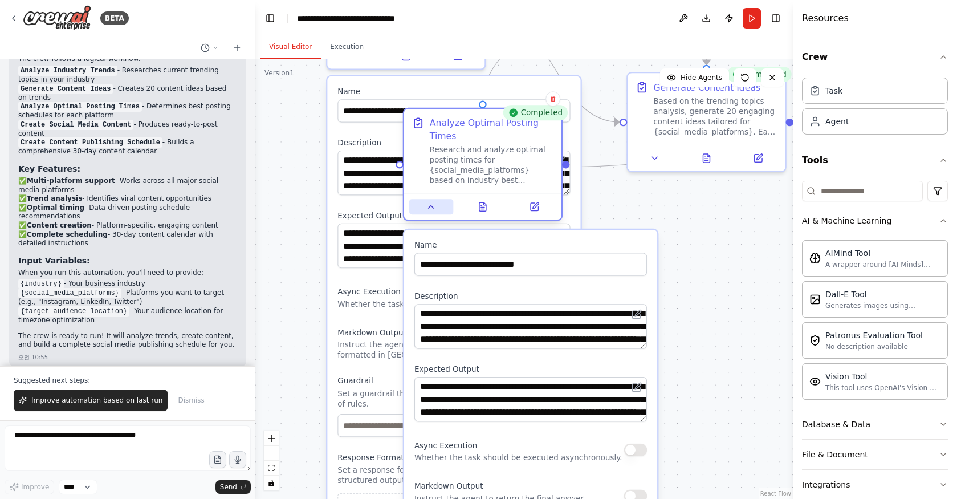
click at [427, 201] on button at bounding box center [431, 206] width 44 height 15
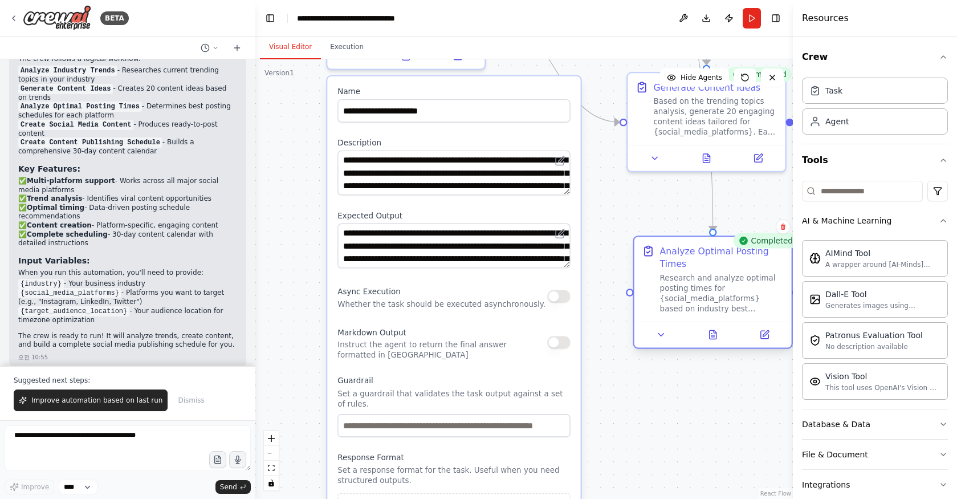
drag, startPoint x: 472, startPoint y: 125, endPoint x: 710, endPoint y: 261, distance: 274.3
click at [710, 261] on div "Analyze Optimal Posting Times" at bounding box center [722, 258] width 124 height 26
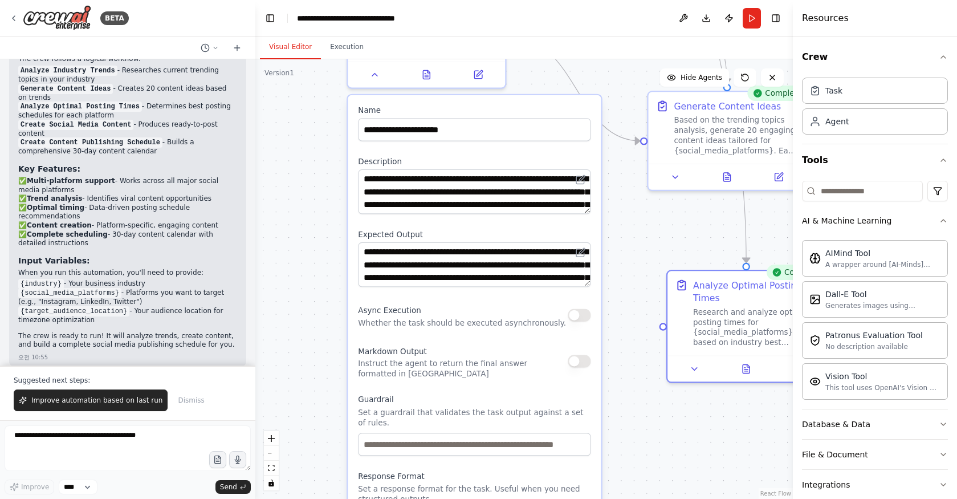
drag, startPoint x: 622, startPoint y: 204, endPoint x: 649, endPoint y: 238, distance: 43.0
click at [649, 238] on div ".deletable-edge-delete-btn { width: 20px; height: 20px; border: 0px solid #ffff…" at bounding box center [524, 279] width 538 height 440
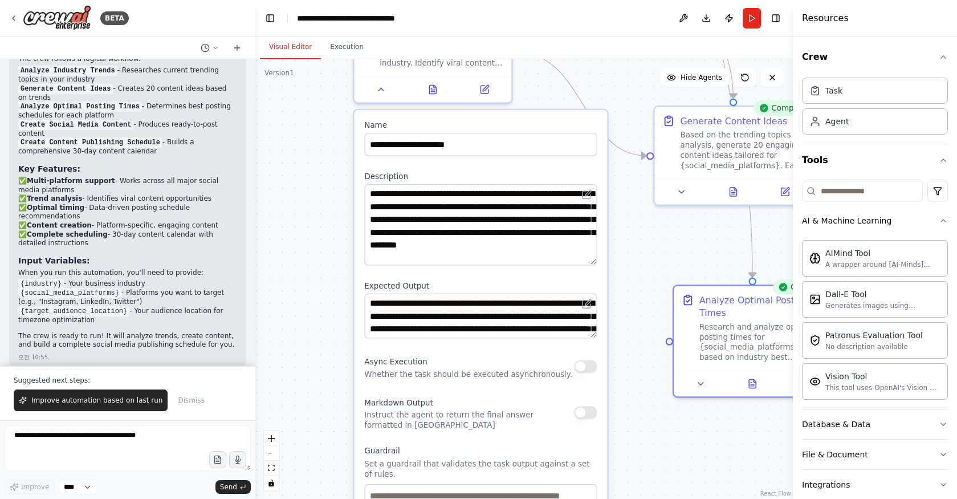
drag, startPoint x: 594, startPoint y: 222, endPoint x: 594, endPoint y: 259, distance: 37.1
click at [594, 259] on textarea "**********" at bounding box center [480, 224] width 233 height 81
click at [551, 229] on textarea "**********" at bounding box center [480, 224] width 233 height 81
click at [551, 229] on textarea "**********" at bounding box center [481, 224] width 232 height 81
click at [592, 265] on div "**********" at bounding box center [481, 375] width 253 height 530
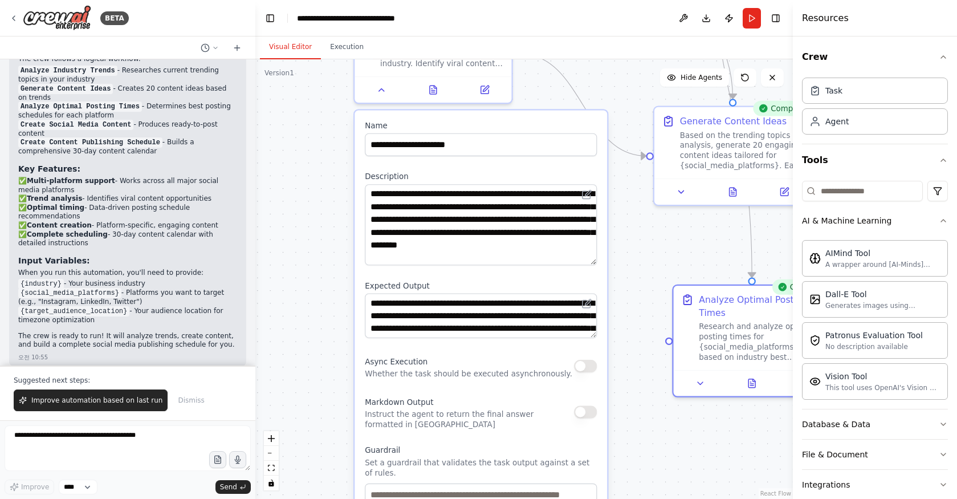
click at [595, 265] on div "**********" at bounding box center [481, 224] width 232 height 81
drag, startPoint x: 594, startPoint y: 265, endPoint x: 594, endPoint y: 252, distance: 12.5
click at [594, 252] on textarea "**********" at bounding box center [481, 224] width 232 height 81
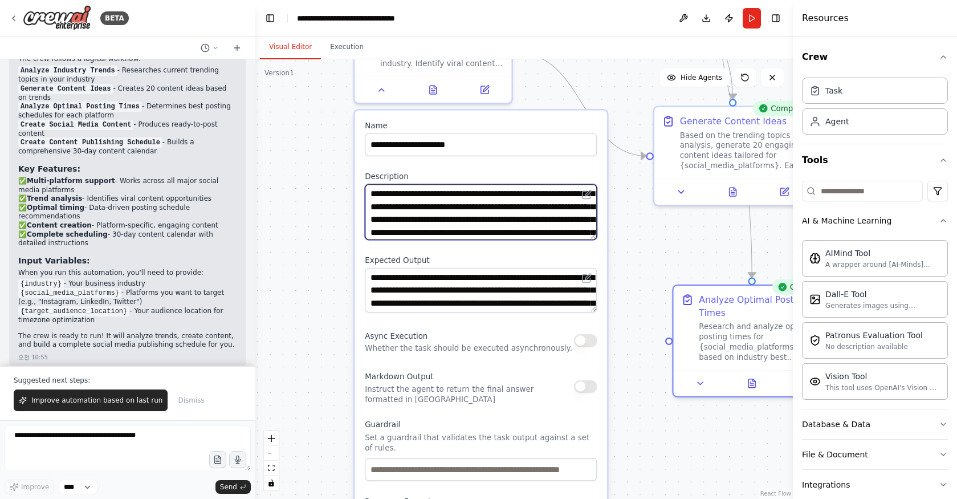
drag, startPoint x: 594, startPoint y: 263, endPoint x: 594, endPoint y: 236, distance: 27.4
click at [594, 236] on textarea "**********" at bounding box center [481, 211] width 232 height 55
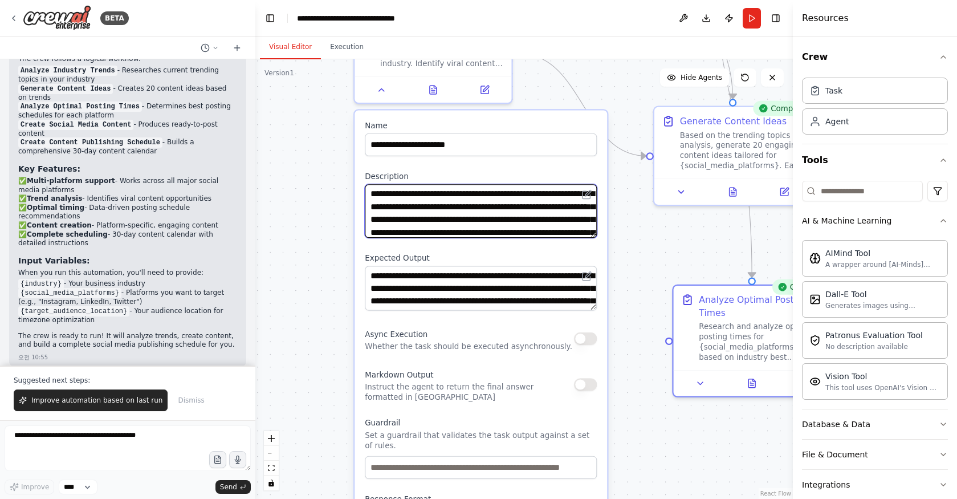
click at [538, 212] on textarea "**********" at bounding box center [481, 211] width 232 height 54
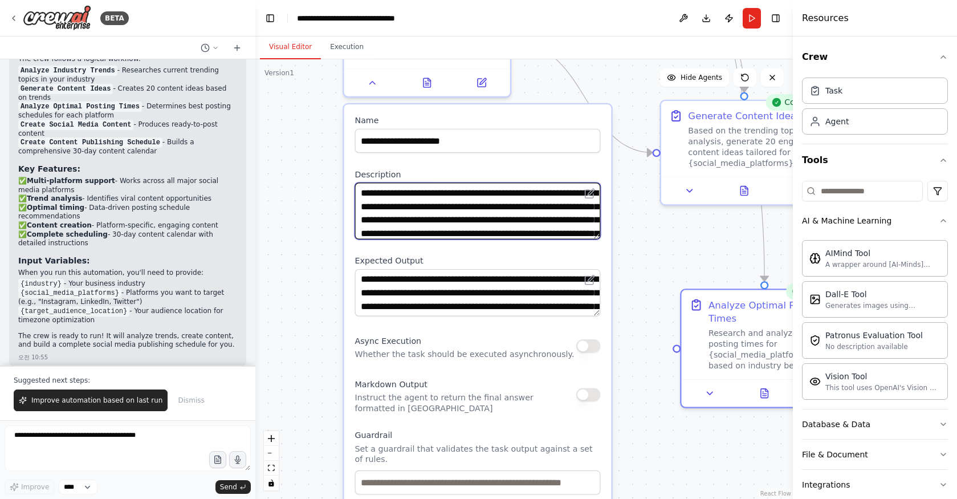
click at [538, 212] on textarea "**********" at bounding box center [478, 210] width 246 height 56
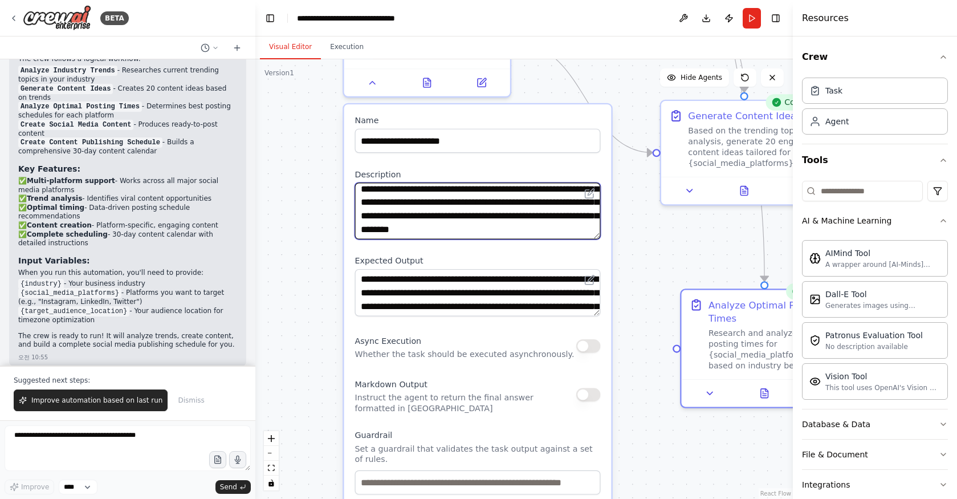
click at [598, 212] on textarea "**********" at bounding box center [478, 210] width 246 height 56
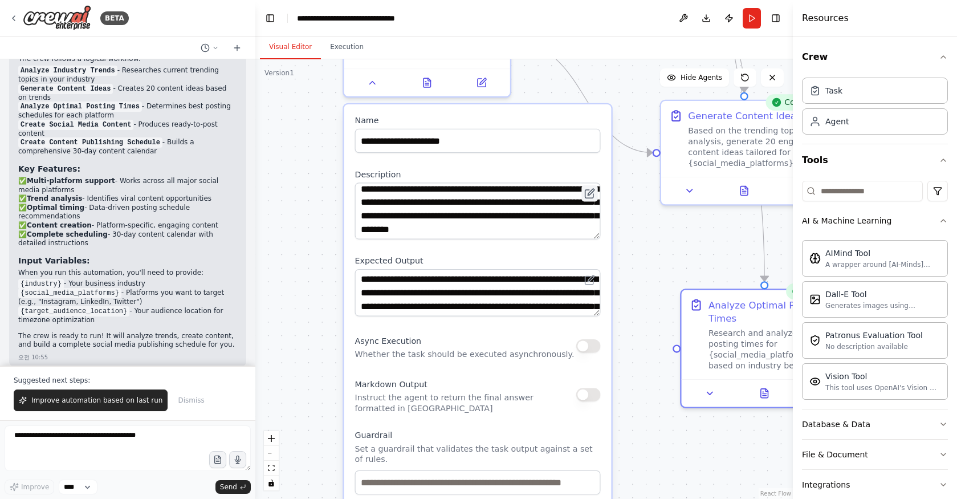
click at [594, 198] on icon at bounding box center [589, 193] width 11 height 11
click at [482, 84] on icon at bounding box center [482, 80] width 8 height 8
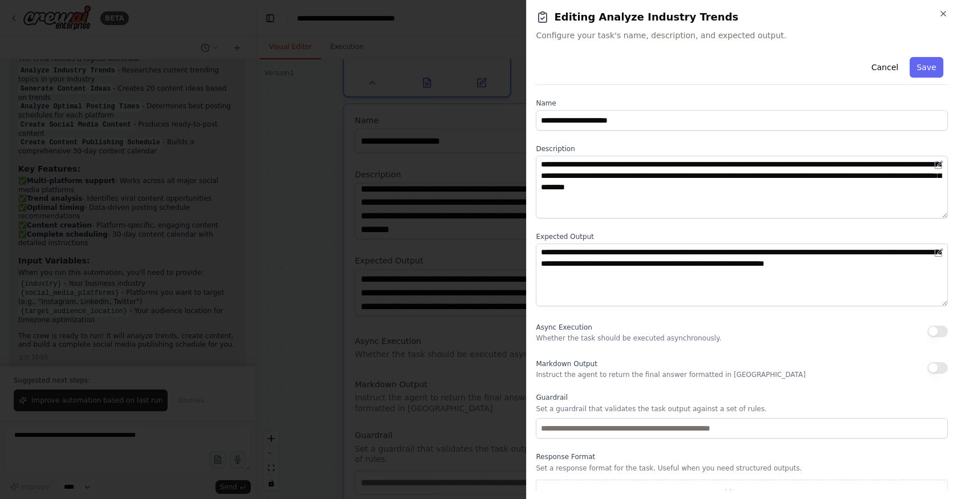
scroll to position [16, 0]
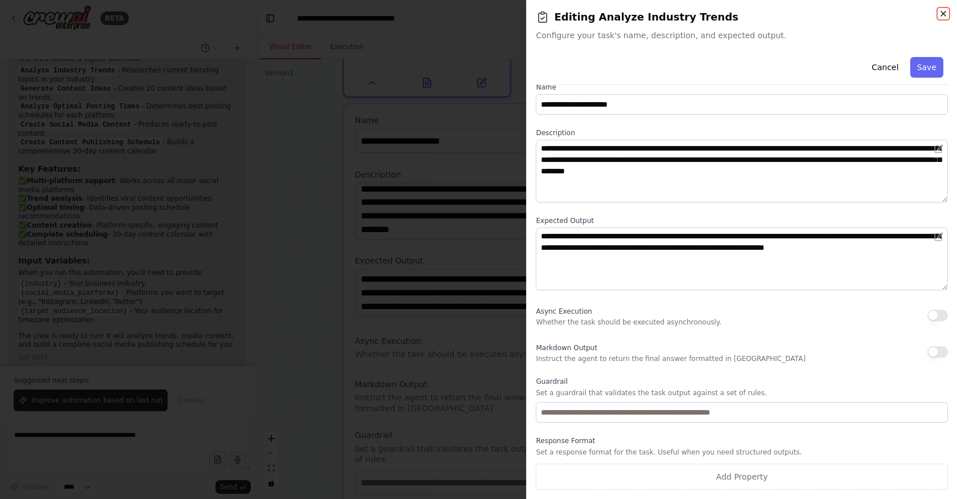
click at [945, 15] on icon "button" at bounding box center [943, 13] width 5 height 5
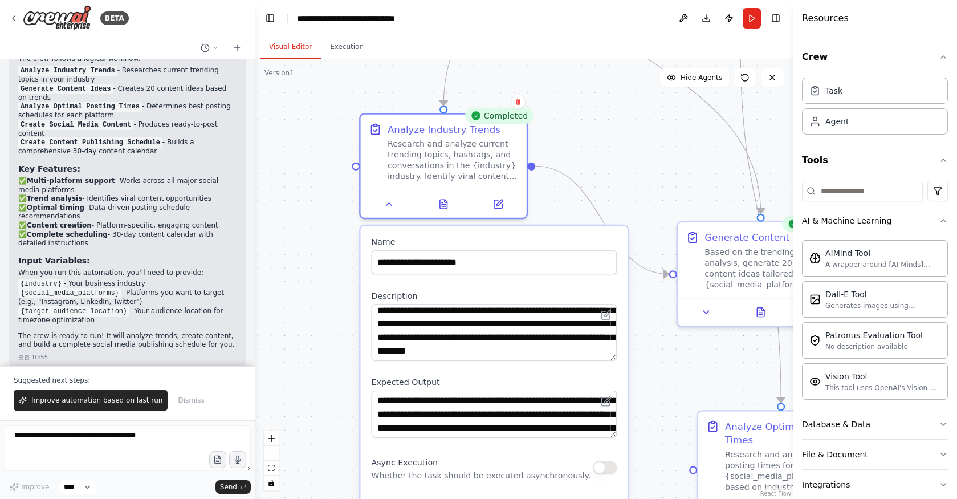
drag, startPoint x: 652, startPoint y: 351, endPoint x: 668, endPoint y: 416, distance: 66.9
click at [668, 416] on div ".deletable-edge-delete-btn { width: 20px; height: 20px; border: 0px solid #ffff…" at bounding box center [524, 279] width 538 height 440
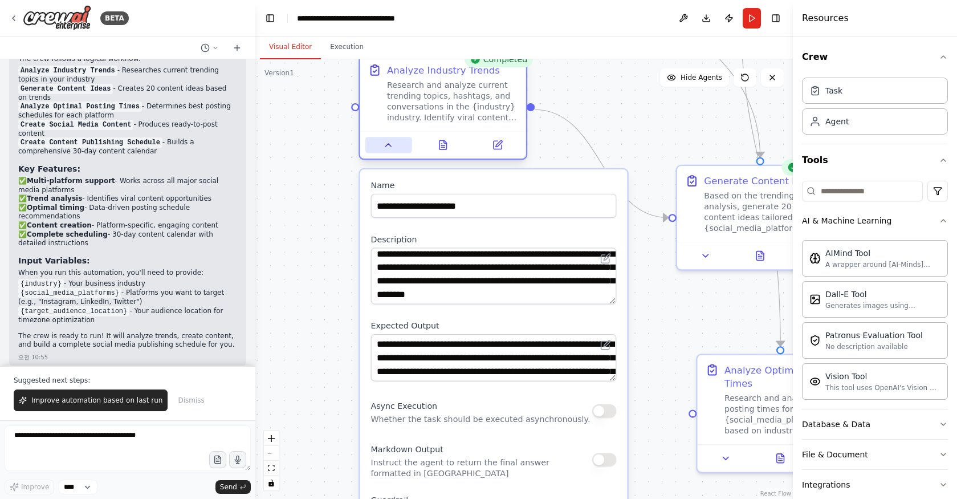
click at [387, 145] on icon at bounding box center [388, 145] width 5 height 3
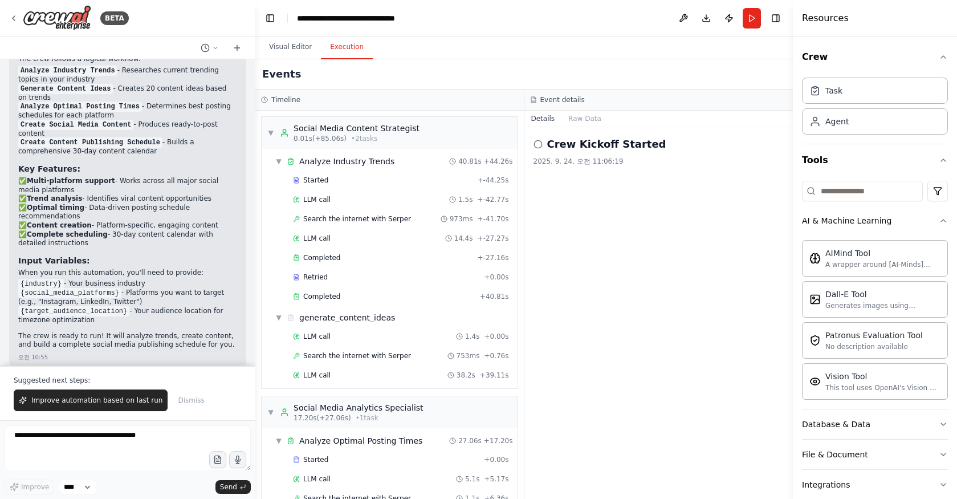
click at [354, 43] on button "Execution" at bounding box center [347, 47] width 52 height 24
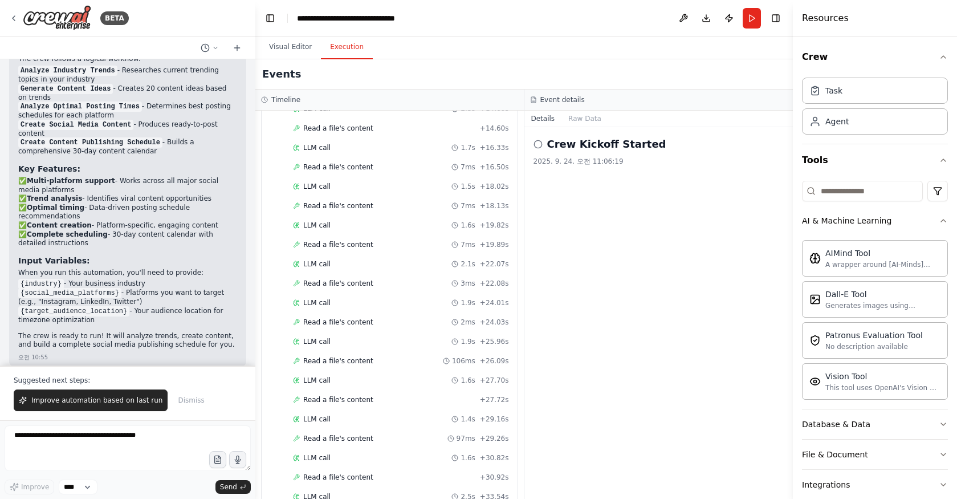
scroll to position [1319, 0]
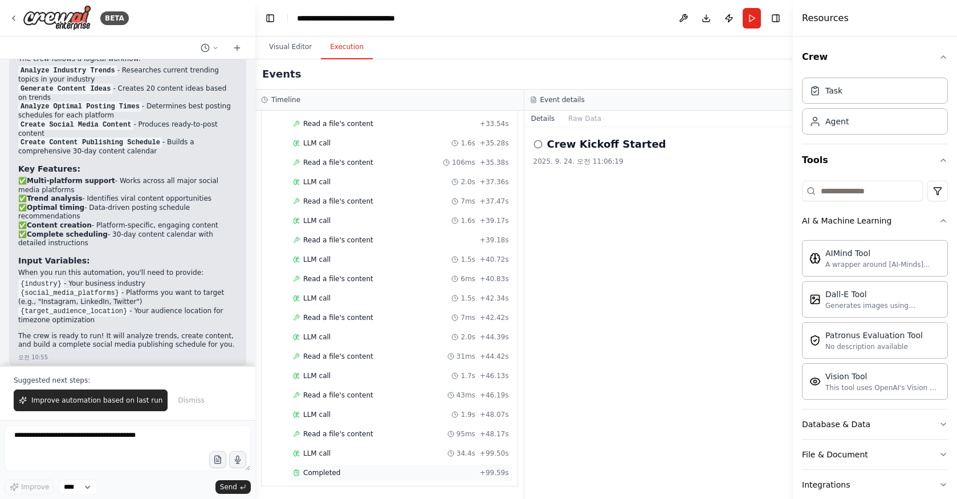
click at [343, 475] on div "Completed" at bounding box center [384, 472] width 182 height 9
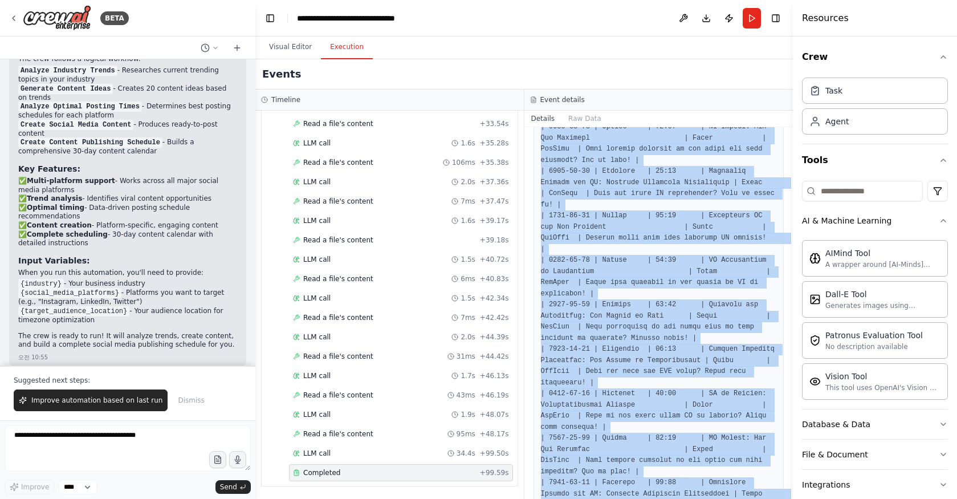
scroll to position [1569, 0]
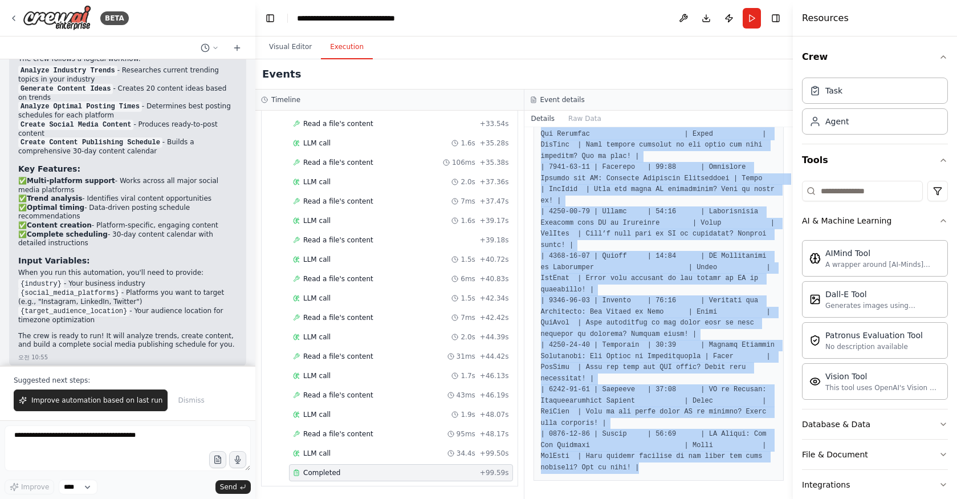
drag, startPoint x: 541, startPoint y: 322, endPoint x: 687, endPoint y: 469, distance: 206.8
copy pre "| Lore | Ips | Dolo (SIT) | Ametcon Adipi | Elitsed Doei | Temporin | Utla-et-D…"
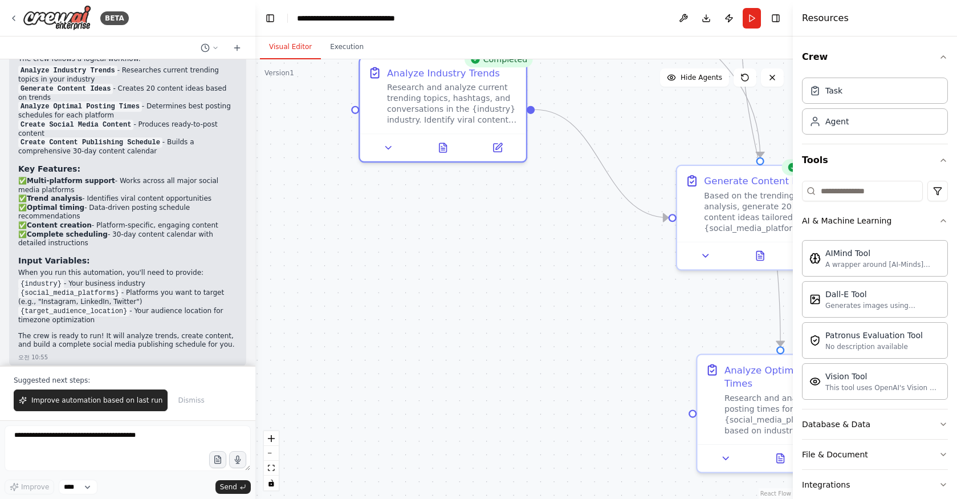
click at [296, 48] on button "Visual Editor" at bounding box center [290, 47] width 61 height 24
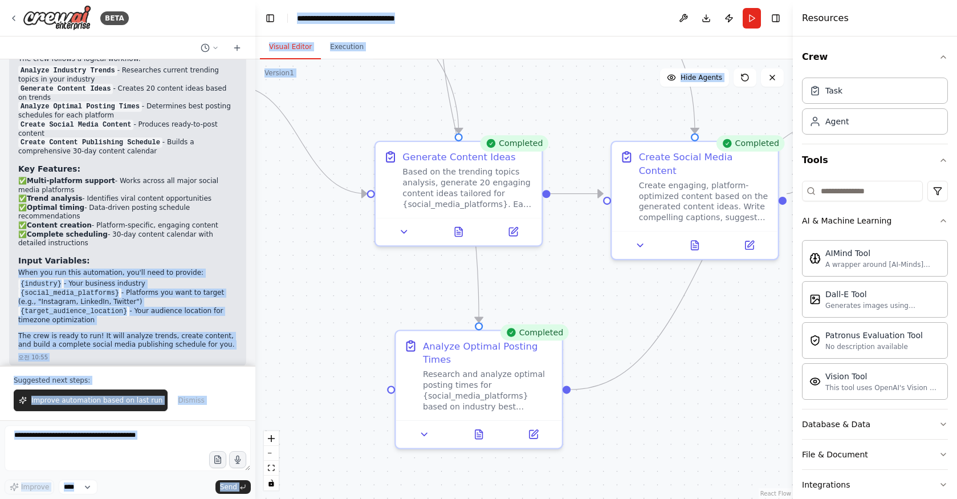
drag, startPoint x: 550, startPoint y: 286, endPoint x: 248, endPoint y: 258, distance: 302.9
click at [248, 258] on div "BETA Create a crew that schedules and publishes social media content across mul…" at bounding box center [478, 249] width 957 height 499
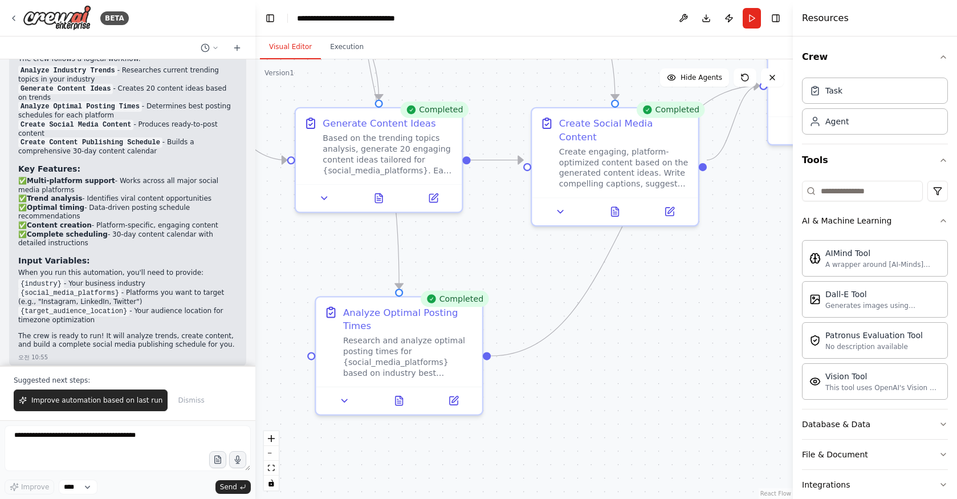
drag, startPoint x: 720, startPoint y: 330, endPoint x: 643, endPoint y: 298, distance: 83.6
click at [643, 298] on div ".deletable-edge-delete-btn { width: 20px; height: 20px; border: 0px solid #ffff…" at bounding box center [524, 279] width 538 height 440
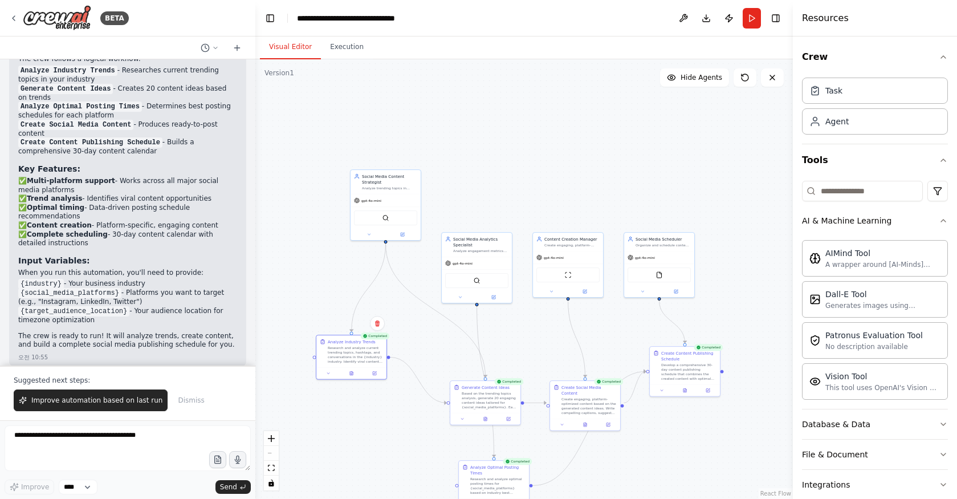
drag, startPoint x: 643, startPoint y: 298, endPoint x: 596, endPoint y: 462, distance: 170.6
click at [596, 462] on div ".deletable-edge-delete-btn { width: 20px; height: 20px; border: 0px solid #ffff…" at bounding box center [524, 279] width 538 height 440
click at [81, 442] on textarea at bounding box center [128, 448] width 246 height 46
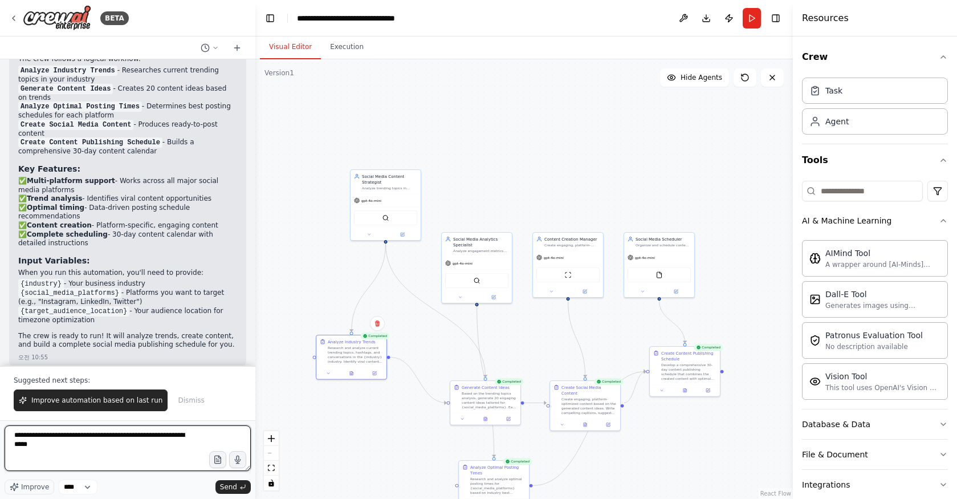
type textarea "**********"
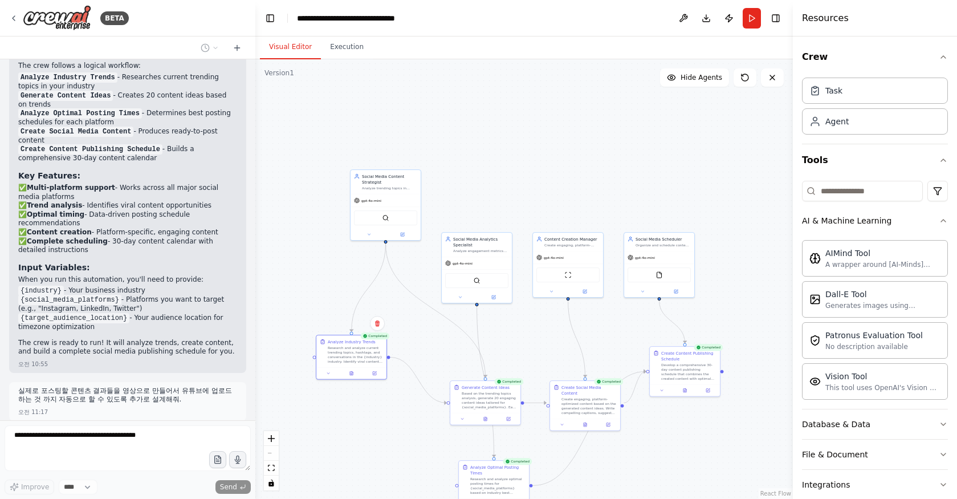
scroll to position [1266, 0]
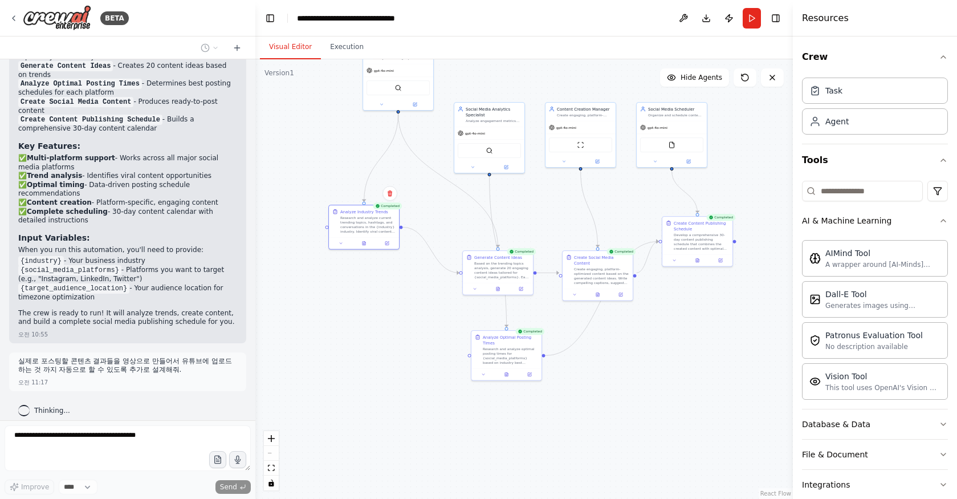
drag, startPoint x: 640, startPoint y: 437, endPoint x: 652, endPoint y: 307, distance: 130.6
click at [652, 307] on div ".deletable-edge-delete-btn { width: 20px; height: 20px; border: 0px solid #ffff…" at bounding box center [524, 279] width 538 height 440
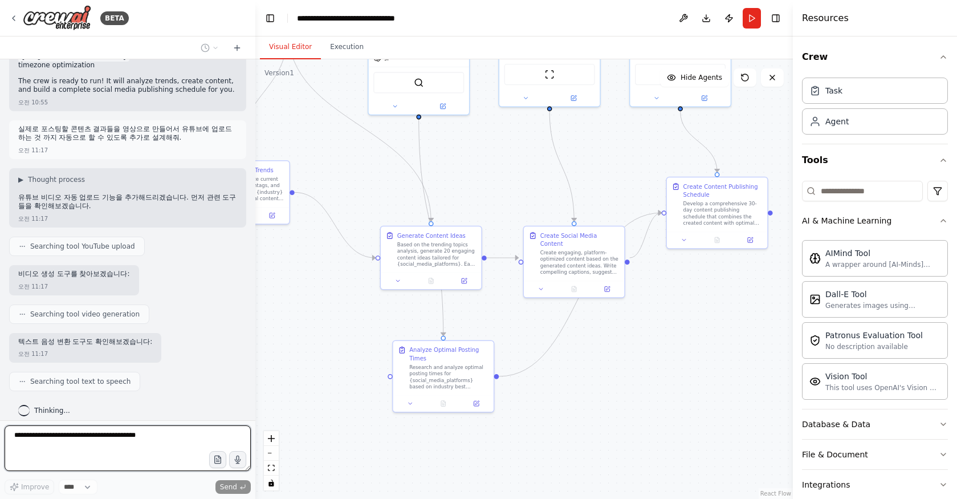
scroll to position [1563, 0]
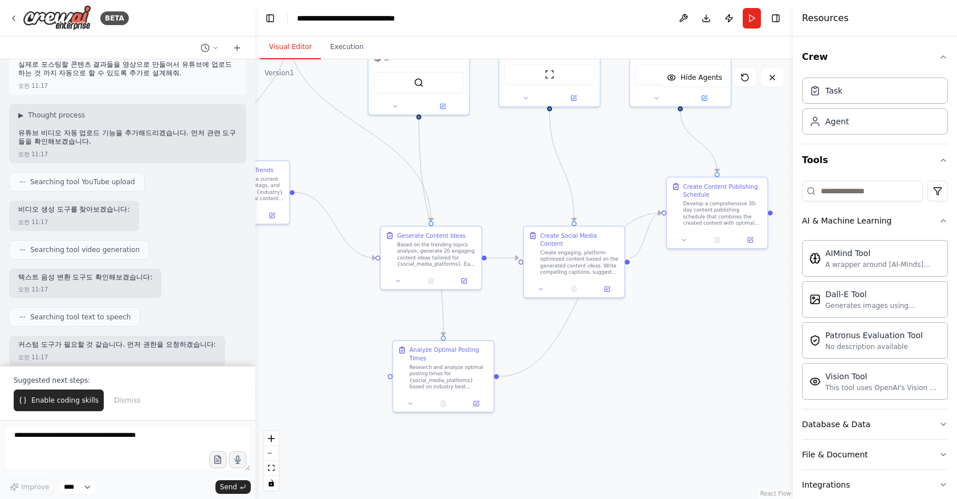
click at [189, 321] on div "Create a crew that schedules and publishes social media content across multiple…" at bounding box center [127, 212] width 255 height 306
click at [53, 400] on span "Enable coding skills" at bounding box center [64, 400] width 67 height 9
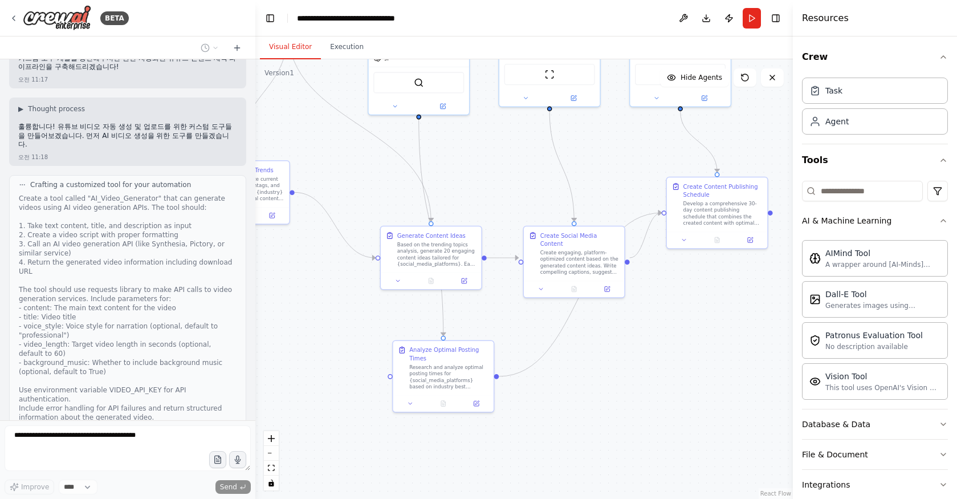
scroll to position [2191, 0]
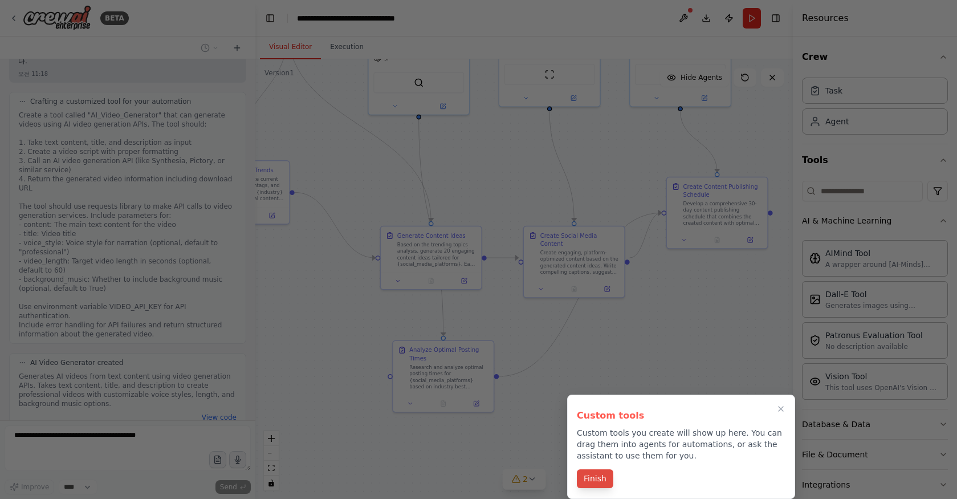
click at [599, 481] on button "Finish" at bounding box center [595, 478] width 36 height 19
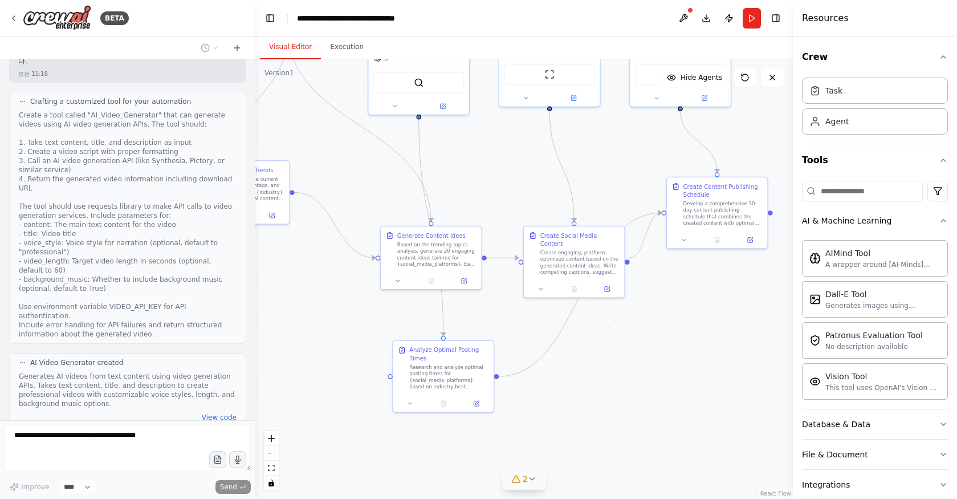
click at [535, 481] on icon at bounding box center [532, 478] width 9 height 9
click at [436, 455] on span "Tool AI Video Generator is not configured. Missing environment variables: VIDEO…" at bounding box center [531, 459] width 237 height 18
click at [401, 456] on icon at bounding box center [403, 455] width 9 height 9
click at [640, 432] on button at bounding box center [639, 427] width 19 height 14
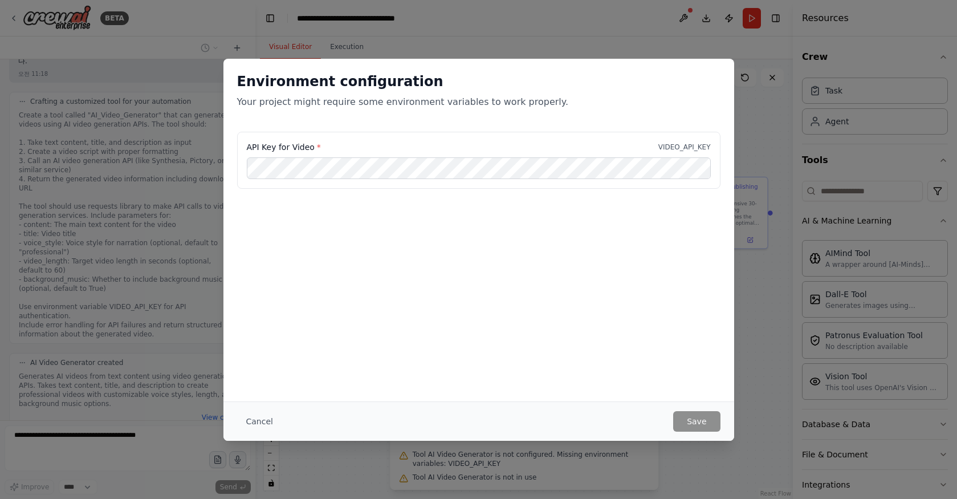
click at [317, 146] on span "*" at bounding box center [319, 147] width 4 height 9
click at [261, 422] on button "Cancel" at bounding box center [259, 421] width 45 height 21
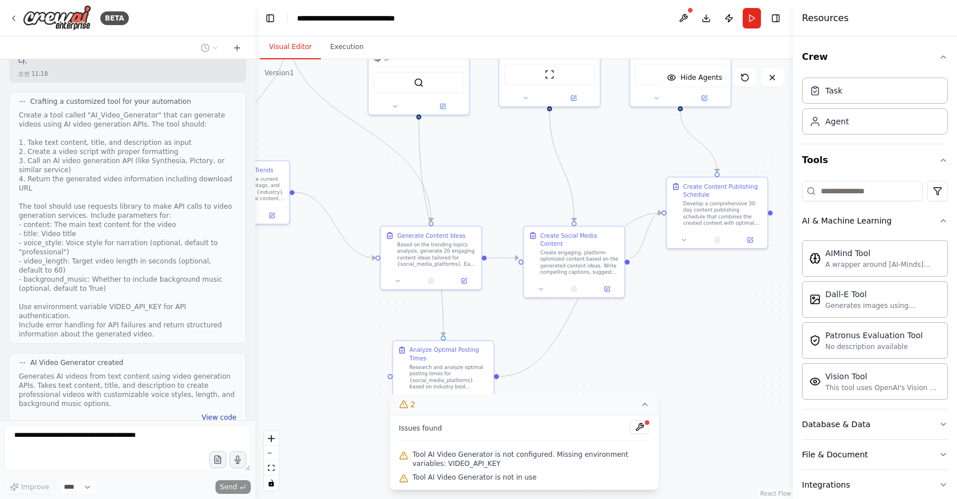
click at [210, 413] on button "View code" at bounding box center [219, 417] width 35 height 9
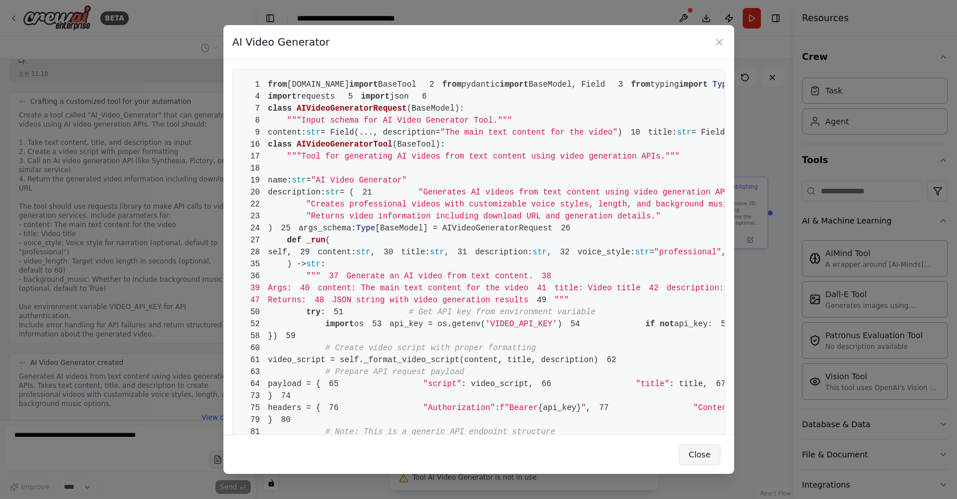
click at [705, 450] on button "Close" at bounding box center [699, 454] width 41 height 21
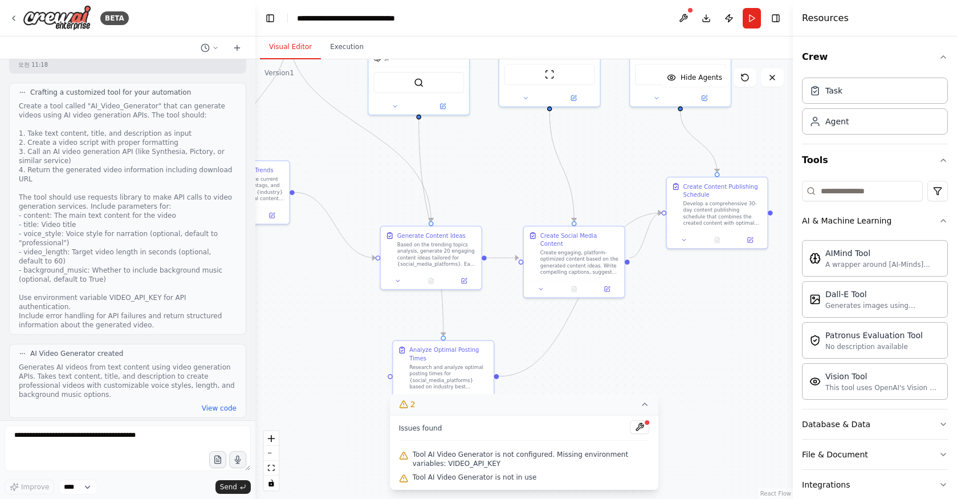
scroll to position [2527, 0]
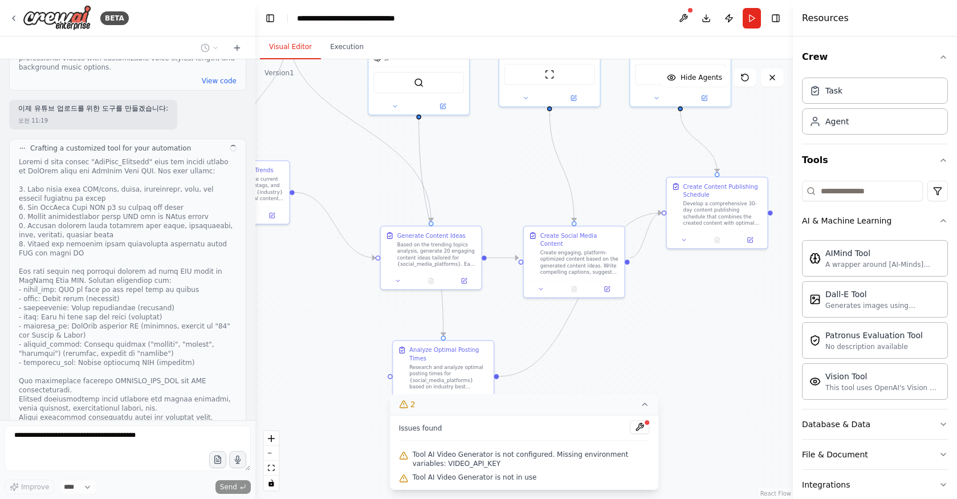
drag, startPoint x: 49, startPoint y: 218, endPoint x: 200, endPoint y: 218, distance: 150.5
click at [200, 218] on div "Create a crew that schedules and publishes social media content across multiple…" at bounding box center [127, 239] width 255 height 361
click at [193, 217] on div at bounding box center [128, 289] width 218 height 265
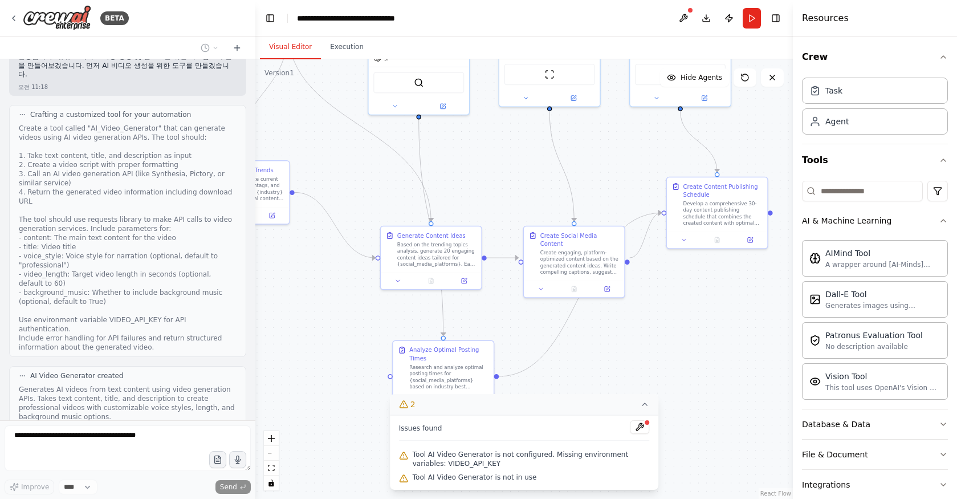
scroll to position [2165, 0]
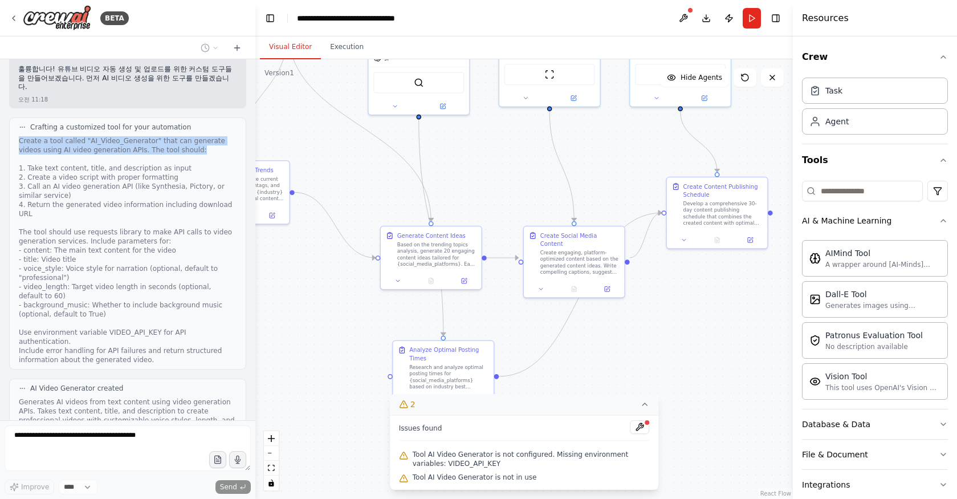
drag, startPoint x: 18, startPoint y: 115, endPoint x: 214, endPoint y: 123, distance: 196.9
click at [214, 123] on div "Crafting a customized tool for your automation Create a tool called "AI_Video_G…" at bounding box center [127, 243] width 237 height 252
click at [178, 146] on div "Create a tool called "AI_Video_Generator" that can generate videos using AI vid…" at bounding box center [128, 250] width 218 height 228
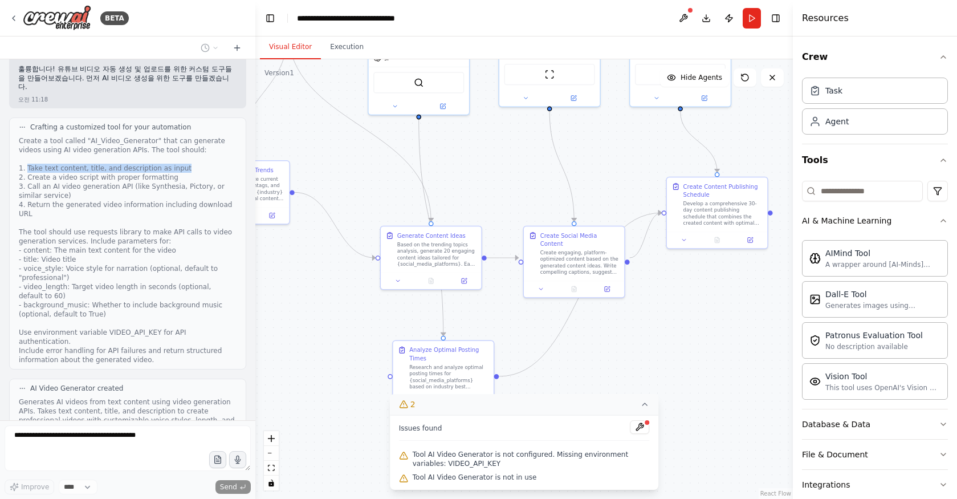
drag, startPoint x: 27, startPoint y: 143, endPoint x: 186, endPoint y: 144, distance: 158.5
click at [186, 144] on div "Create a tool called "AI_Video_Generator" that can generate videos using AI vid…" at bounding box center [128, 250] width 218 height 228
click at [128, 166] on div "Create a tool called "AI_Video_Generator" that can generate videos using AI vid…" at bounding box center [128, 250] width 218 height 228
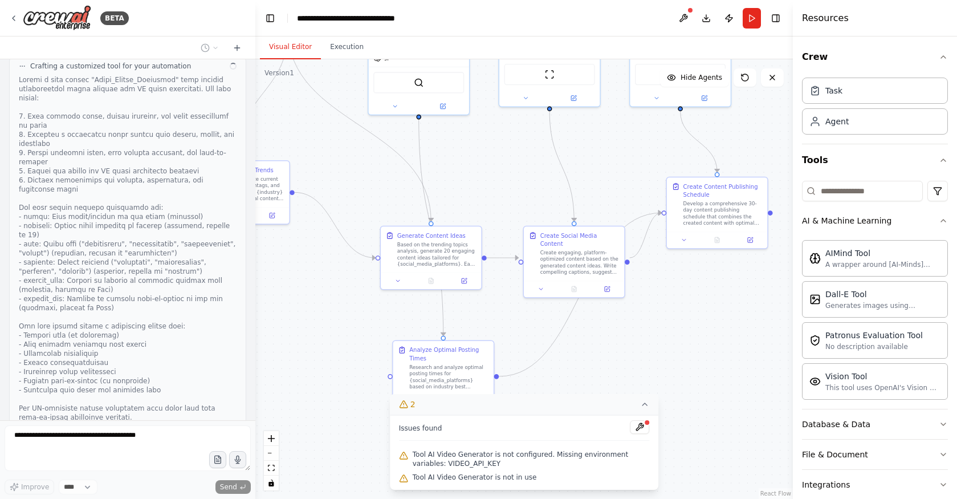
scroll to position [2955, 0]
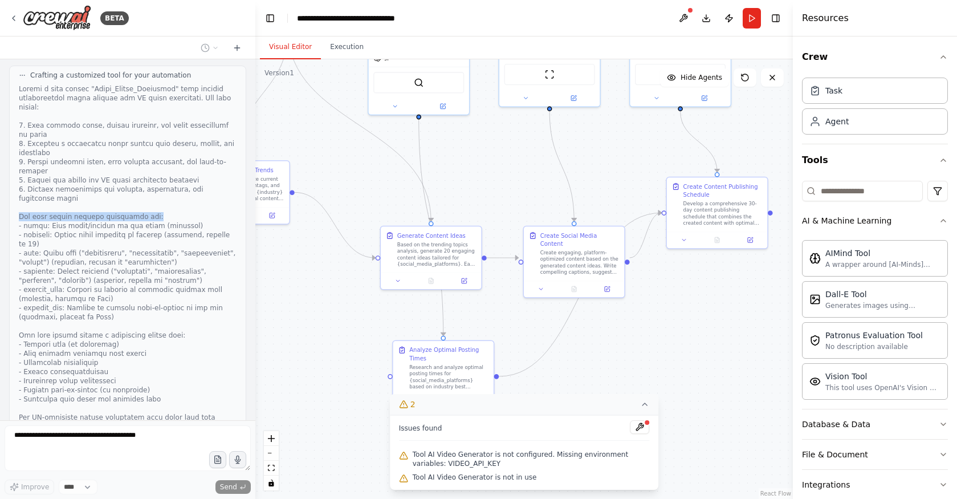
drag, startPoint x: 19, startPoint y: 164, endPoint x: 155, endPoint y: 160, distance: 136.4
click at [152, 161] on div at bounding box center [128, 257] width 218 height 347
click at [122, 170] on div at bounding box center [128, 257] width 218 height 347
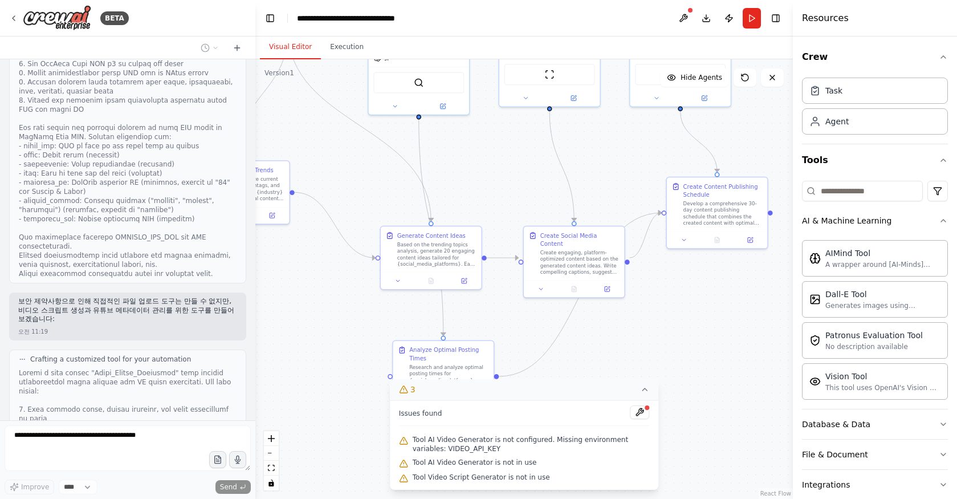
scroll to position [2665, 0]
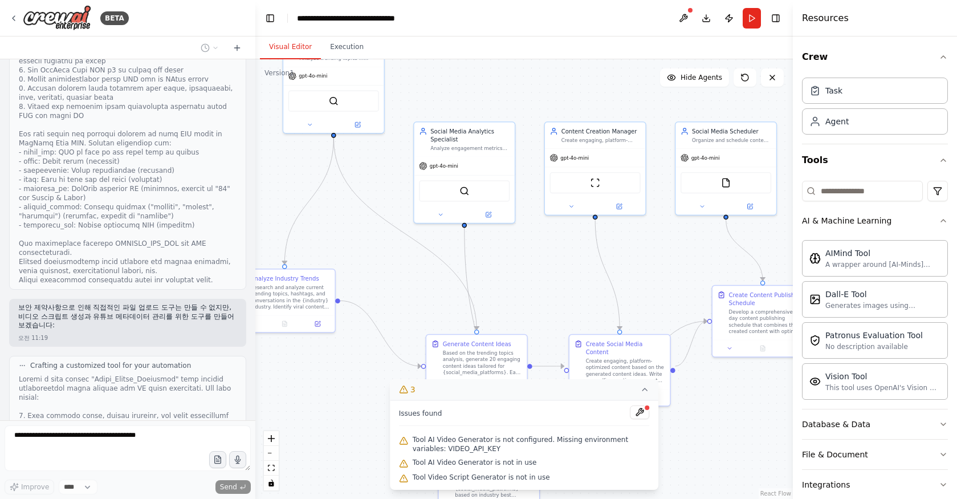
drag, startPoint x: 319, startPoint y: 296, endPoint x: 366, endPoint y: 415, distance: 128.0
click at [366, 413] on div ".deletable-edge-delete-btn { width: 20px; height: 20px; border: 0px solid #ffff…" at bounding box center [524, 279] width 538 height 440
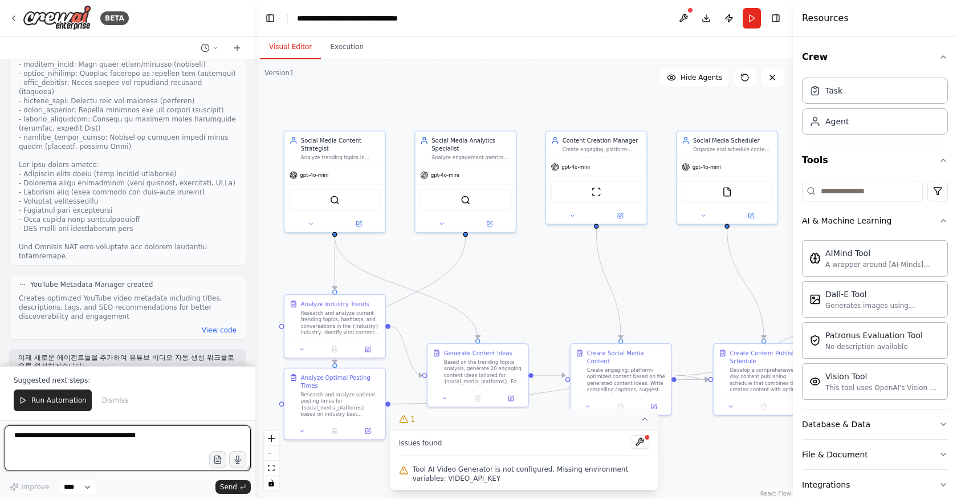
scroll to position [3593, 0]
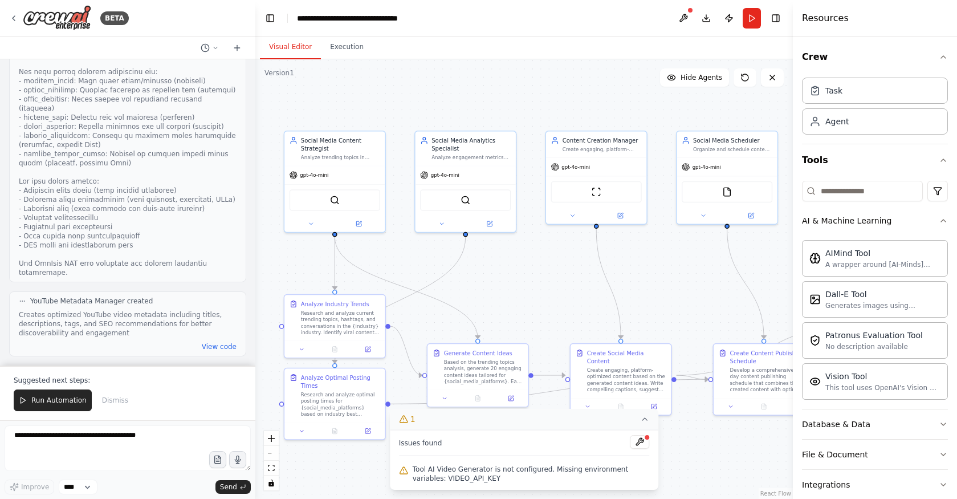
click at [643, 419] on icon at bounding box center [644, 419] width 9 height 9
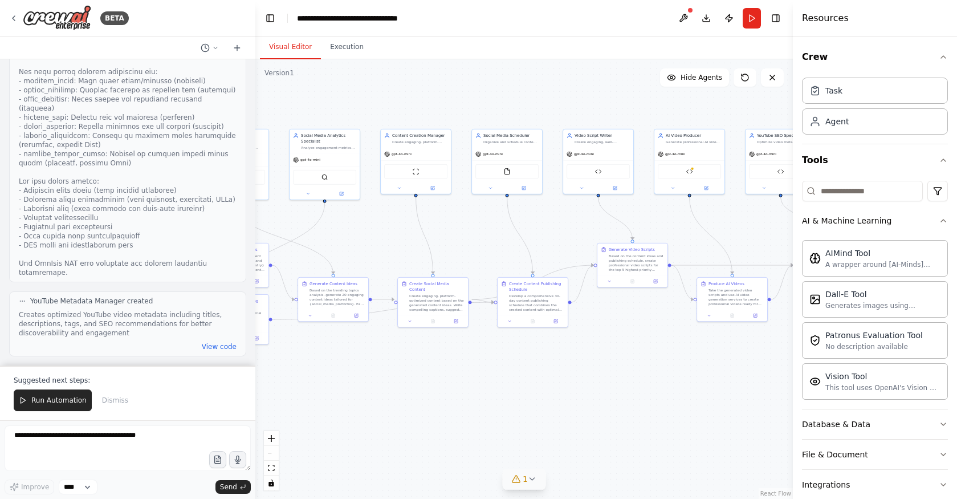
drag, startPoint x: 680, startPoint y: 294, endPoint x: 474, endPoint y: 243, distance: 212.1
click at [474, 243] on div ".deletable-edge-delete-btn { width: 20px; height: 20px; border: 0px solid #ffff…" at bounding box center [524, 279] width 538 height 440
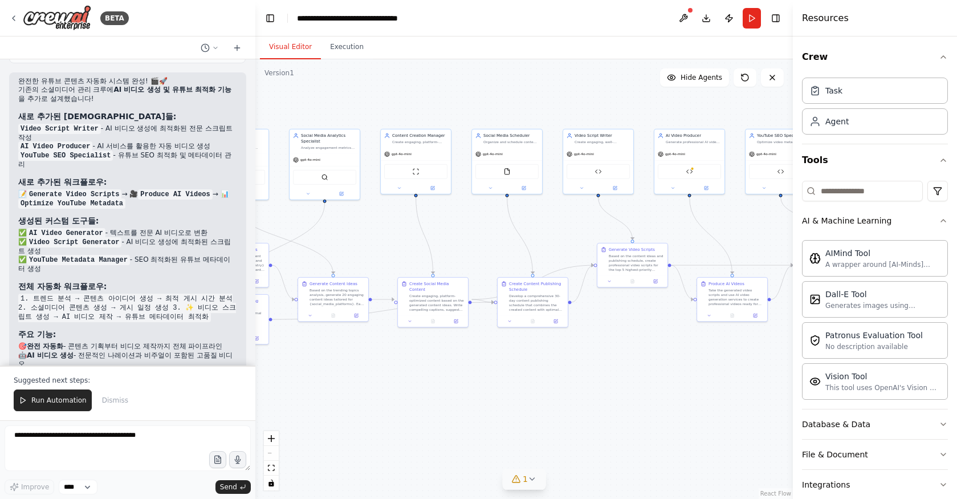
scroll to position [4368, 0]
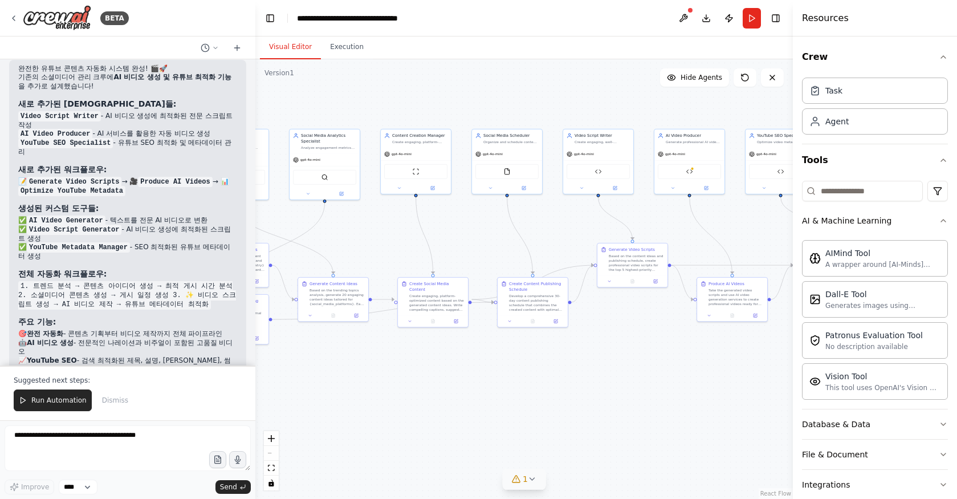
click at [523, 480] on span "1" at bounding box center [525, 478] width 5 height 11
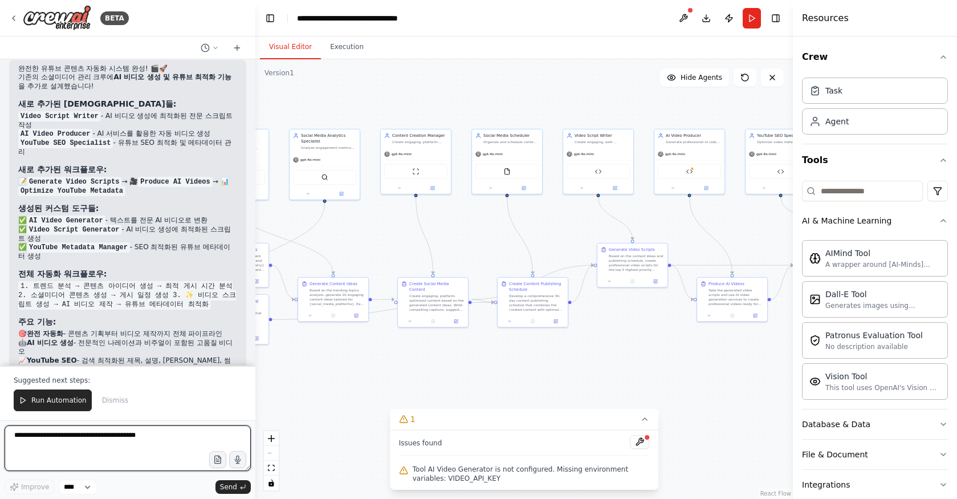
click at [161, 443] on textarea at bounding box center [128, 448] width 246 height 46
type textarea "*"
type textarea "**********"
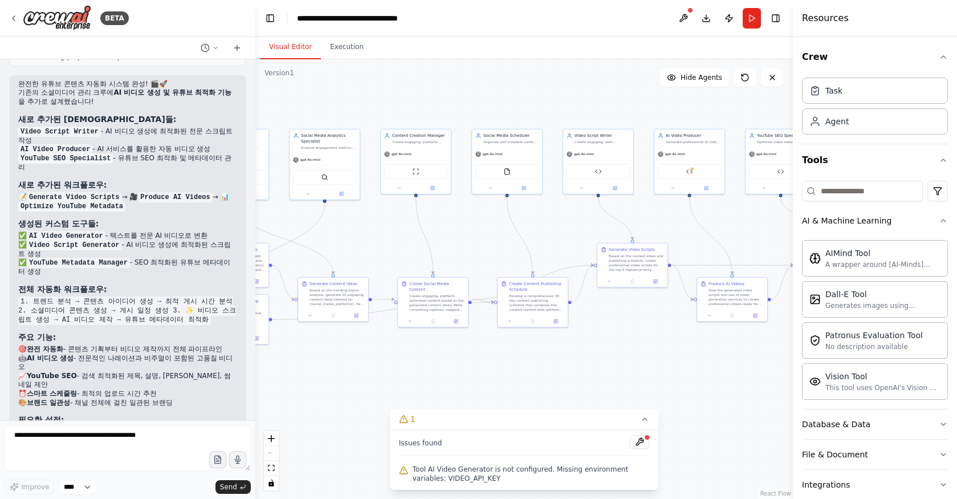
scroll to position [4383, 0]
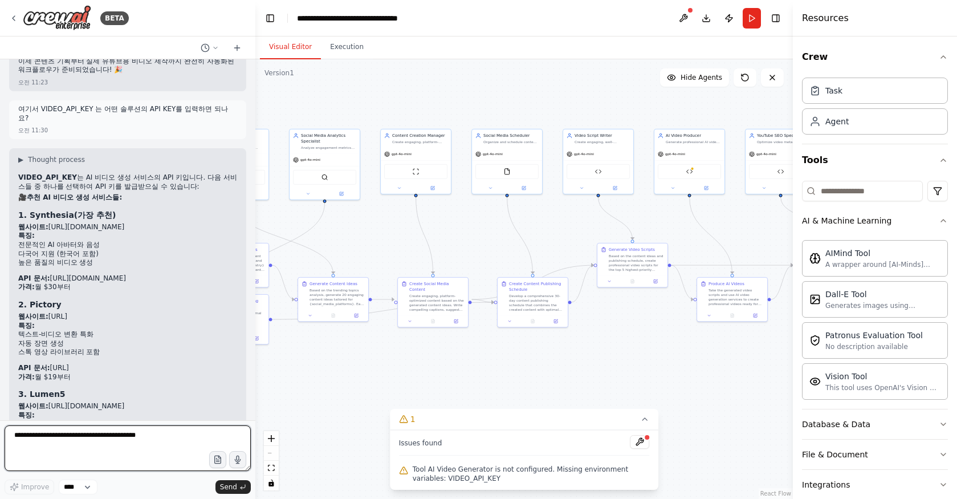
scroll to position [4894, 0]
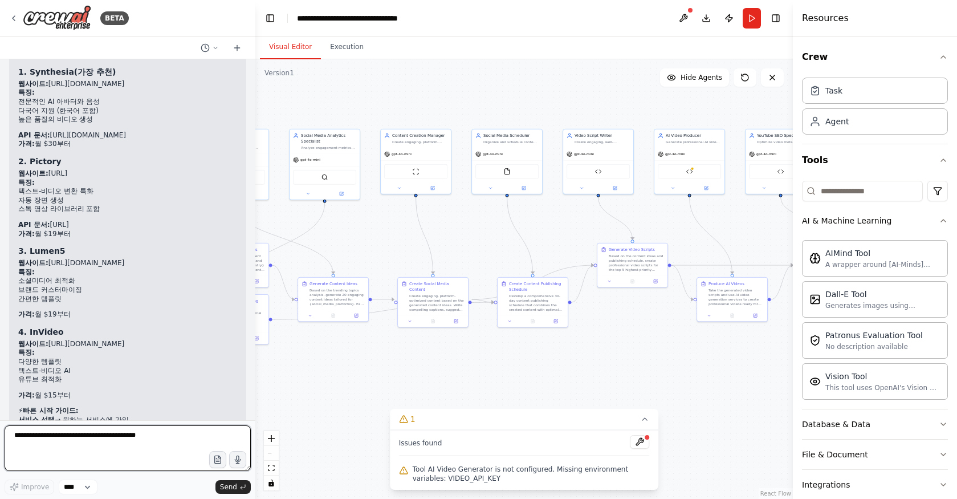
click at [118, 439] on textarea at bounding box center [128, 448] width 246 height 46
click at [114, 431] on textarea at bounding box center [128, 448] width 246 height 46
type textarea "**********"
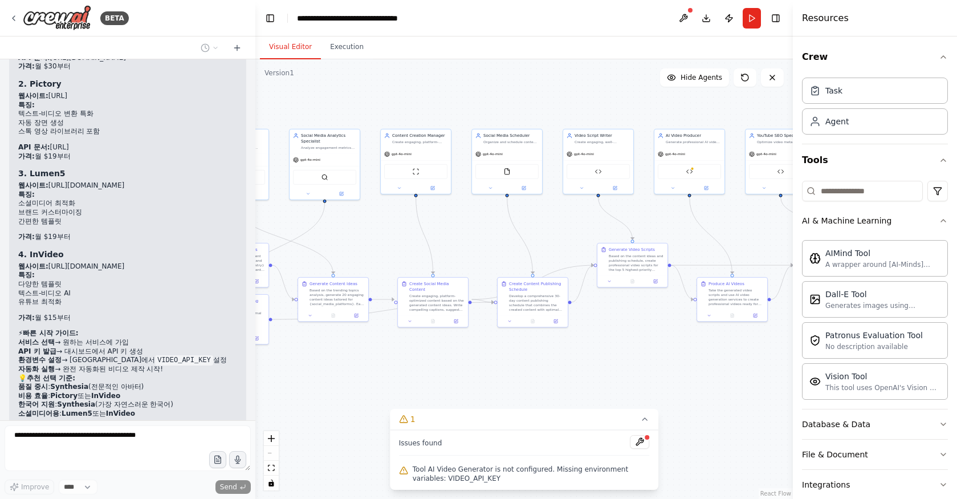
scroll to position [5060, 0]
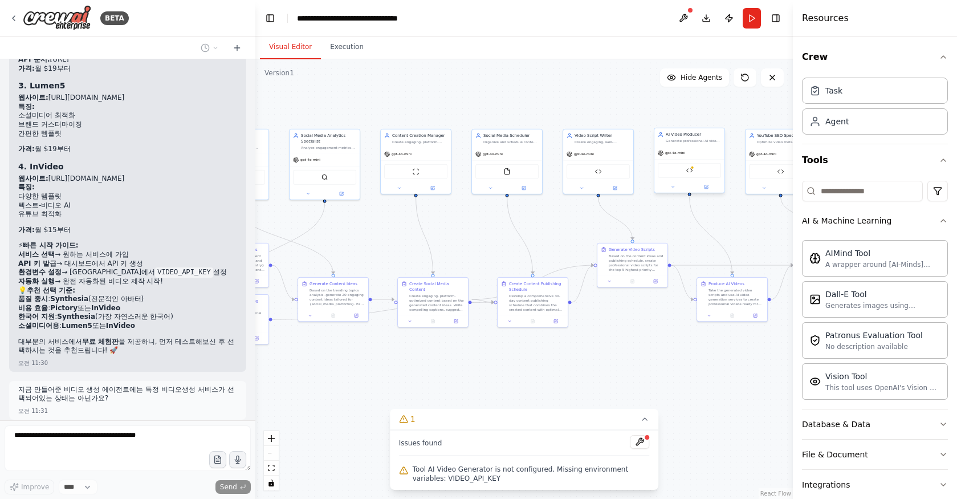
click at [694, 168] on div "AI Video Generator" at bounding box center [689, 170] width 63 height 15
click at [706, 185] on icon at bounding box center [706, 187] width 5 height 5
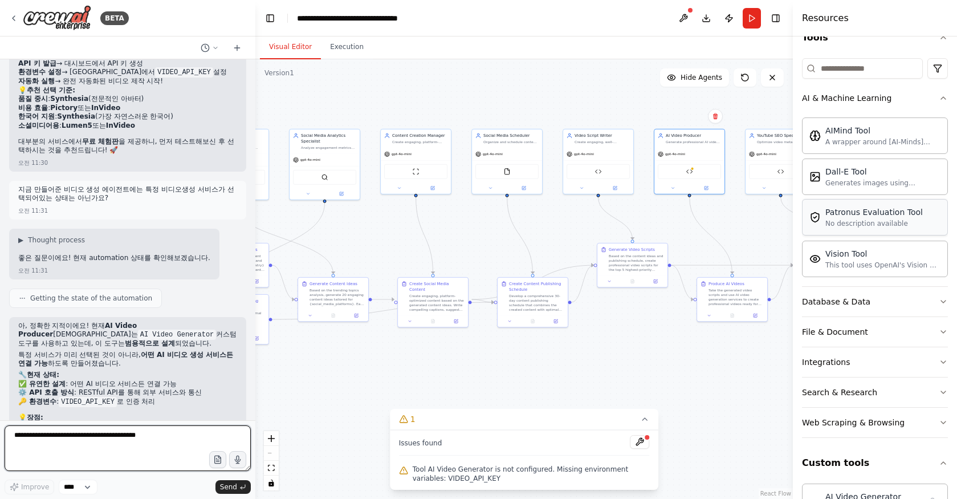
scroll to position [159, 0]
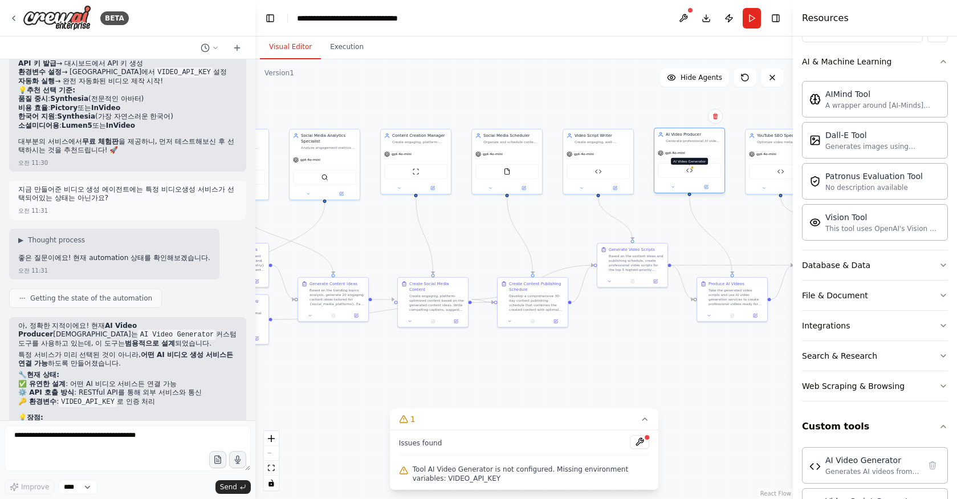
click at [692, 170] on img at bounding box center [690, 170] width 7 height 7
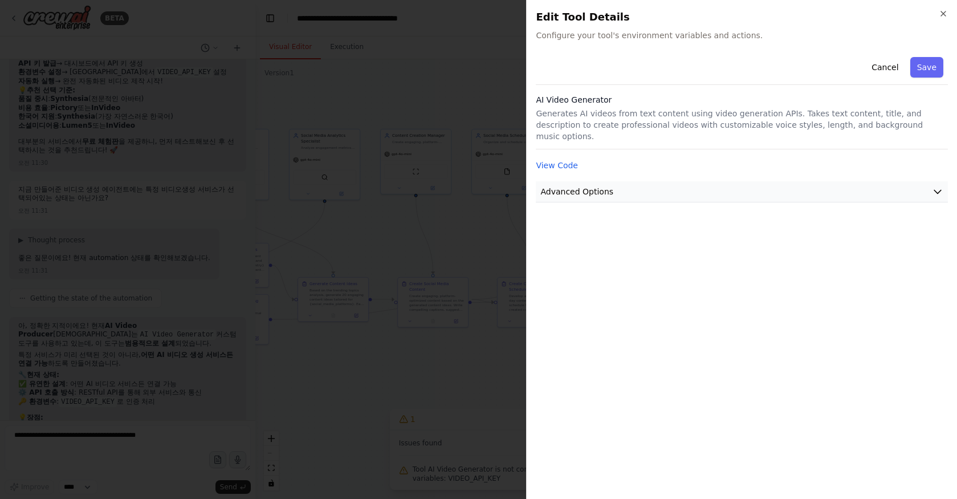
click at [692, 181] on button "Advanced Options" at bounding box center [742, 191] width 412 height 21
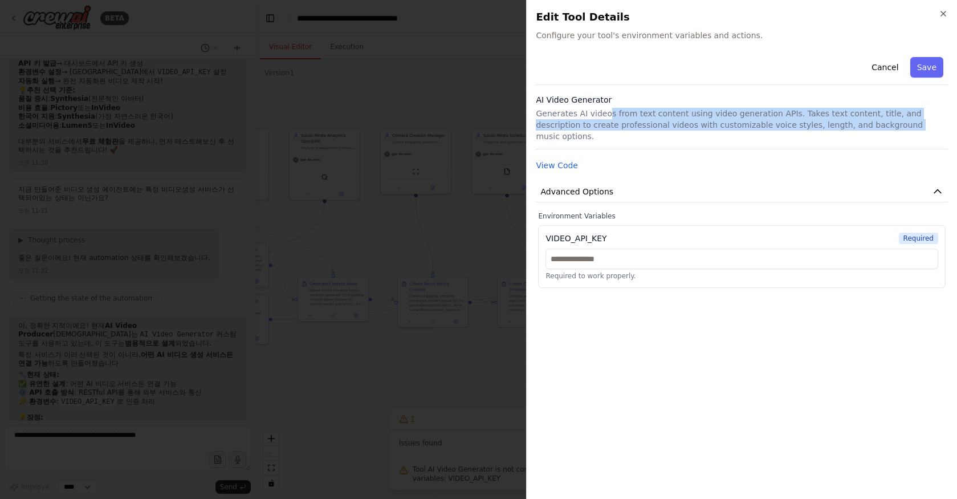
drag, startPoint x: 604, startPoint y: 117, endPoint x: 843, endPoint y: 124, distance: 239.0
click at [843, 124] on p "Generates AI videos from text content using video generation APIs. Takes text c…" at bounding box center [742, 125] width 412 height 34
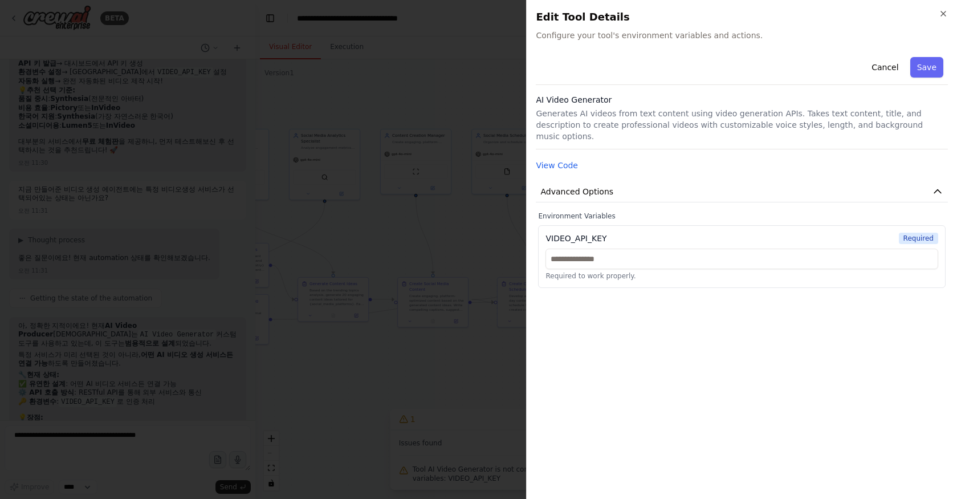
click at [930, 120] on p "Generates AI videos from text content using video generation APIs. Takes text c…" at bounding box center [742, 125] width 412 height 34
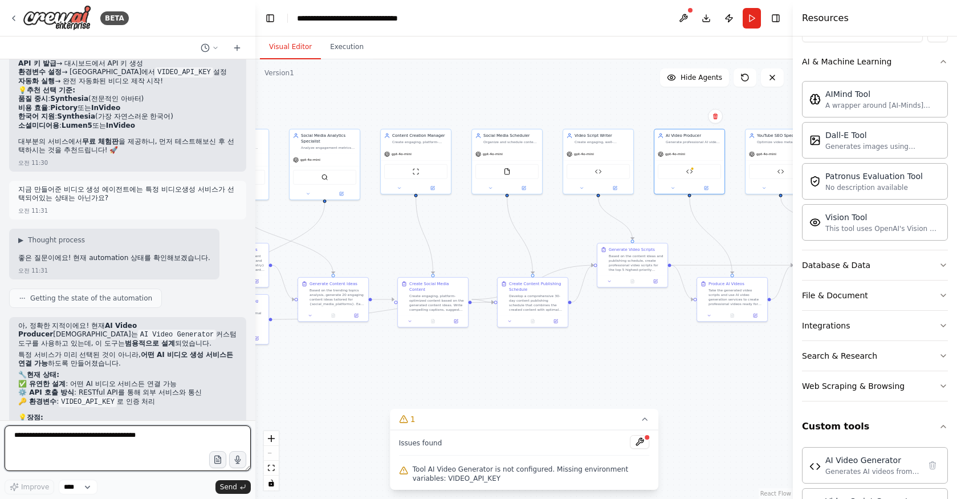
click at [121, 433] on textarea at bounding box center [128, 448] width 246 height 46
type textarea "**********"
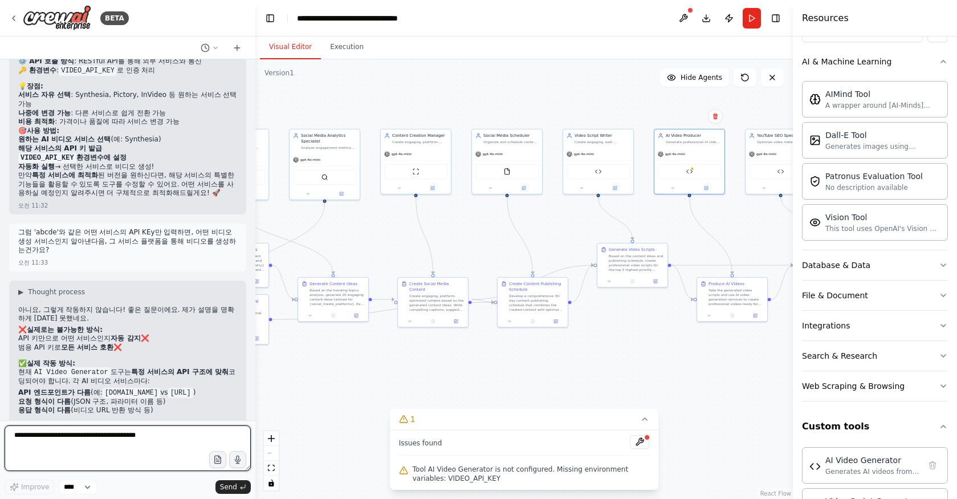
scroll to position [5611, 0]
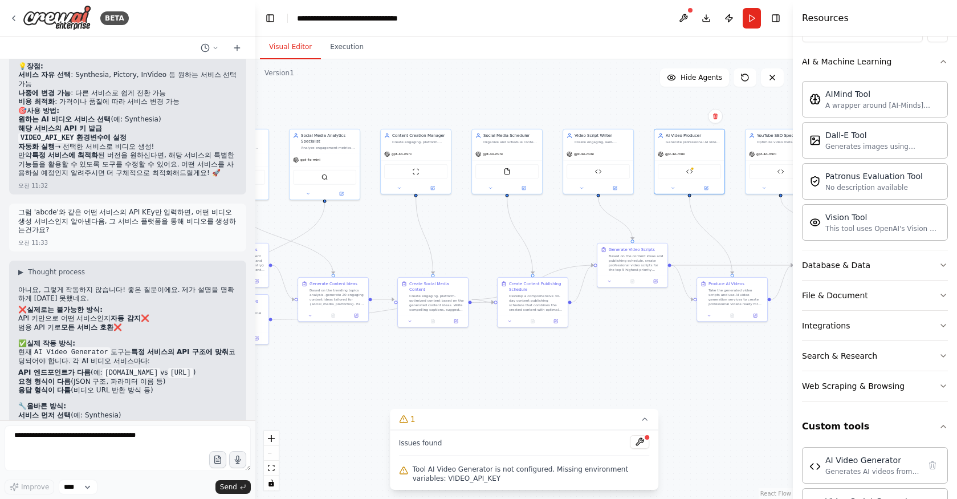
click at [216, 437] on h2 "💡 지금 해야 할 선택:" at bounding box center [127, 441] width 219 height 9
click at [127, 439] on textarea at bounding box center [128, 448] width 246 height 46
type textarea "**********"
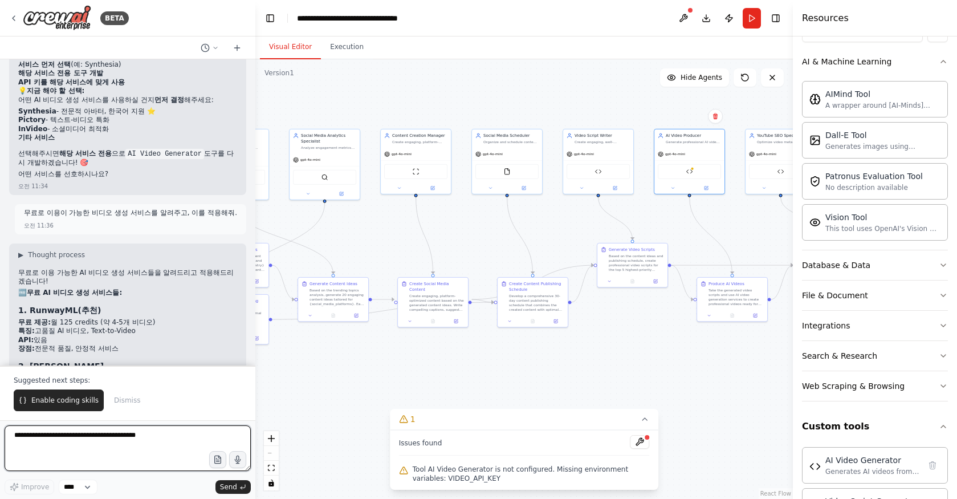
scroll to position [5947, 0]
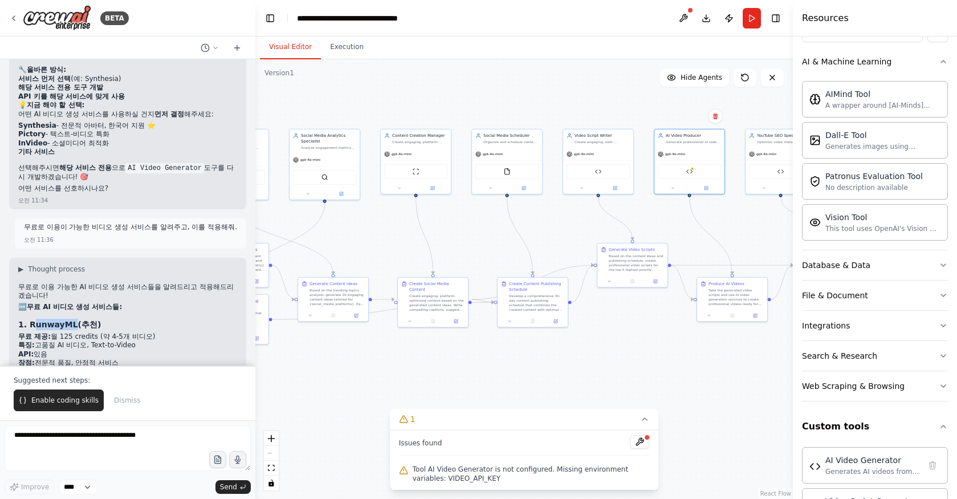
drag, startPoint x: 71, startPoint y: 182, endPoint x: 30, endPoint y: 184, distance: 41.1
click at [30, 320] on strong "1. RunwayML" at bounding box center [48, 324] width 60 height 9
copy strong "RunwayML"
drag, startPoint x: 80, startPoint y: 239, endPoint x: 29, endPoint y: 236, distance: 50.9
click at [29, 375] on h3 "2. [PERSON_NAME]" at bounding box center [127, 380] width 219 height 11
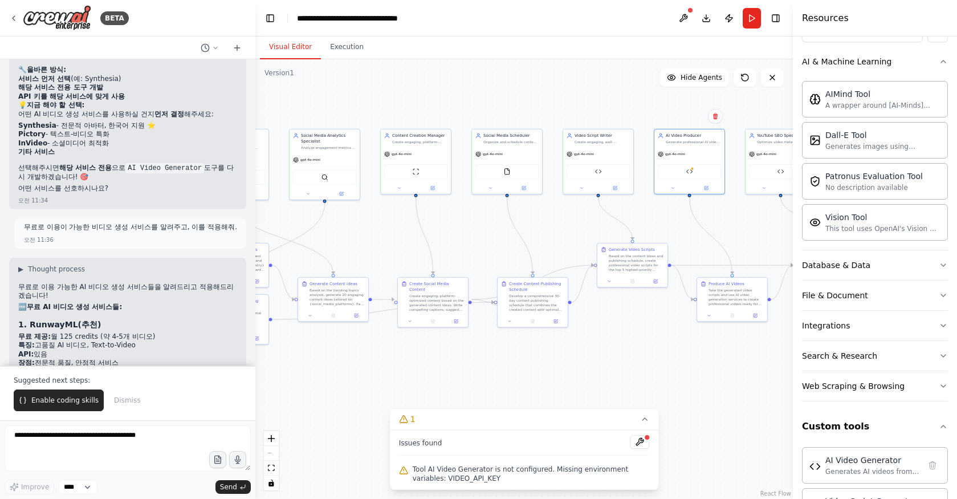
scroll to position [5976, 0]
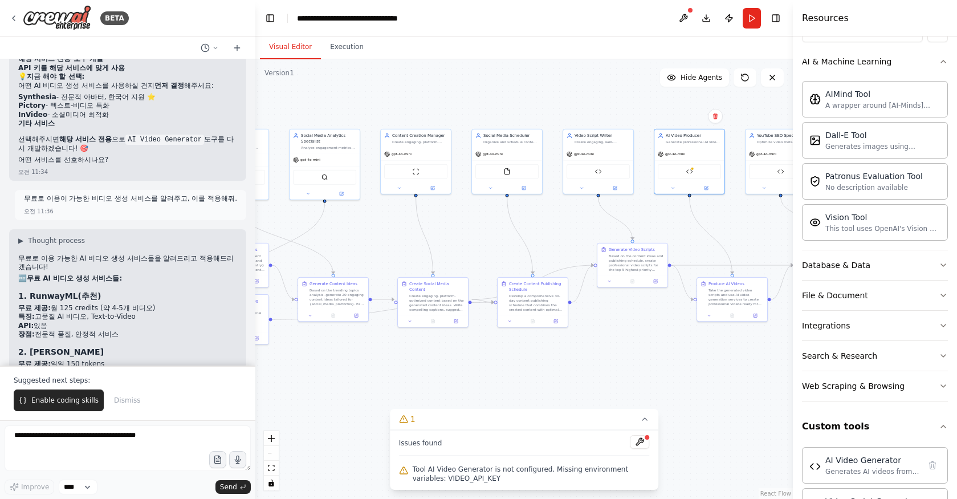
click at [78, 402] on h3 "3. Pika Labs" at bounding box center [127, 407] width 219 height 11
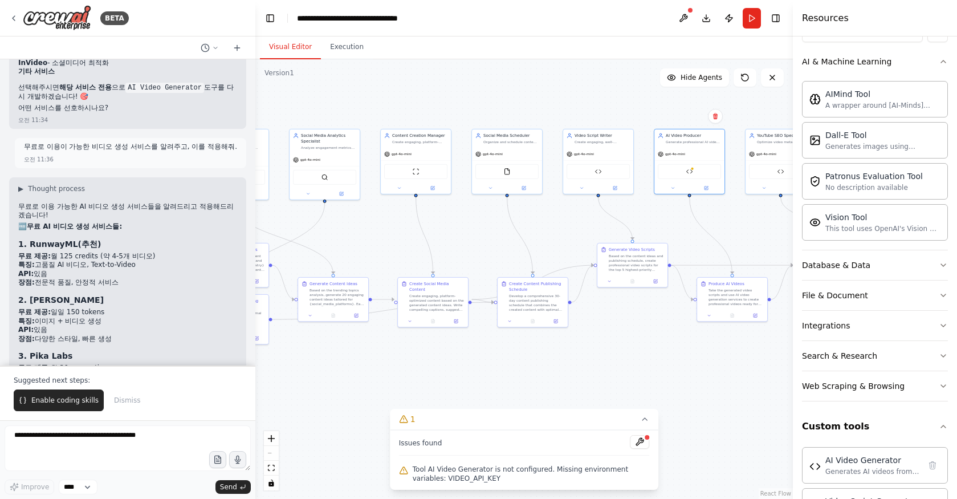
scroll to position [6030, 0]
drag, startPoint x: 67, startPoint y: 266, endPoint x: 30, endPoint y: 266, distance: 37.1
click at [30, 404] on h3 "4. Haiper AI" at bounding box center [127, 409] width 219 height 11
copy strong "Haiper AI"
click at [95, 460] on h2 "🎯 추천: RunwayML" at bounding box center [127, 464] width 219 height 9
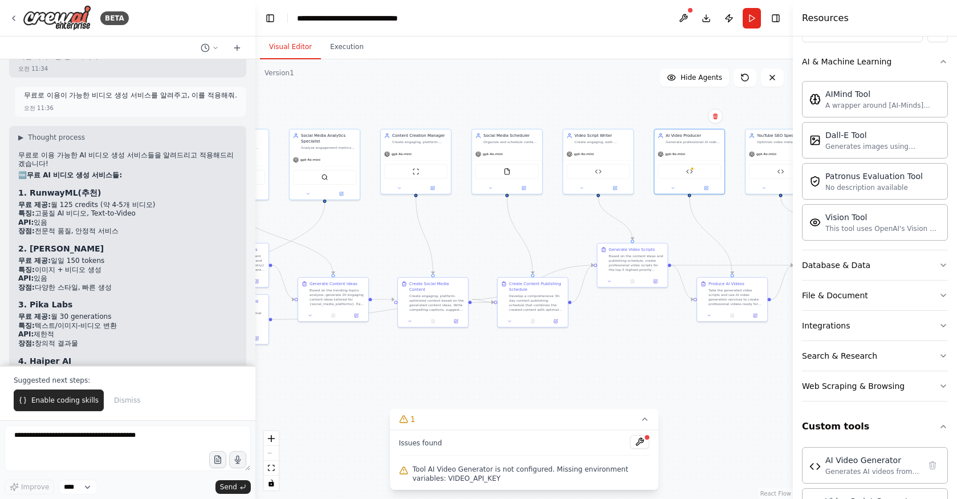
scroll to position [6147, 0]
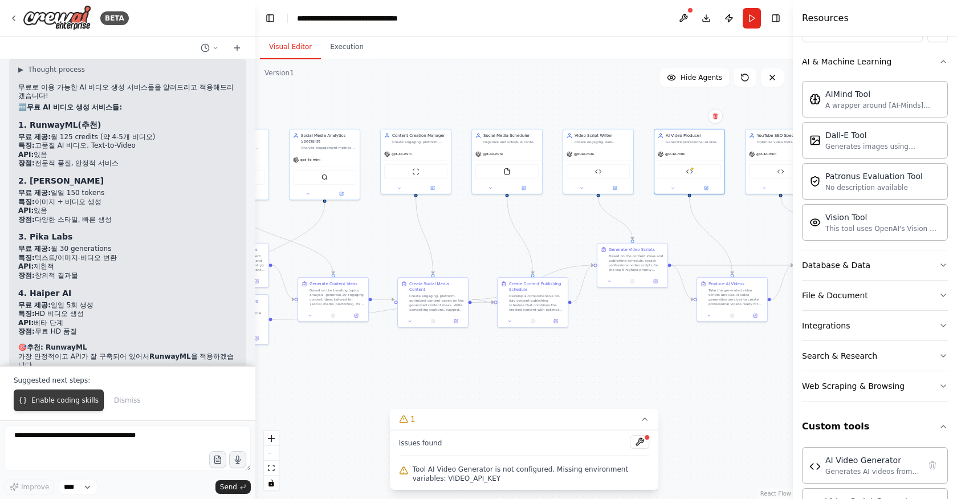
click at [72, 402] on span "Enable coding skills" at bounding box center [64, 400] width 67 height 9
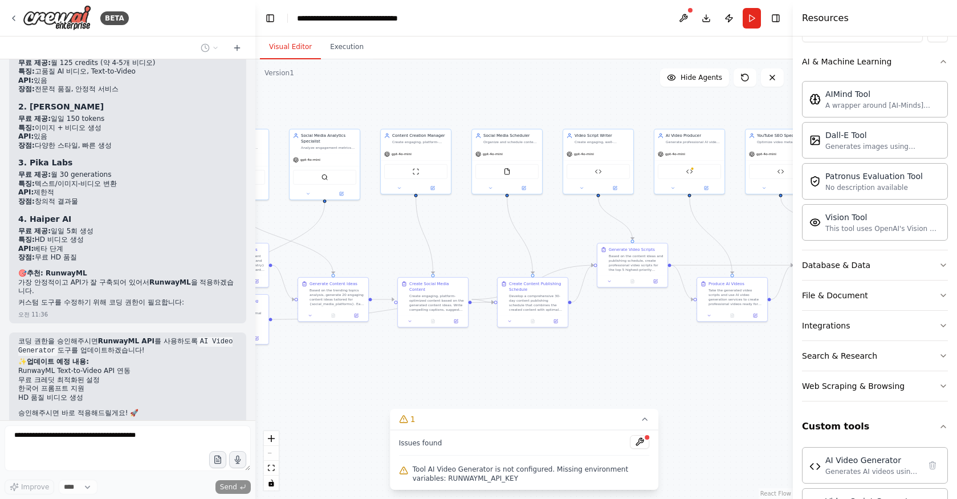
scroll to position [6222, 0]
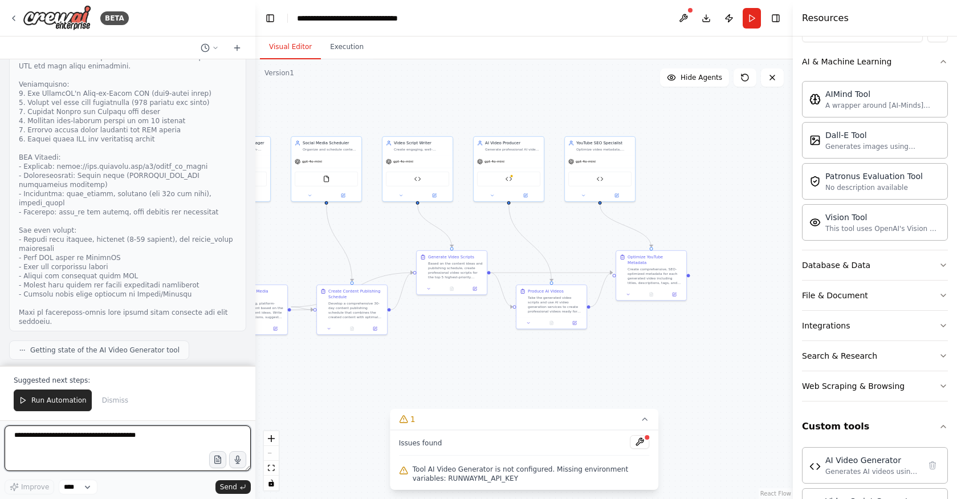
drag, startPoint x: 685, startPoint y: 348, endPoint x: 508, endPoint y: 356, distance: 176.9
click at [508, 356] on div ".deletable-edge-delete-btn { width: 20px; height: 20px; border: 0px solid #ffff…" at bounding box center [524, 279] width 538 height 440
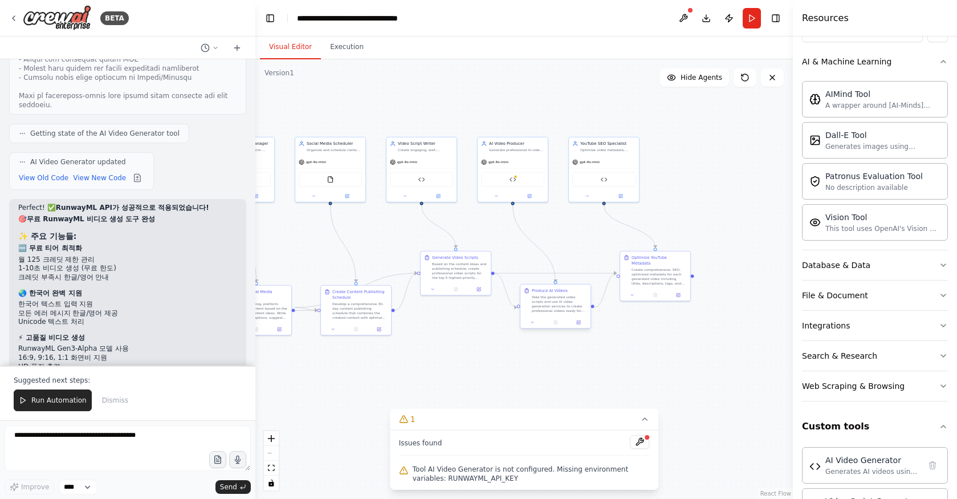
click at [567, 301] on div "Take the generated video scripts and use AI video generation services to create…" at bounding box center [559, 304] width 55 height 18
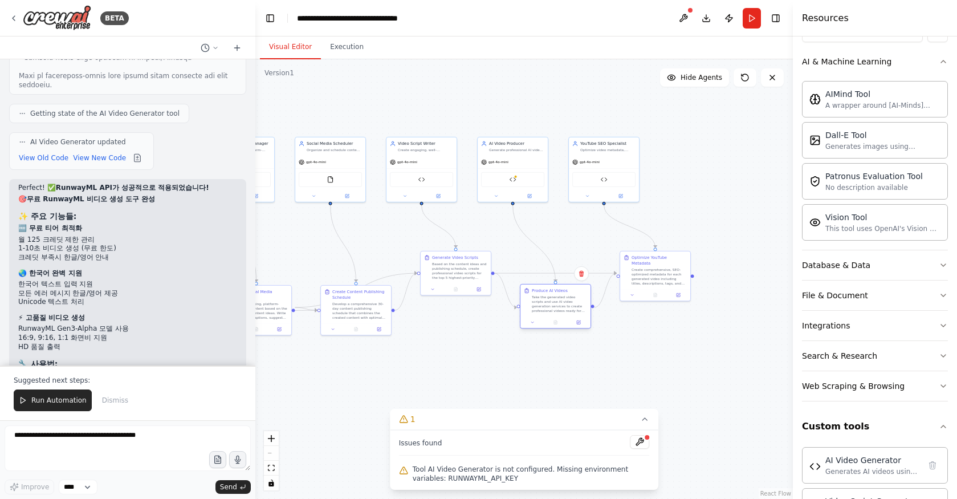
scroll to position [7033, 0]
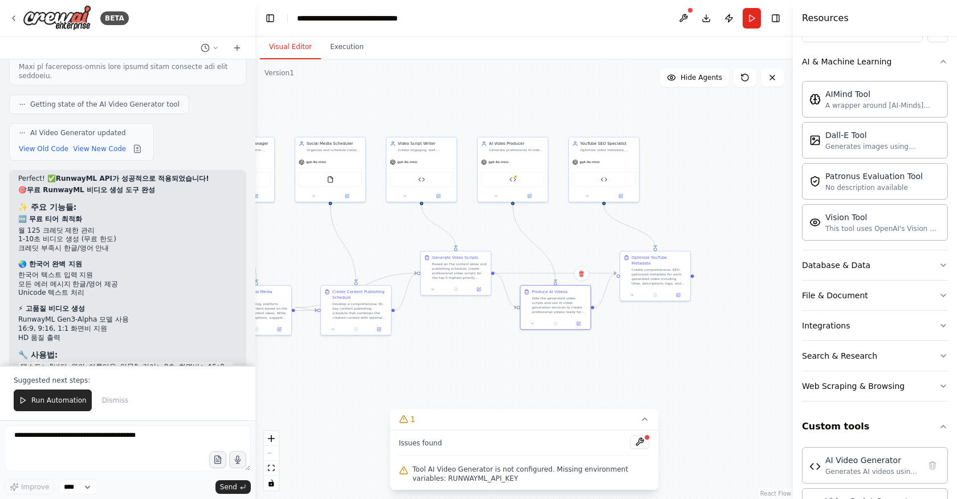
click at [153, 411] on li "RunwayML 무료 계정 생성" at bounding box center [127, 415] width 219 height 9
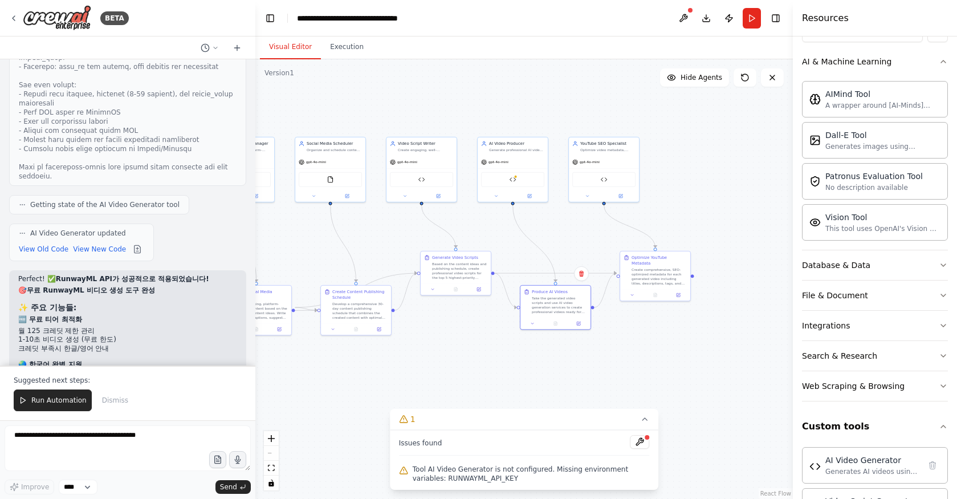
scroll to position [6932, 0]
click at [181, 361] on p "🌏 한국어 완벽 지원" at bounding box center [127, 365] width 219 height 9
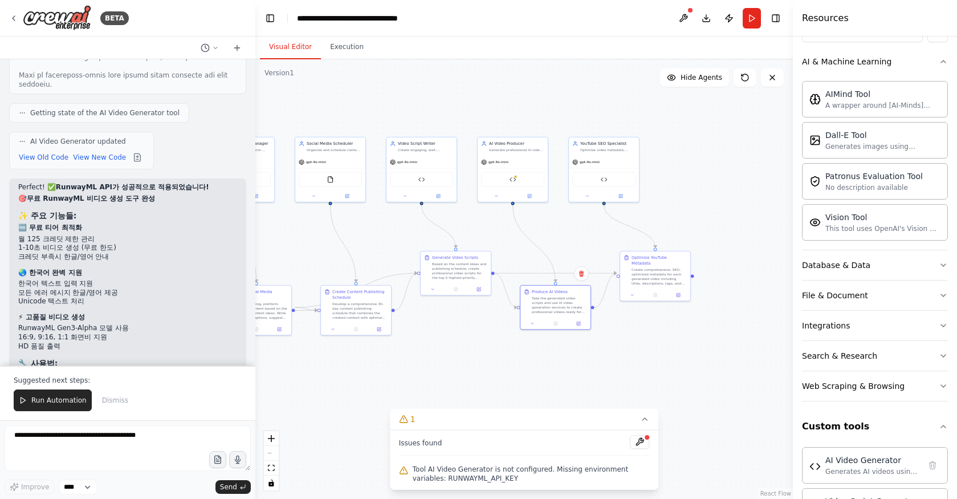
scroll to position [7032, 0]
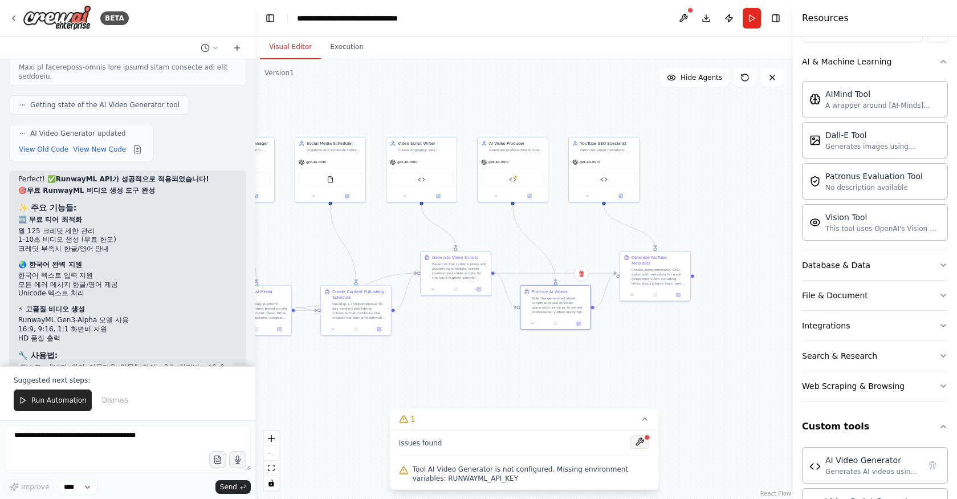
click at [634, 444] on button at bounding box center [639, 442] width 19 height 14
click at [643, 440] on div at bounding box center [639, 442] width 19 height 15
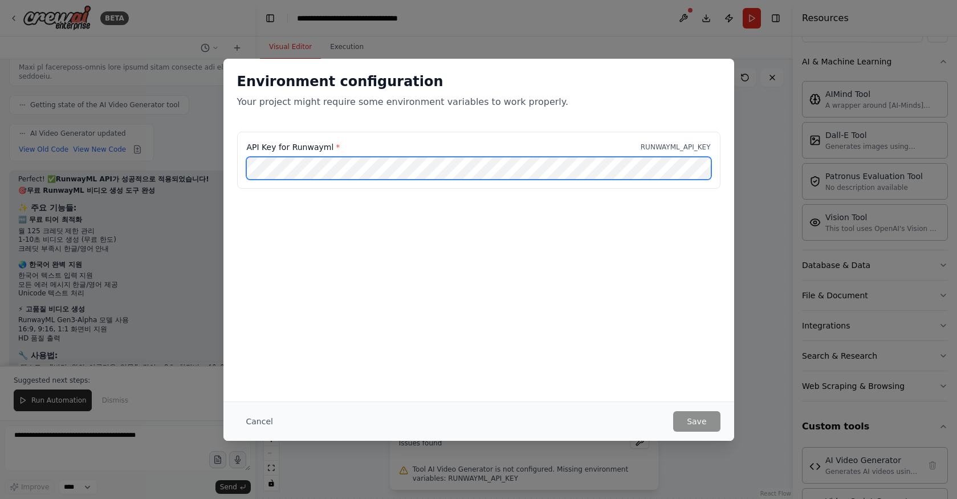
scroll to position [0, 36]
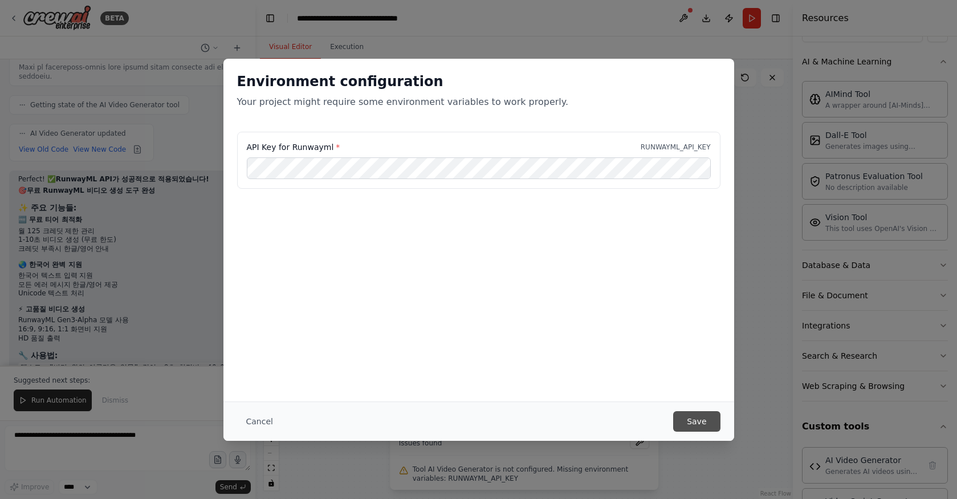
click at [692, 420] on button "Save" at bounding box center [696, 421] width 47 height 21
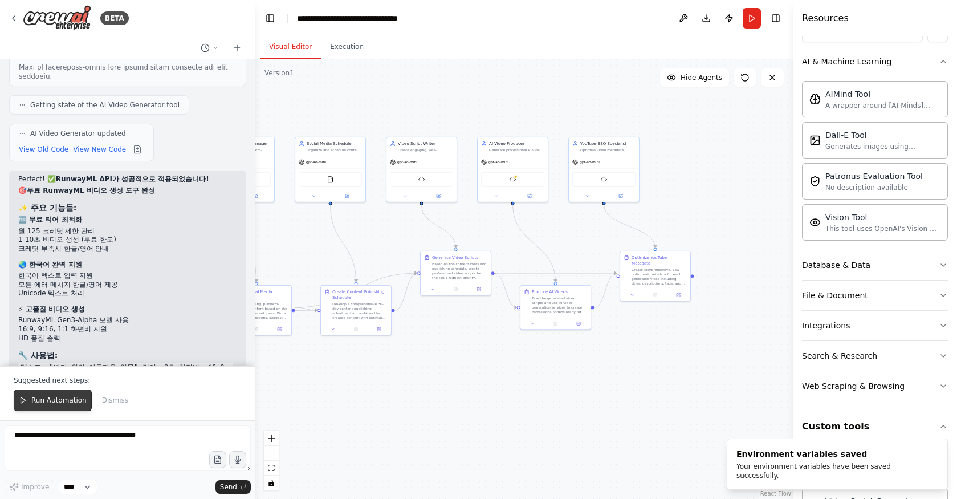
click at [46, 404] on span "Run Automation" at bounding box center [58, 400] width 55 height 9
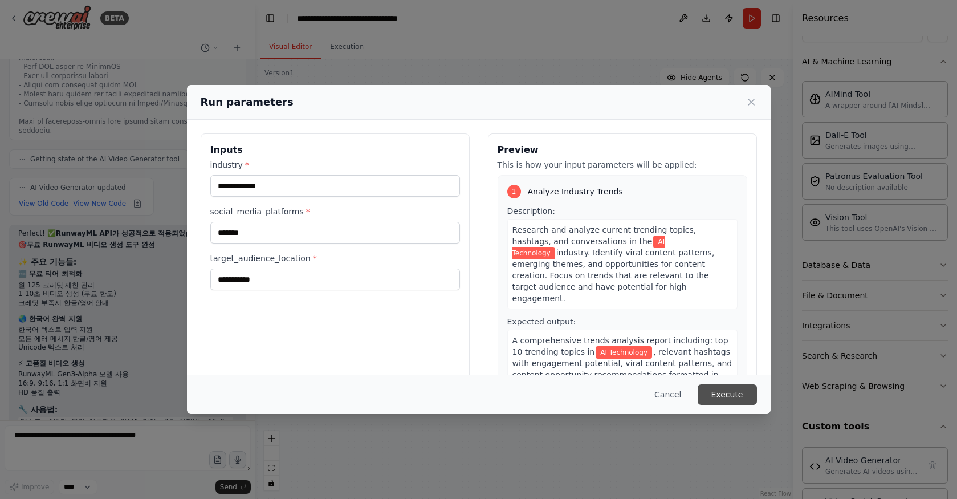
click at [728, 399] on button "Execute" at bounding box center [727, 394] width 59 height 21
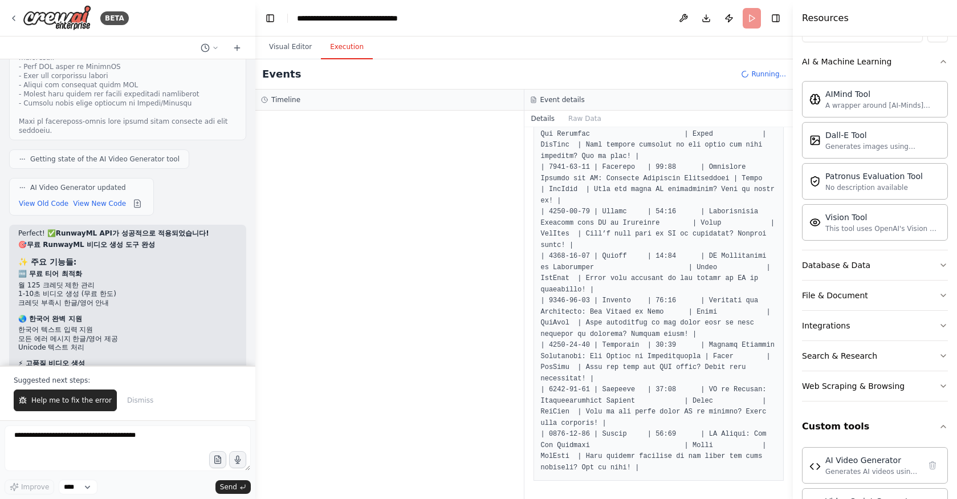
scroll to position [7032, 0]
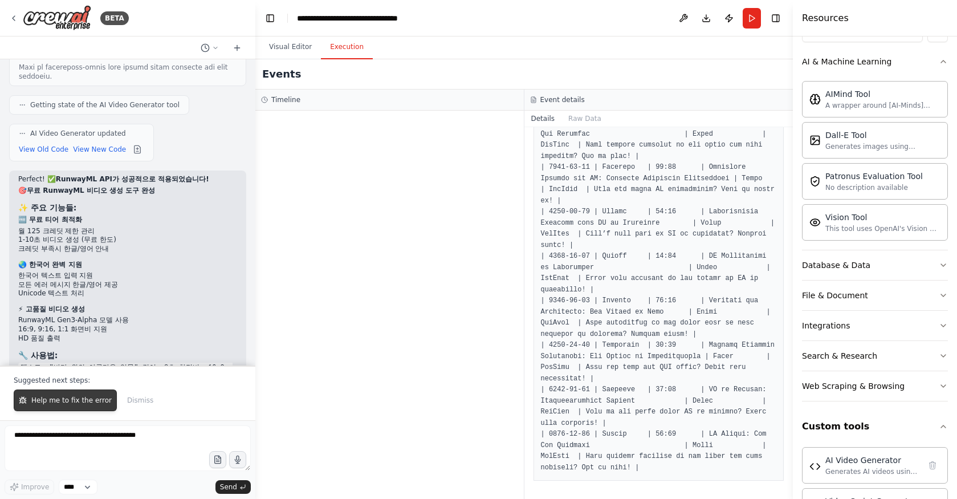
click at [84, 404] on span "Help me to fix the error" at bounding box center [71, 400] width 80 height 9
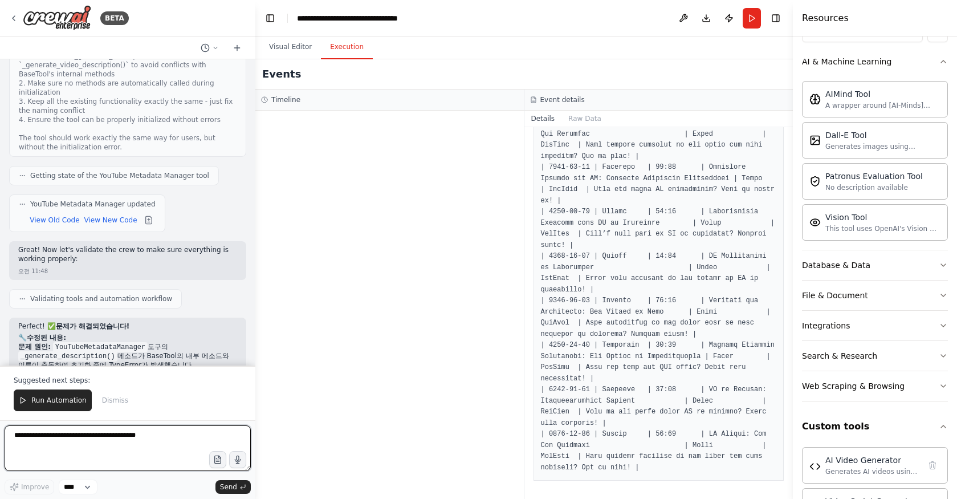
scroll to position [7917, 0]
